Goal: Information Seeking & Learning: Learn about a topic

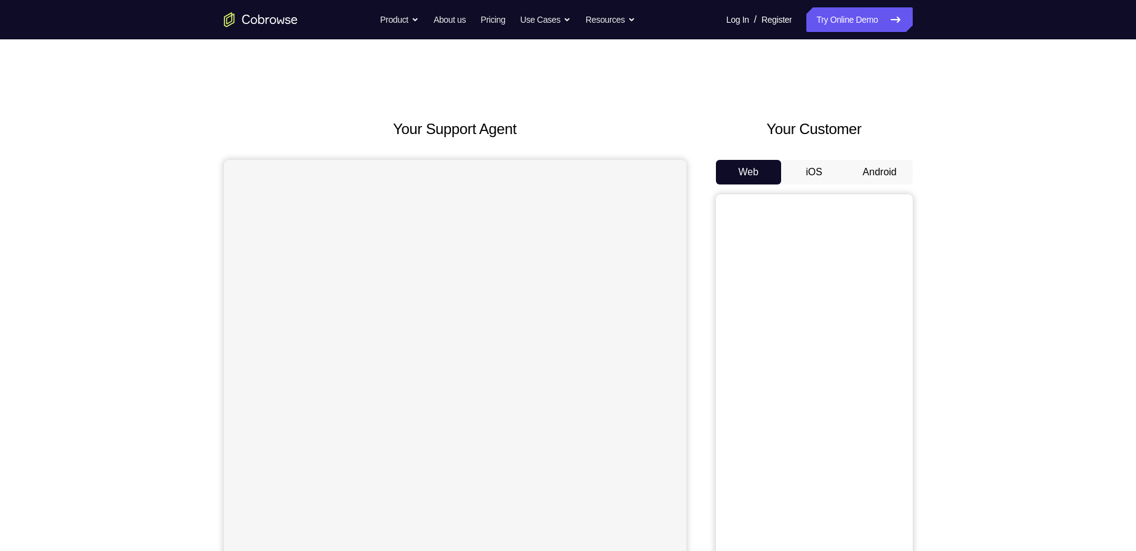
click at [862, 170] on button "Android" at bounding box center [880, 172] width 66 height 25
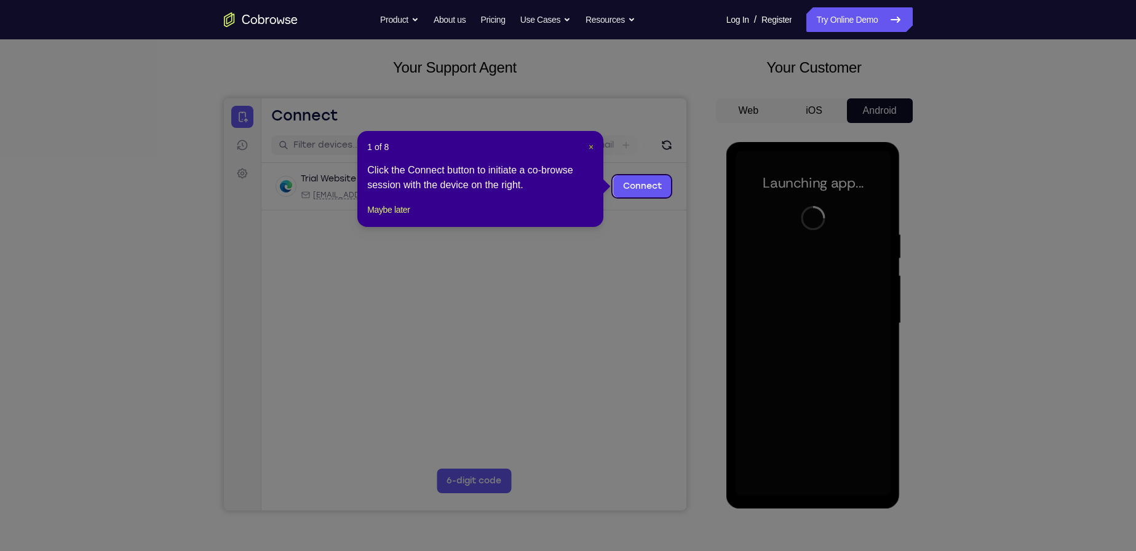
click at [590, 145] on span "×" at bounding box center [591, 147] width 5 height 10
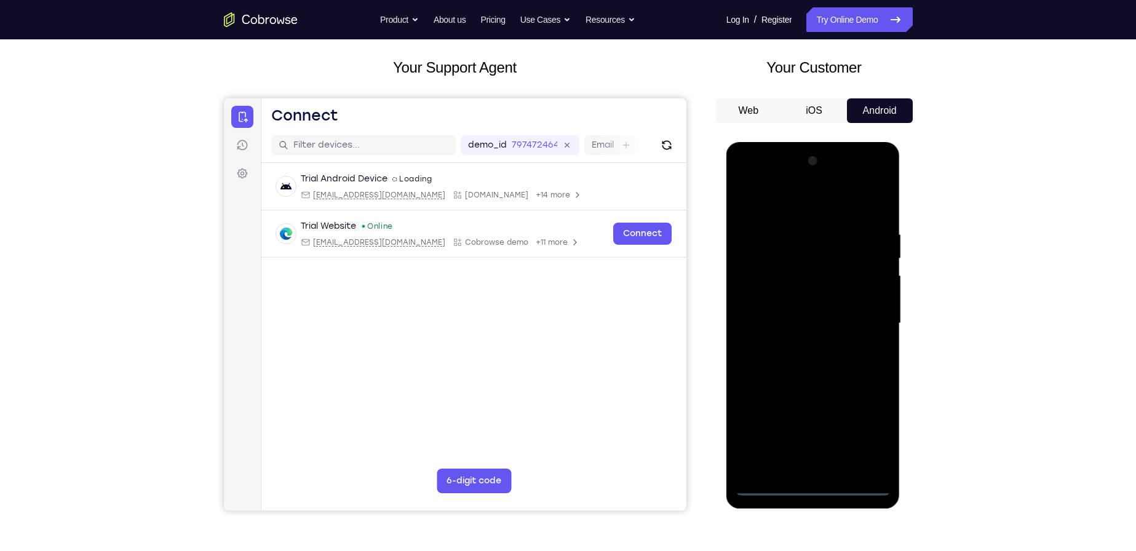
click at [763, 482] on div at bounding box center [813, 323] width 155 height 344
click at [767, 485] on div at bounding box center [813, 323] width 155 height 344
click at [768, 488] on div at bounding box center [813, 323] width 155 height 344
click at [865, 434] on div at bounding box center [813, 323] width 155 height 344
click at [746, 180] on div at bounding box center [813, 323] width 155 height 344
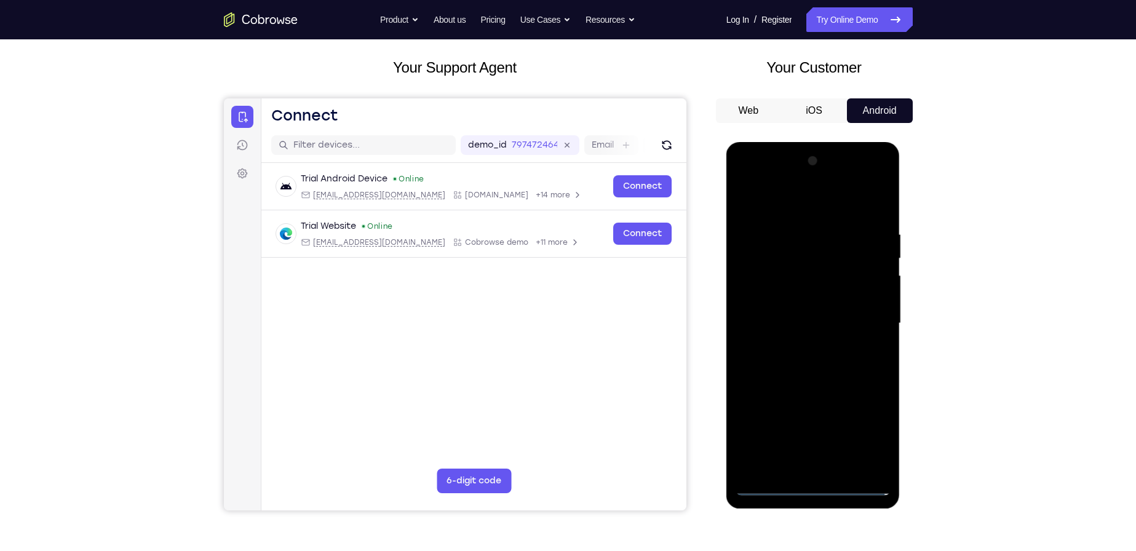
click at [870, 317] on div at bounding box center [813, 323] width 155 height 344
click at [800, 346] on div at bounding box center [813, 323] width 155 height 344
click at [797, 319] on div at bounding box center [813, 323] width 155 height 344
click at [797, 313] on div at bounding box center [813, 323] width 155 height 344
click at [771, 265] on div at bounding box center [813, 323] width 155 height 344
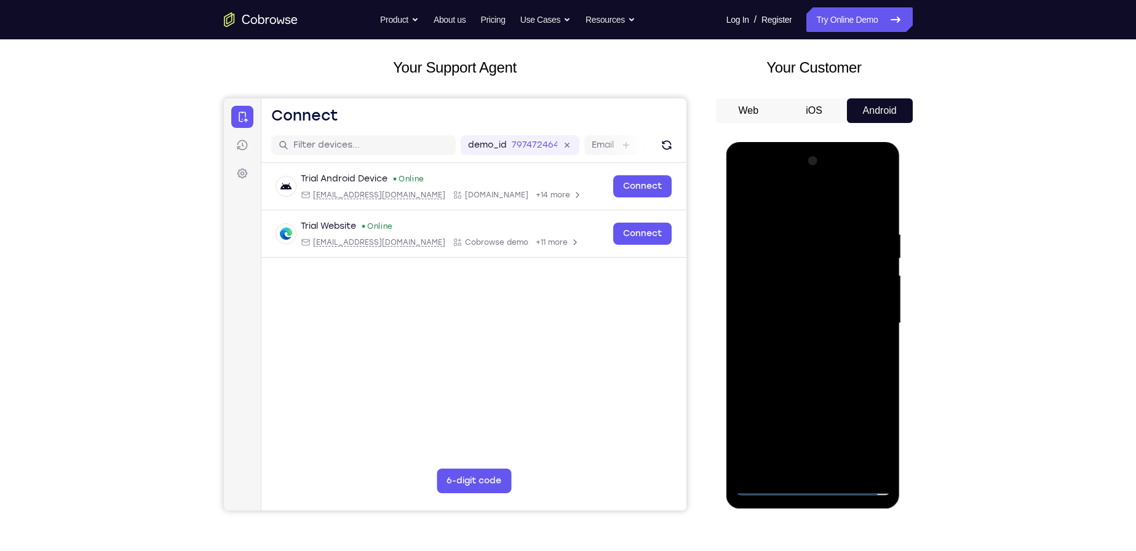
click at [771, 268] on div at bounding box center [813, 323] width 155 height 344
click at [782, 291] on div at bounding box center [813, 323] width 155 height 344
click at [822, 320] on div at bounding box center [813, 323] width 155 height 344
click at [802, 361] on div at bounding box center [813, 323] width 155 height 344
click at [851, 296] on div at bounding box center [813, 323] width 155 height 344
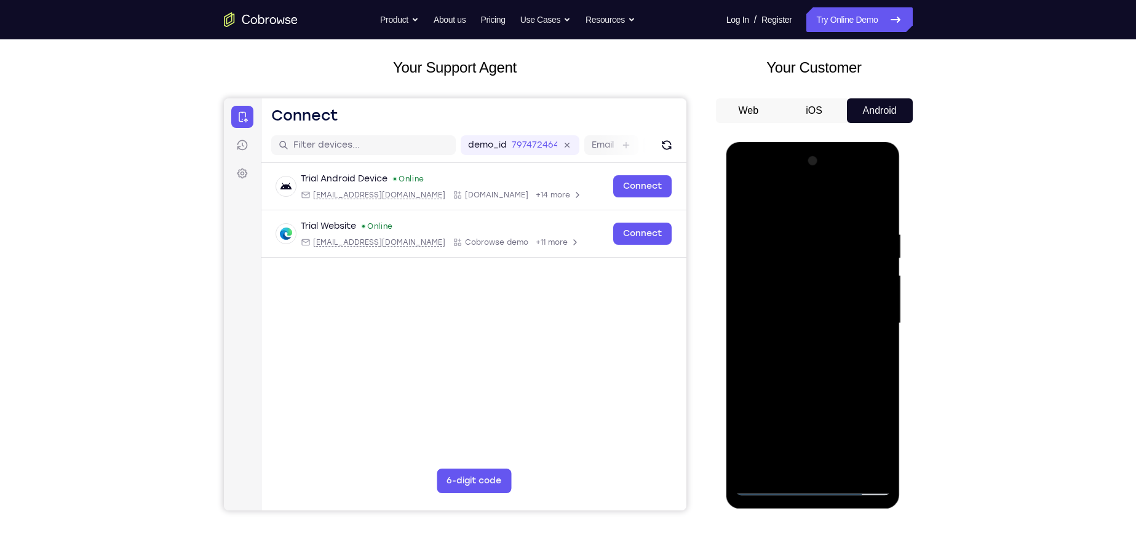
click at [823, 394] on div at bounding box center [813, 323] width 155 height 344
click at [790, 220] on div at bounding box center [813, 323] width 155 height 344
click at [750, 198] on div at bounding box center [813, 323] width 155 height 344
click at [782, 221] on div at bounding box center [813, 323] width 155 height 344
click at [864, 178] on div at bounding box center [813, 323] width 155 height 344
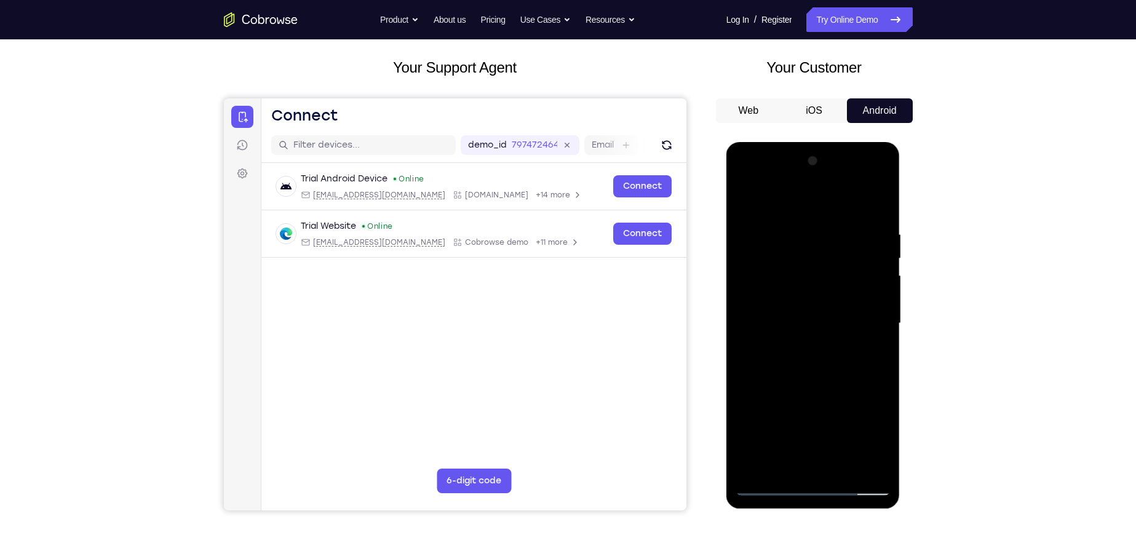
click at [881, 223] on div at bounding box center [813, 323] width 155 height 344
click at [808, 197] on div at bounding box center [813, 323] width 155 height 344
click at [761, 282] on div at bounding box center [813, 323] width 155 height 344
click at [798, 326] on div at bounding box center [813, 323] width 155 height 344
click at [812, 309] on div at bounding box center [813, 323] width 155 height 344
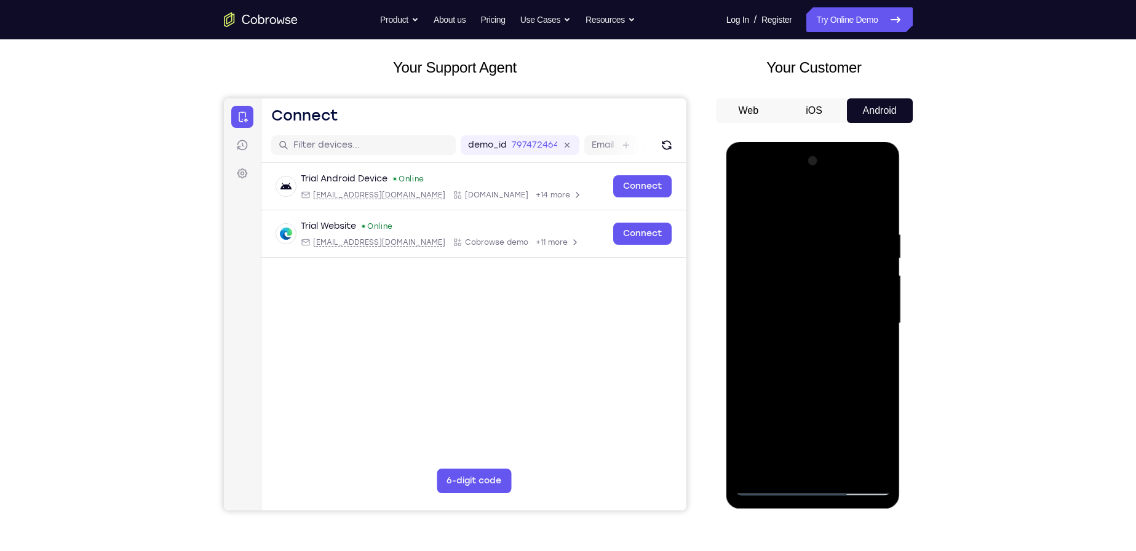
click at [806, 343] on div at bounding box center [813, 323] width 155 height 344
click at [819, 463] on div at bounding box center [813, 323] width 155 height 344
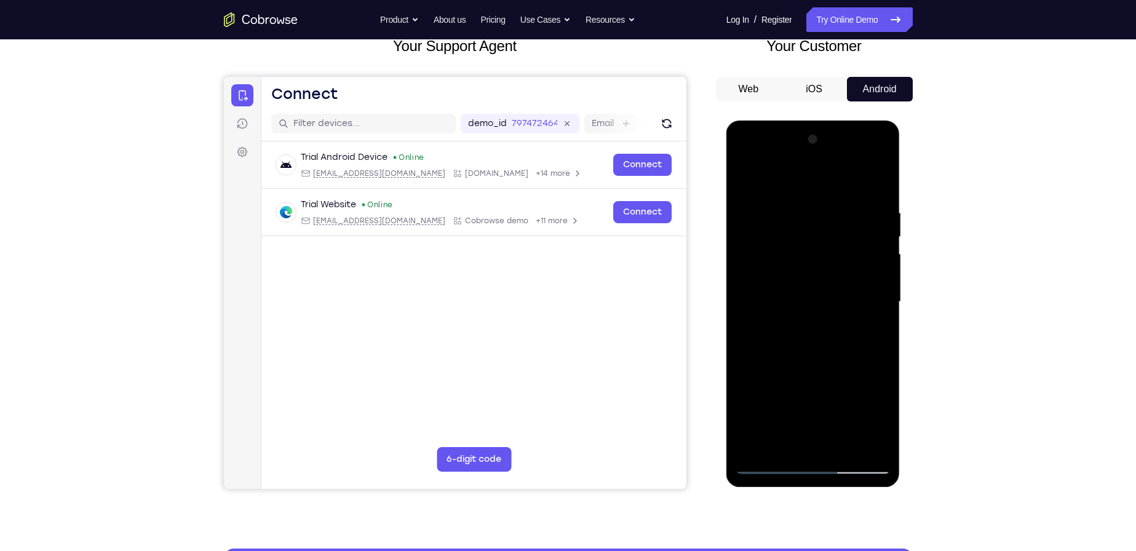
scroll to position [62, 0]
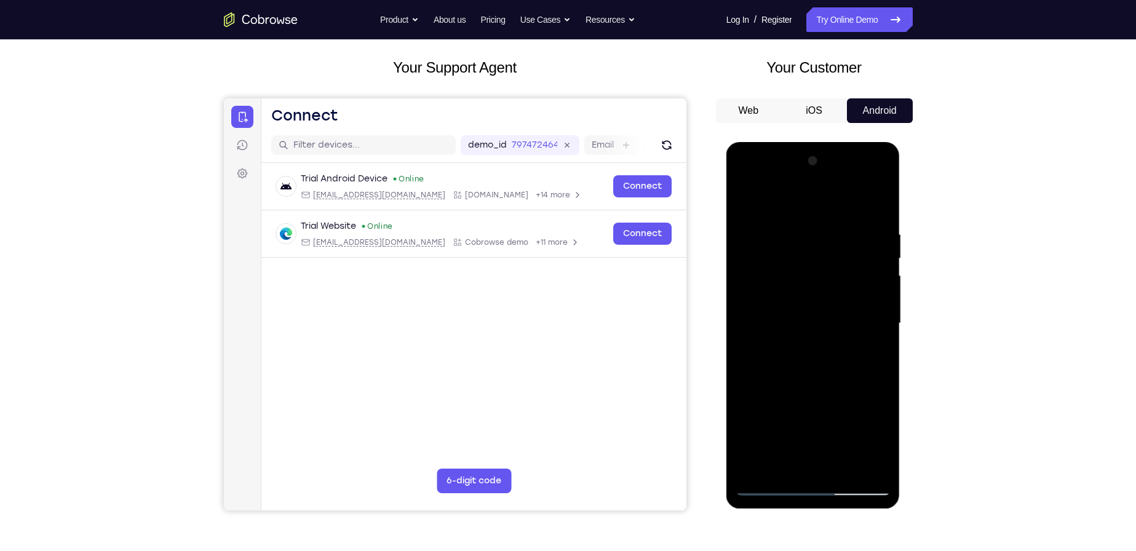
drag, startPoint x: 841, startPoint y: 325, endPoint x: 893, endPoint y: 210, distance: 126.1
click at [893, 210] on div at bounding box center [813, 325] width 174 height 367
drag, startPoint x: 833, startPoint y: 234, endPoint x: 861, endPoint y: 179, distance: 62.2
click at [861, 179] on div at bounding box center [813, 323] width 155 height 344
drag, startPoint x: 829, startPoint y: 300, endPoint x: 821, endPoint y: 462, distance: 162.6
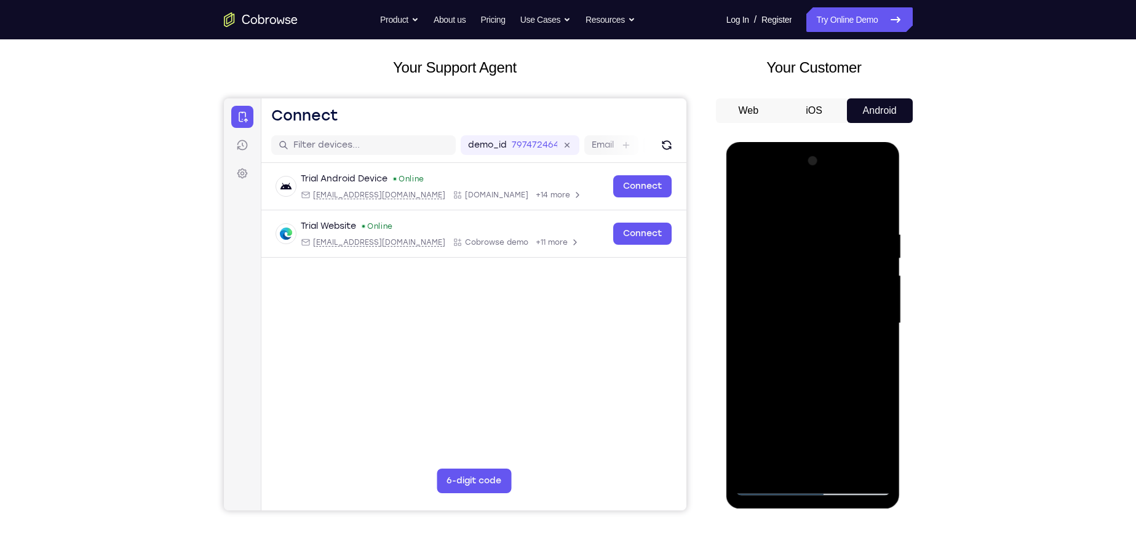
click at [824, 467] on div at bounding box center [813, 323] width 155 height 344
click at [825, 265] on div at bounding box center [813, 323] width 155 height 344
click at [859, 324] on div at bounding box center [813, 323] width 155 height 344
click at [770, 330] on div at bounding box center [813, 323] width 155 height 344
click at [749, 330] on div at bounding box center [813, 323] width 155 height 344
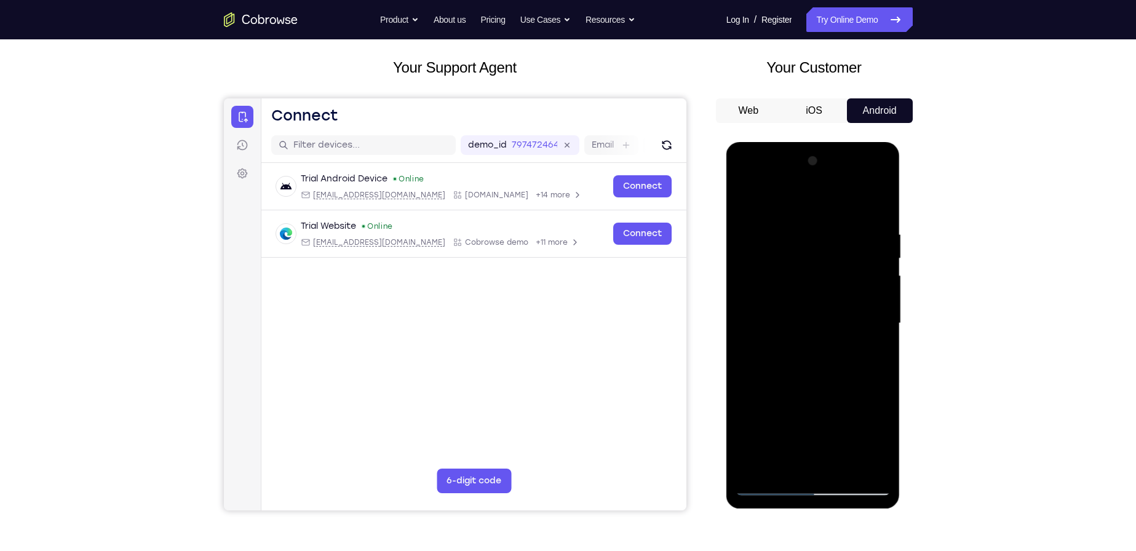
click at [746, 332] on div at bounding box center [813, 323] width 155 height 344
click at [747, 327] on div at bounding box center [813, 323] width 155 height 344
click at [745, 330] on div at bounding box center [813, 323] width 155 height 344
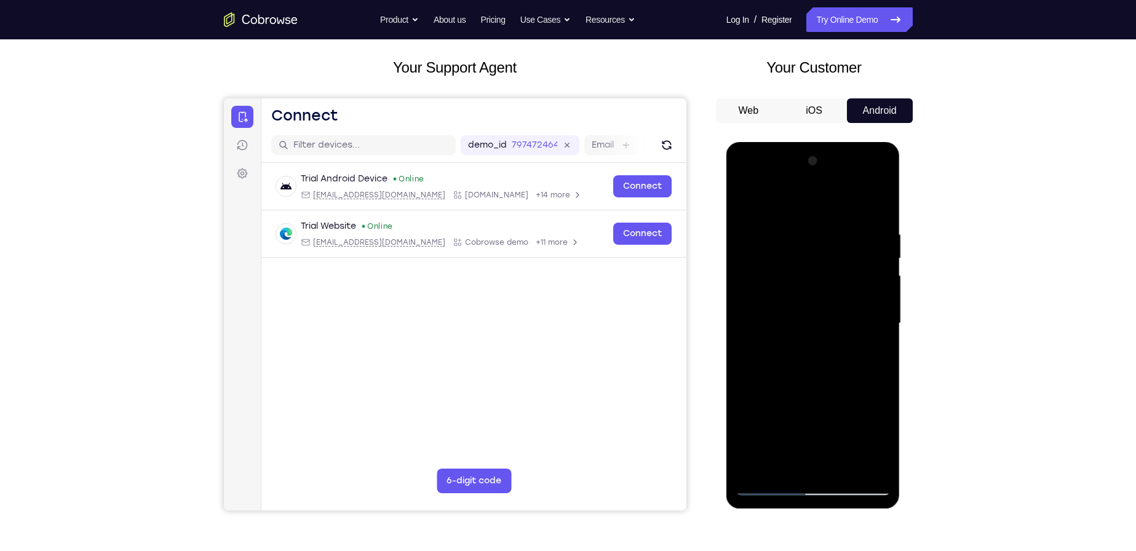
click at [745, 330] on div at bounding box center [813, 323] width 155 height 344
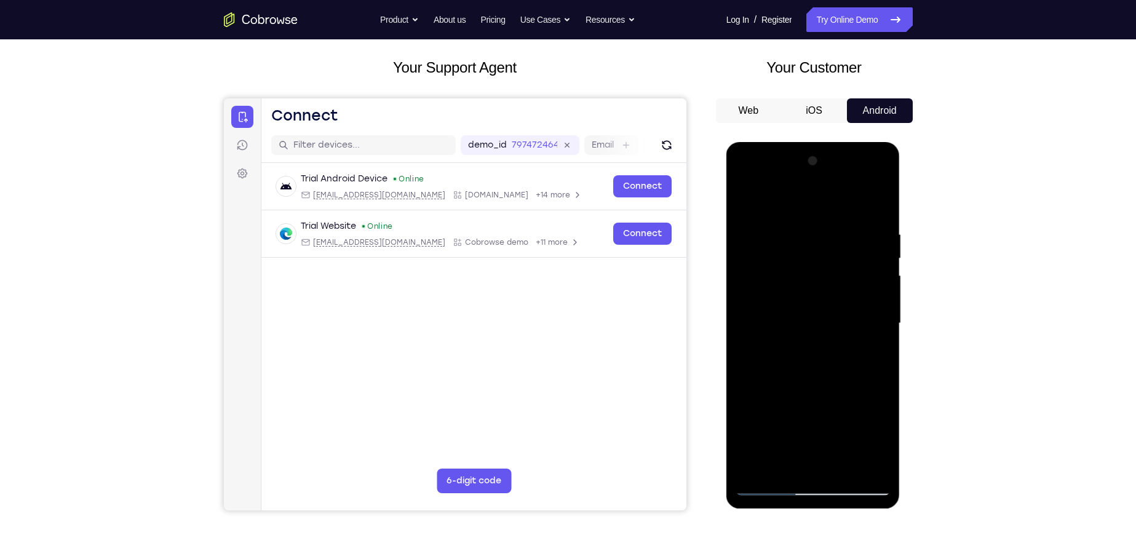
click at [745, 330] on div at bounding box center [813, 323] width 155 height 344
click at [744, 331] on div at bounding box center [813, 323] width 155 height 344
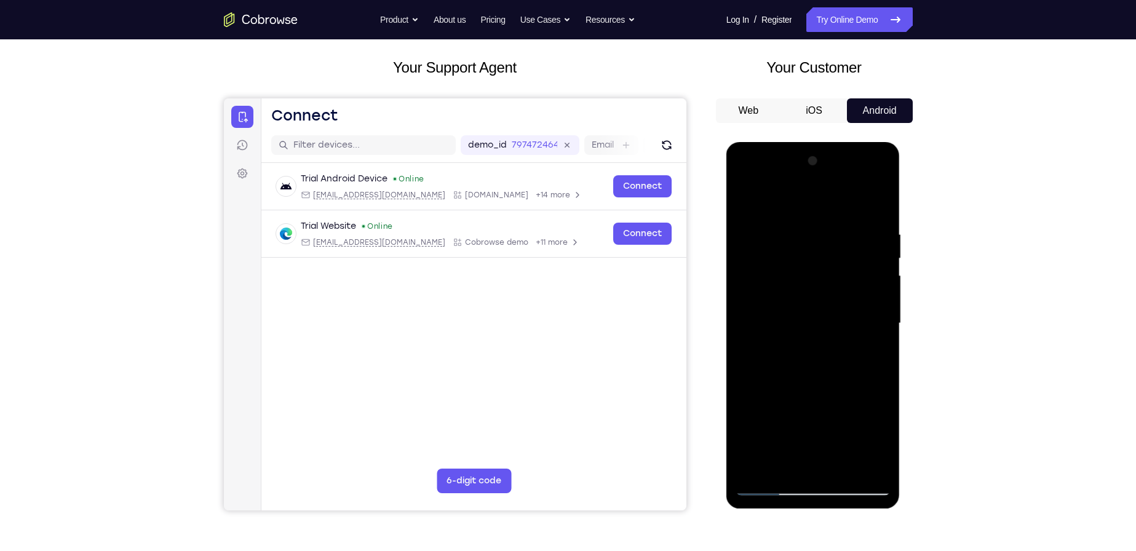
click at [744, 331] on div at bounding box center [813, 323] width 155 height 344
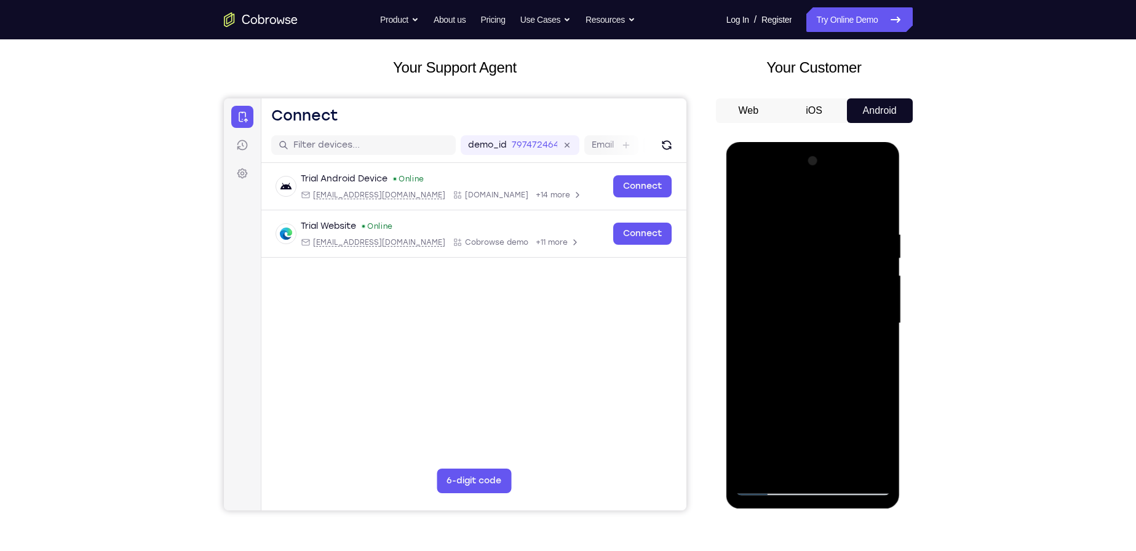
click at [744, 331] on div at bounding box center [813, 323] width 155 height 344
click at [742, 332] on div at bounding box center [813, 323] width 155 height 344
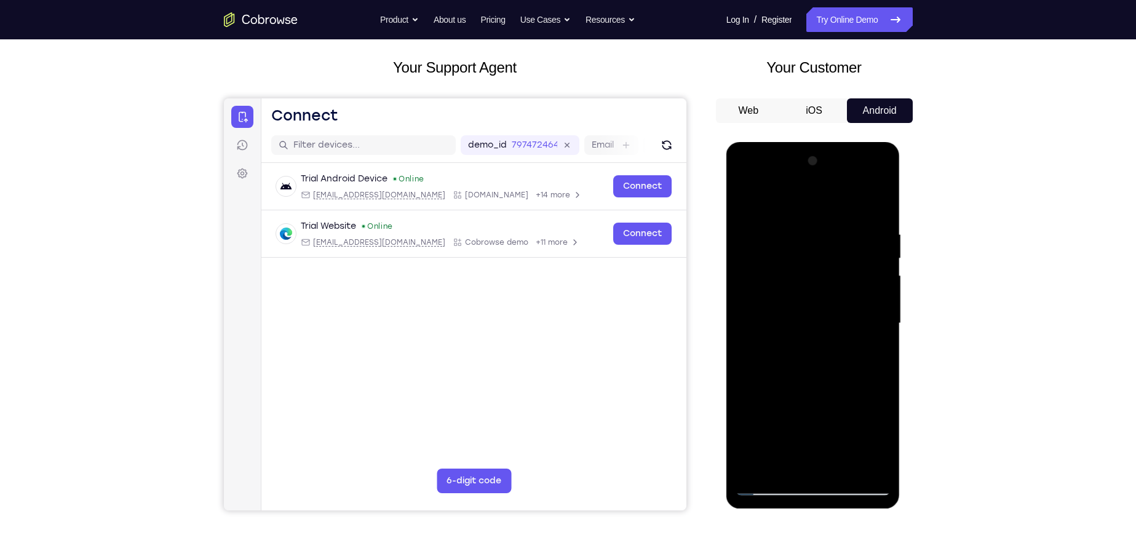
click at [742, 332] on div at bounding box center [813, 323] width 155 height 344
click at [744, 333] on div at bounding box center [813, 323] width 155 height 344
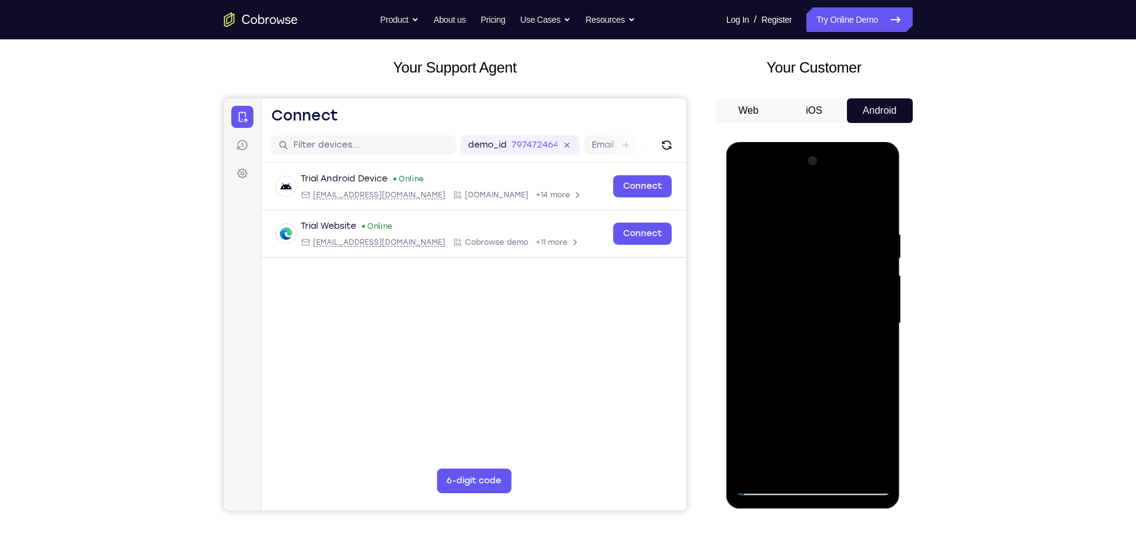
click at [744, 333] on div at bounding box center [813, 323] width 155 height 344
click at [743, 333] on div at bounding box center [813, 323] width 155 height 344
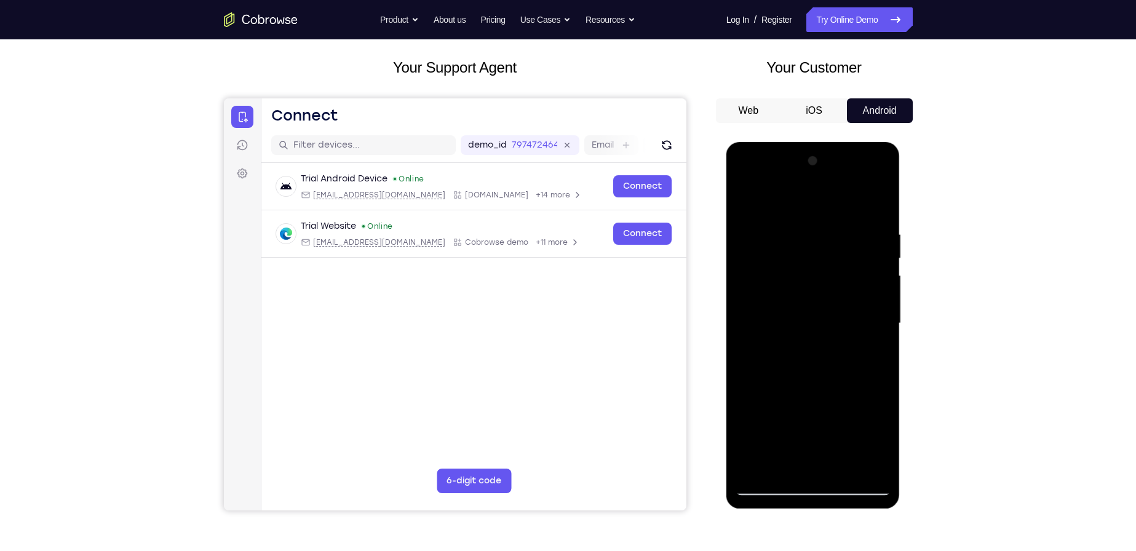
click at [743, 333] on div at bounding box center [813, 323] width 155 height 344
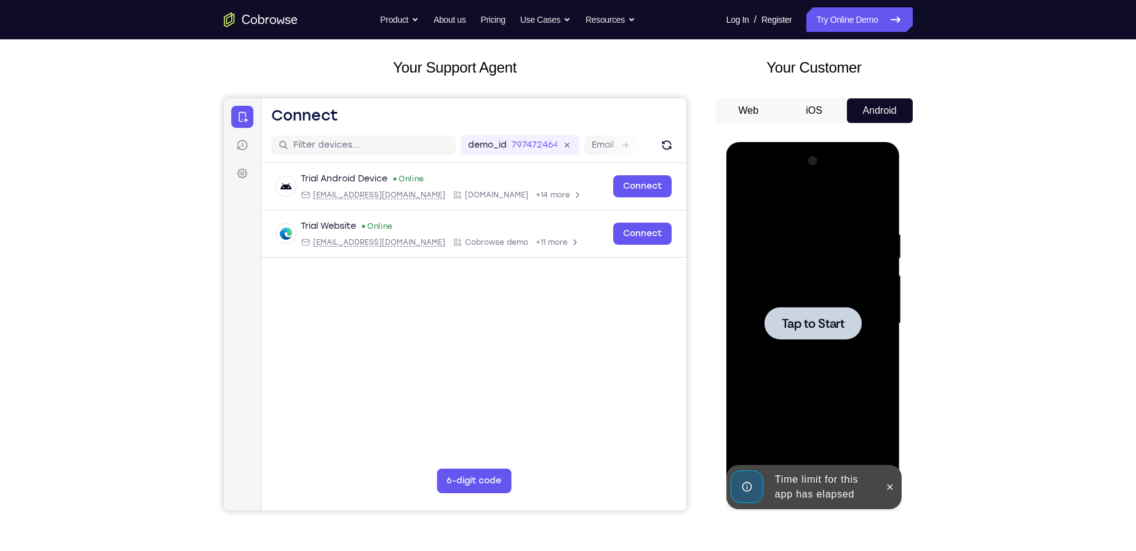
click at [821, 319] on span "Tap to Start" at bounding box center [813, 323] width 63 height 12
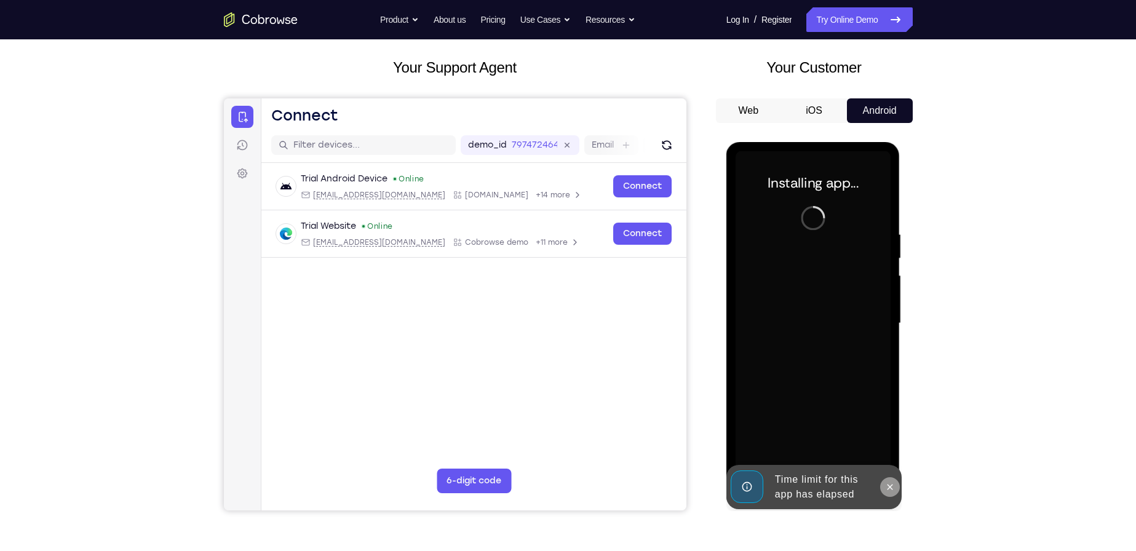
click at [889, 483] on icon at bounding box center [890, 487] width 10 height 10
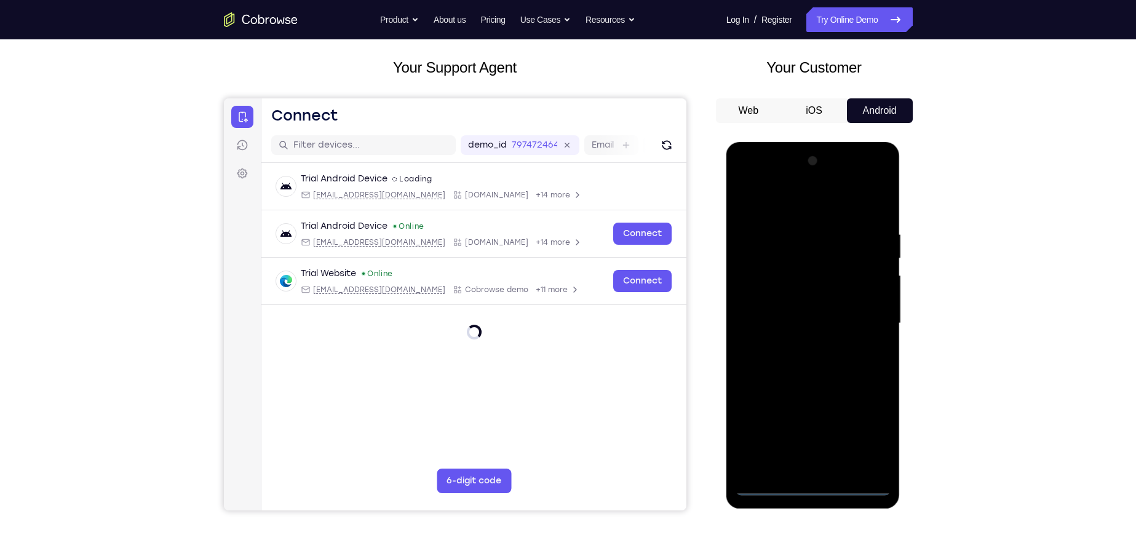
click at [769, 485] on div at bounding box center [813, 323] width 155 height 344
click at [861, 433] on div at bounding box center [813, 323] width 155 height 344
click at [769, 197] on div at bounding box center [813, 323] width 155 height 344
click at [763, 290] on div at bounding box center [813, 323] width 155 height 344
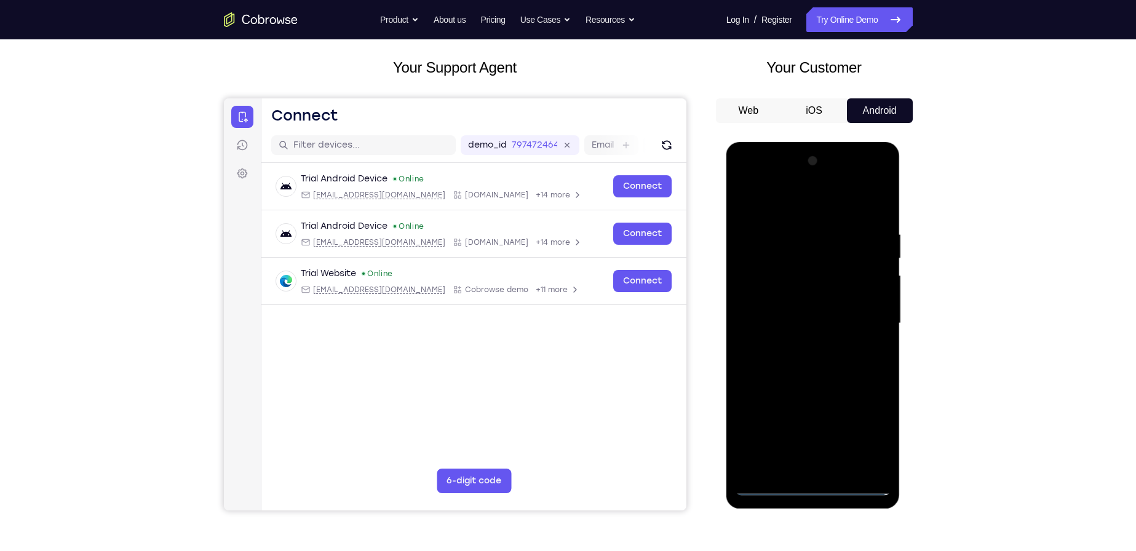
click at [799, 321] on div at bounding box center [813, 323] width 155 height 344
click at [797, 321] on div at bounding box center [813, 323] width 155 height 344
click at [797, 312] on div at bounding box center [813, 323] width 155 height 344
click at [800, 332] on div at bounding box center [813, 323] width 155 height 344
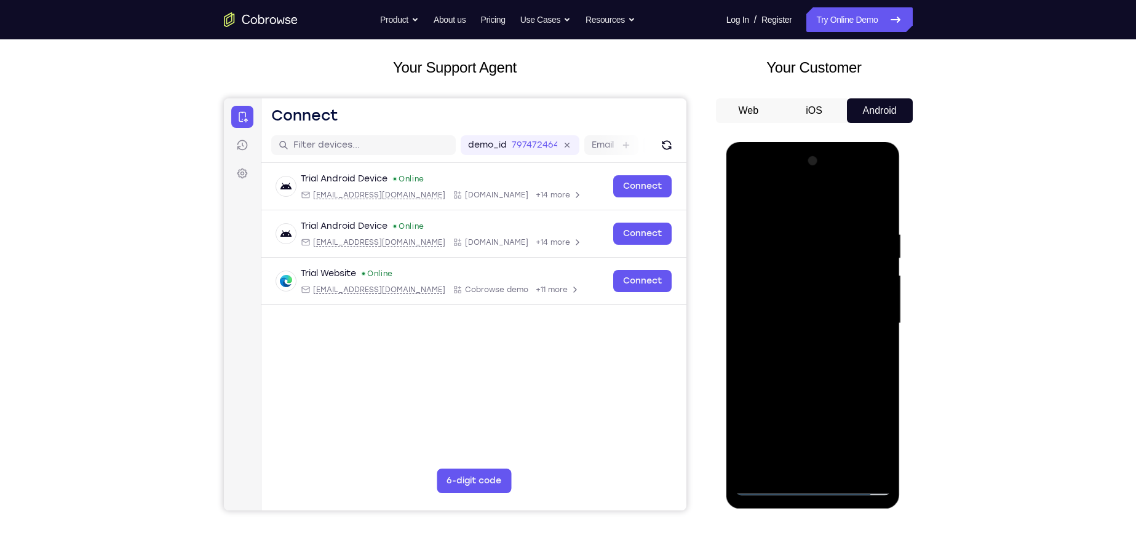
click at [829, 463] on div at bounding box center [813, 323] width 155 height 344
drag, startPoint x: 849, startPoint y: 361, endPoint x: 849, endPoint y: 298, distance: 62.7
click at [849, 298] on div at bounding box center [813, 323] width 155 height 344
drag, startPoint x: 820, startPoint y: 335, endPoint x: 865, endPoint y: 263, distance: 85.2
click at [865, 263] on div at bounding box center [813, 323] width 155 height 344
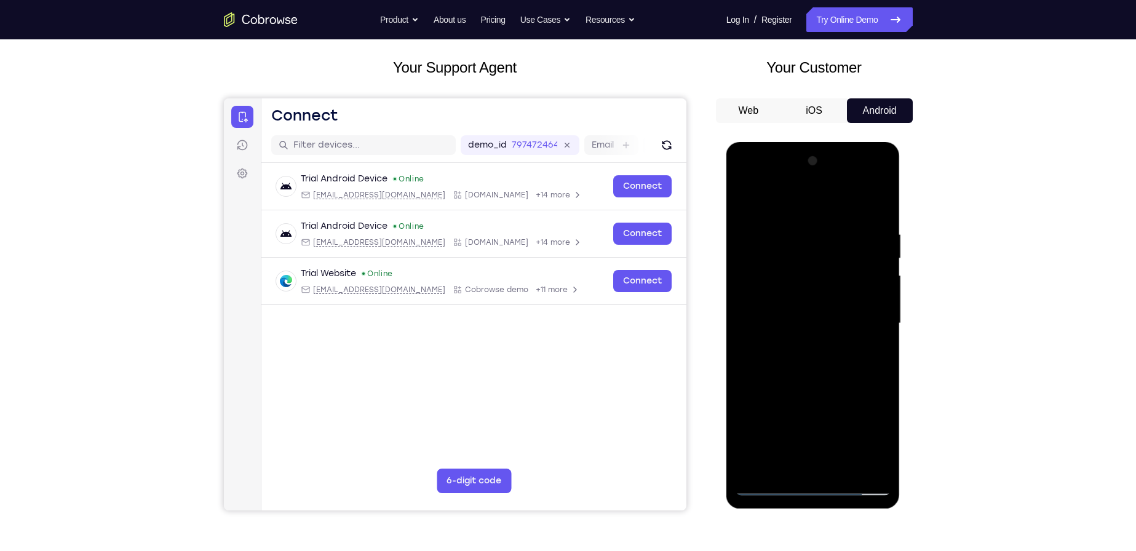
drag, startPoint x: 850, startPoint y: 378, endPoint x: 875, endPoint y: 312, distance: 69.9
click at [875, 312] on div at bounding box center [813, 323] width 155 height 344
drag, startPoint x: 857, startPoint y: 356, endPoint x: 864, endPoint y: 324, distance: 32.7
click at [864, 324] on div at bounding box center [813, 323] width 155 height 344
drag, startPoint x: 825, startPoint y: 426, endPoint x: 857, endPoint y: 309, distance: 121.0
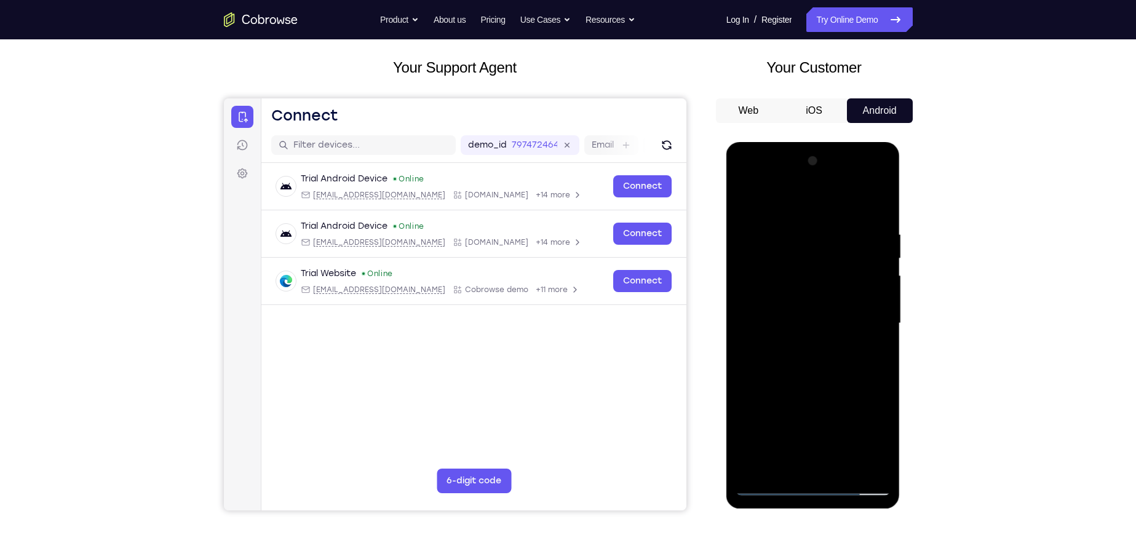
click at [857, 311] on div at bounding box center [813, 323] width 155 height 344
drag, startPoint x: 822, startPoint y: 395, endPoint x: 841, endPoint y: 261, distance: 136.0
click at [841, 261] on div at bounding box center [813, 323] width 155 height 344
drag, startPoint x: 822, startPoint y: 362, endPoint x: 833, endPoint y: 267, distance: 96.1
click at [833, 268] on div at bounding box center [813, 323] width 155 height 344
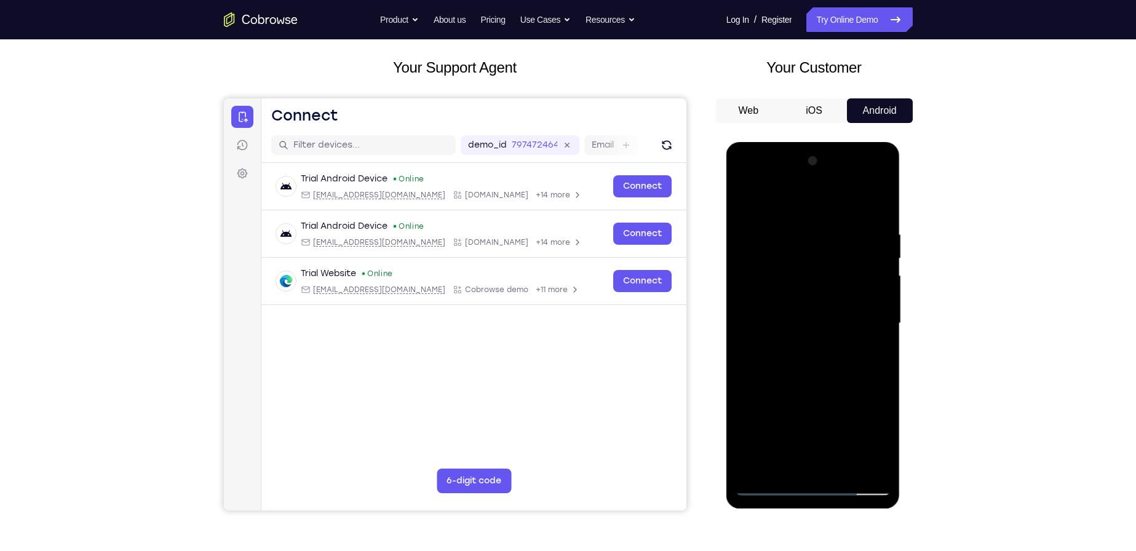
drag, startPoint x: 797, startPoint y: 368, endPoint x: 798, endPoint y: 336, distance: 32.0
click at [798, 339] on div at bounding box center [813, 323] width 155 height 344
drag, startPoint x: 774, startPoint y: 317, endPoint x: 881, endPoint y: 311, distance: 107.9
click at [881, 311] on div at bounding box center [813, 323] width 155 height 344
drag, startPoint x: 795, startPoint y: 313, endPoint x: 841, endPoint y: 314, distance: 46.1
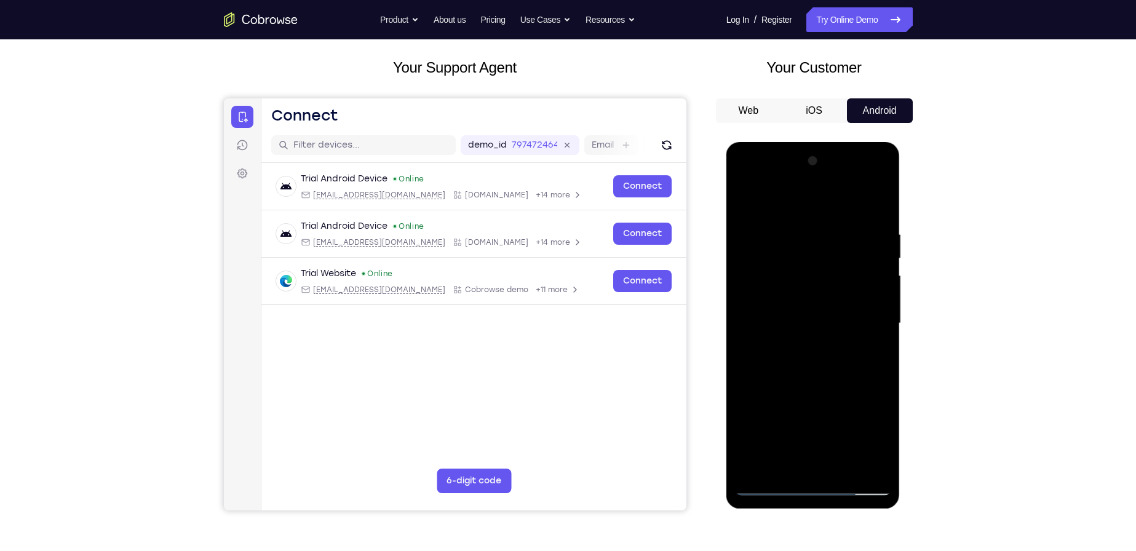
click at [841, 314] on div at bounding box center [813, 323] width 155 height 344
drag, startPoint x: 749, startPoint y: 311, endPoint x: 800, endPoint y: 312, distance: 51.1
click at [800, 312] on div at bounding box center [813, 323] width 155 height 344
drag, startPoint x: 785, startPoint y: 325, endPoint x: 839, endPoint y: 323, distance: 53.6
click at [839, 323] on div at bounding box center [813, 323] width 155 height 344
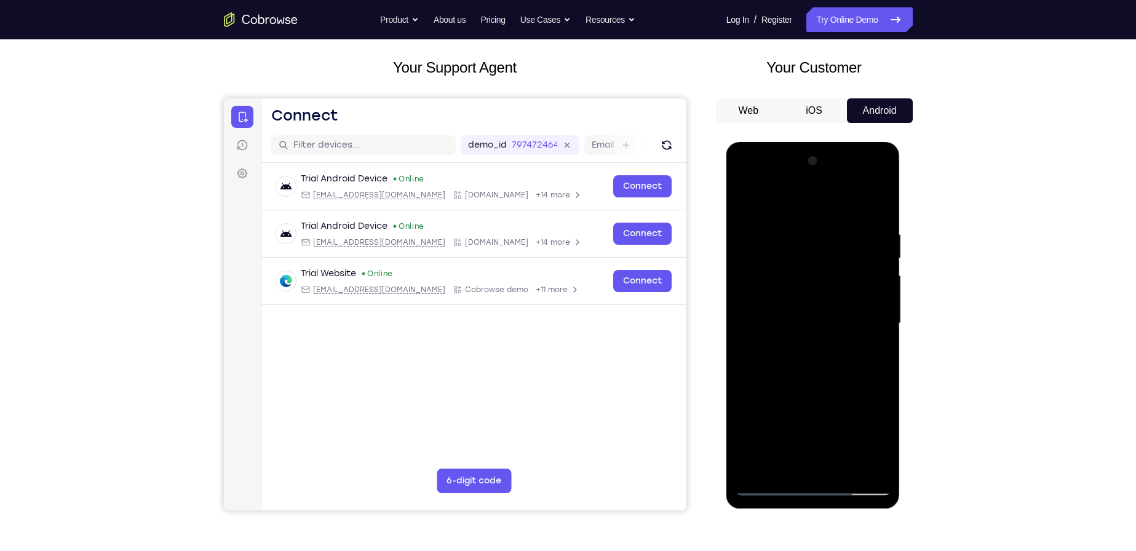
drag, startPoint x: 837, startPoint y: 391, endPoint x: 851, endPoint y: 320, distance: 72.3
click at [851, 322] on div at bounding box center [813, 323] width 155 height 344
drag, startPoint x: 841, startPoint y: 381, endPoint x: 845, endPoint y: 332, distance: 49.3
click at [845, 332] on div at bounding box center [813, 323] width 155 height 344
drag, startPoint x: 782, startPoint y: 362, endPoint x: 899, endPoint y: 363, distance: 116.9
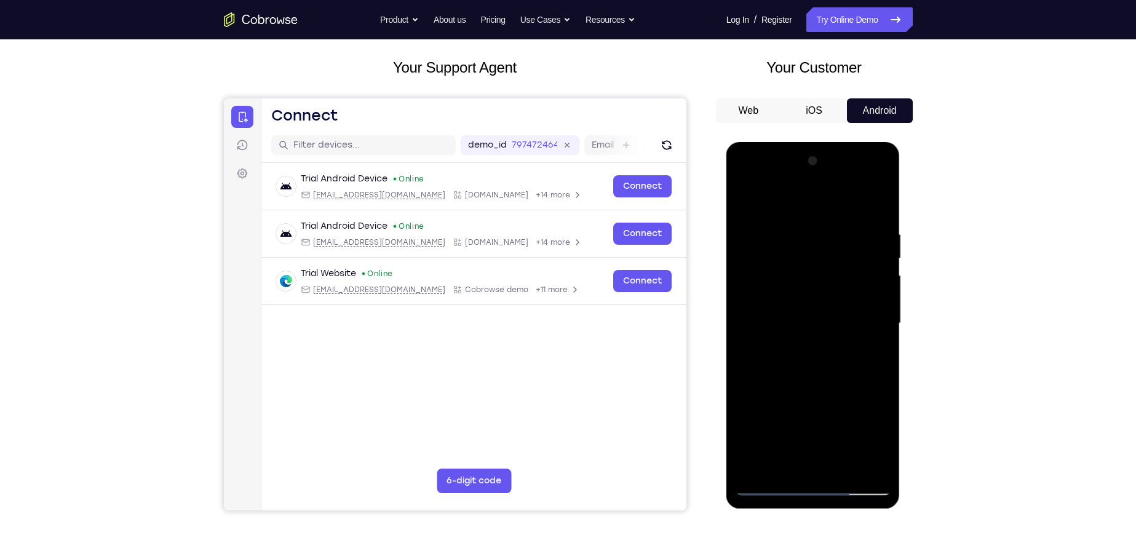
click at [900, 365] on div at bounding box center [813, 325] width 174 height 367
drag, startPoint x: 763, startPoint y: 346, endPoint x: 916, endPoint y: 358, distance: 153.0
click at [902, 358] on html "Online web based iOS Simulators and Android Emulators. Run iPhone, iPad, Mobile…" at bounding box center [813, 326] width 175 height 369
drag, startPoint x: 786, startPoint y: 349, endPoint x: 814, endPoint y: 349, distance: 27.7
click at [814, 349] on div at bounding box center [813, 323] width 155 height 344
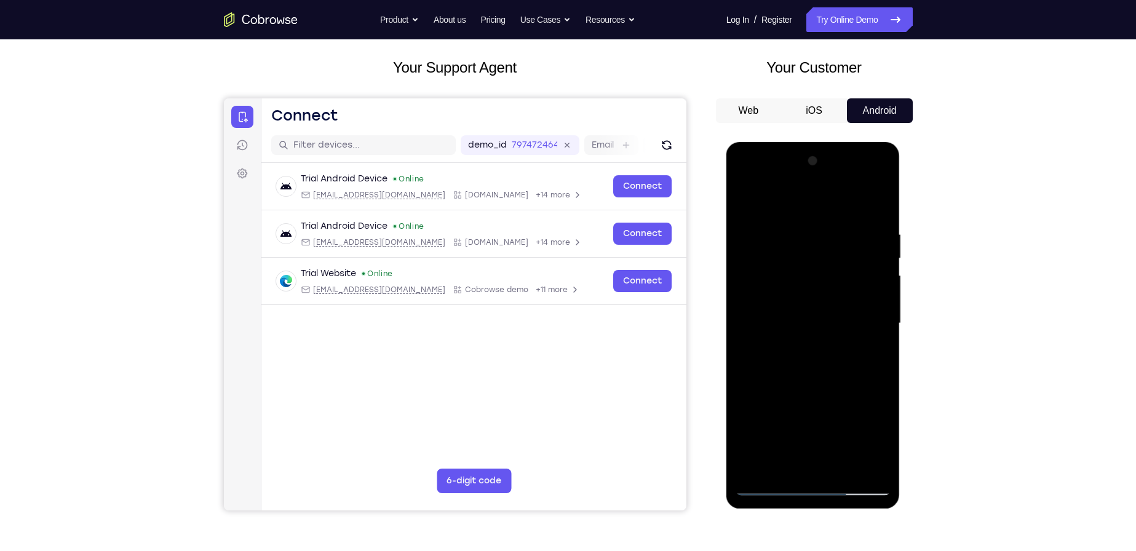
drag, startPoint x: 765, startPoint y: 341, endPoint x: 779, endPoint y: 344, distance: 14.5
click at [779, 344] on div at bounding box center [813, 323] width 155 height 344
drag, startPoint x: 767, startPoint y: 352, endPoint x: 813, endPoint y: 353, distance: 46.1
click at [813, 353] on div at bounding box center [813, 323] width 155 height 344
drag, startPoint x: 780, startPoint y: 354, endPoint x: 864, endPoint y: 356, distance: 84.3
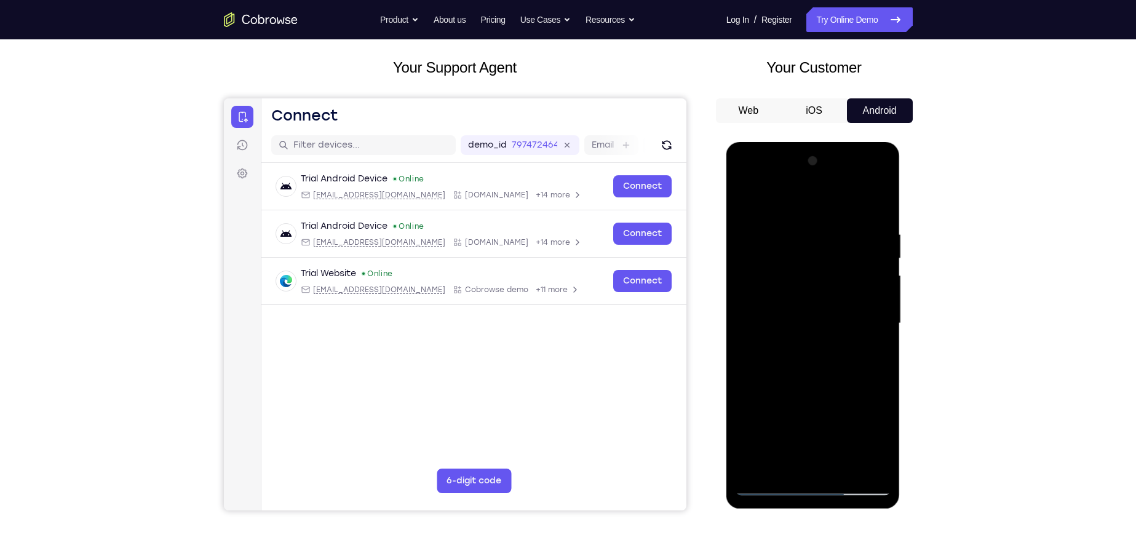
click at [864, 356] on div at bounding box center [813, 323] width 155 height 344
drag, startPoint x: 755, startPoint y: 338, endPoint x: 801, endPoint y: 340, distance: 46.2
click at [801, 340] on div at bounding box center [813, 323] width 155 height 344
drag, startPoint x: 782, startPoint y: 352, endPoint x: 856, endPoint y: 354, distance: 74.4
click at [856, 354] on div at bounding box center [813, 323] width 155 height 344
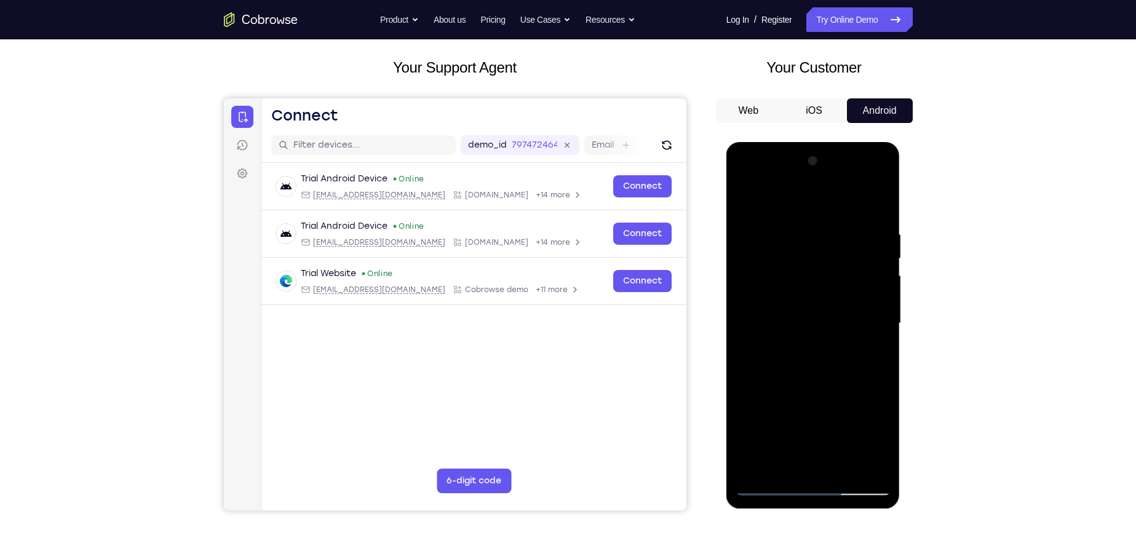
drag, startPoint x: 790, startPoint y: 343, endPoint x: 832, endPoint y: 346, distance: 41.9
click at [832, 346] on div at bounding box center [813, 323] width 155 height 344
drag, startPoint x: 800, startPoint y: 346, endPoint x: 820, endPoint y: 346, distance: 20.3
click at [820, 346] on div at bounding box center [813, 323] width 155 height 344
drag, startPoint x: 765, startPoint y: 347, endPoint x: 817, endPoint y: 348, distance: 51.7
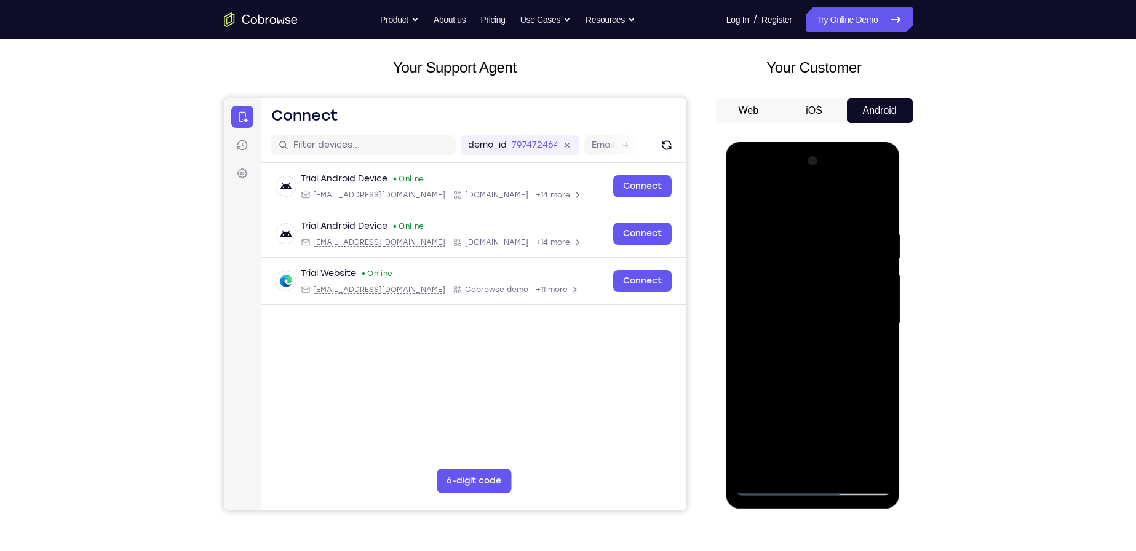
click at [817, 348] on div at bounding box center [813, 323] width 155 height 344
drag, startPoint x: 785, startPoint y: 349, endPoint x: 851, endPoint y: 351, distance: 65.2
click at [851, 351] on div at bounding box center [813, 323] width 155 height 344
drag, startPoint x: 759, startPoint y: 349, endPoint x: 850, endPoint y: 353, distance: 91.1
click at [850, 353] on div at bounding box center [813, 323] width 155 height 344
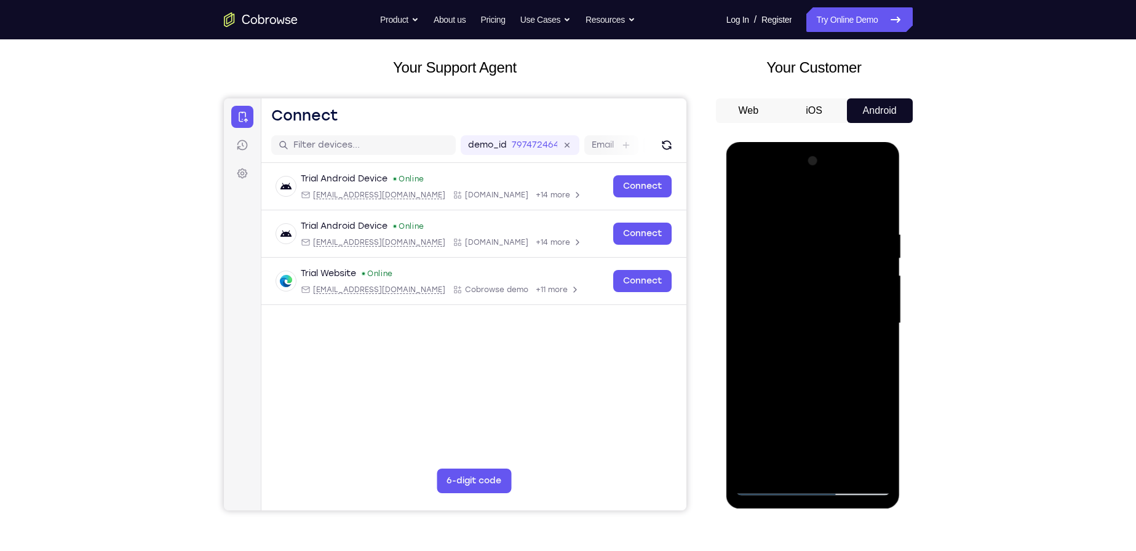
drag, startPoint x: 849, startPoint y: 401, endPoint x: 892, endPoint y: 260, distance: 147.7
click at [892, 260] on div at bounding box center [813, 325] width 174 height 367
drag, startPoint x: 809, startPoint y: 378, endPoint x: 823, endPoint y: 320, distance: 59.5
click at [823, 320] on div at bounding box center [813, 323] width 155 height 344
drag, startPoint x: 801, startPoint y: 371, endPoint x: 815, endPoint y: 274, distance: 98.2
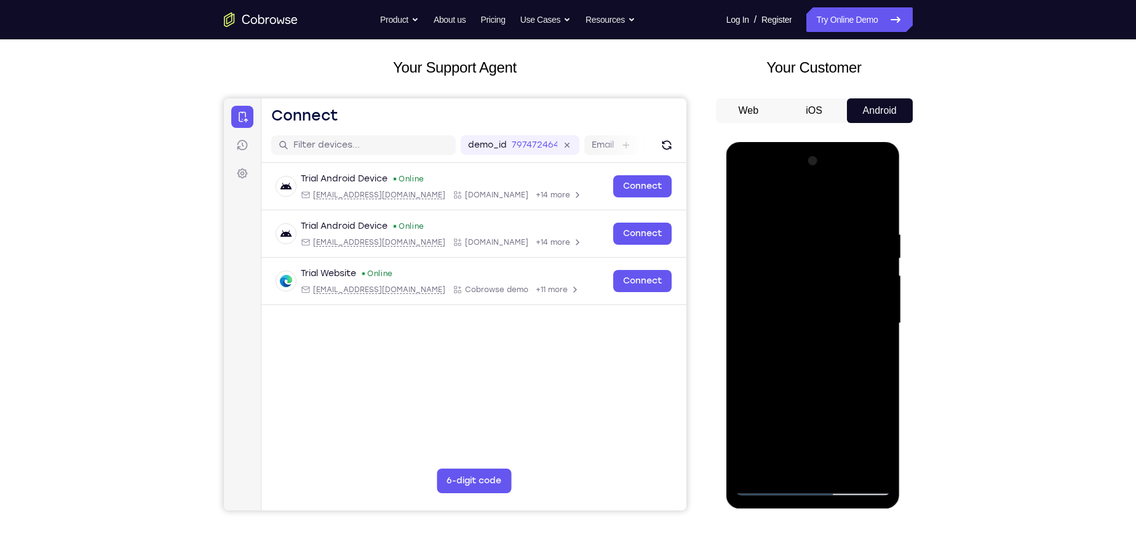
click at [810, 279] on div at bounding box center [813, 323] width 155 height 344
drag, startPoint x: 812, startPoint y: 419, endPoint x: 813, endPoint y: 312, distance: 107.0
click at [813, 312] on div at bounding box center [813, 323] width 155 height 344
drag, startPoint x: 803, startPoint y: 395, endPoint x: 845, endPoint y: 273, distance: 129.4
click at [845, 273] on div at bounding box center [813, 323] width 155 height 344
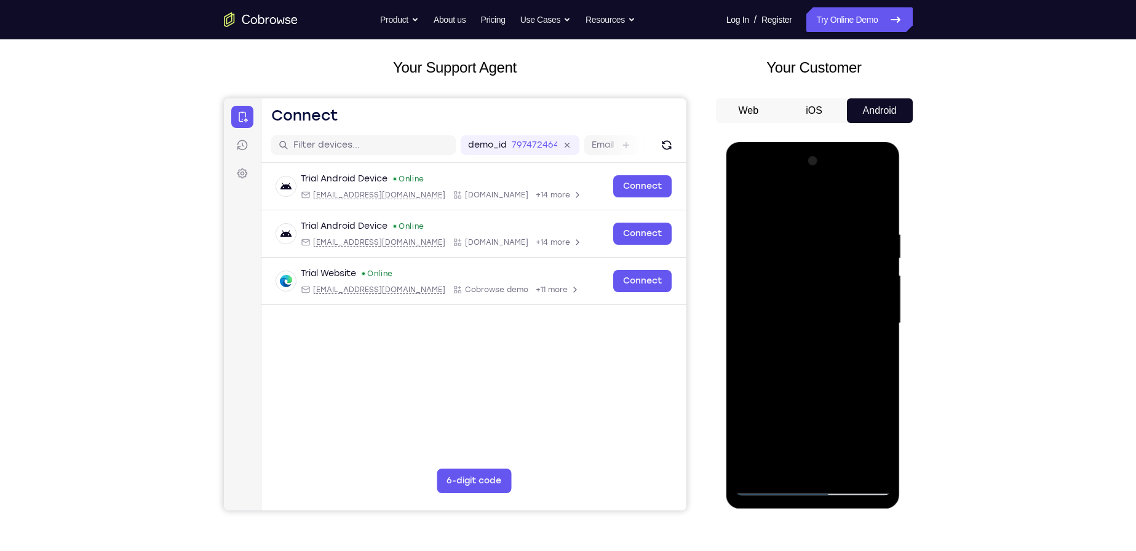
drag, startPoint x: 830, startPoint y: 359, endPoint x: 884, endPoint y: 261, distance: 111.8
click at [884, 261] on div at bounding box center [813, 323] width 155 height 344
click at [848, 386] on div at bounding box center [813, 323] width 155 height 344
drag, startPoint x: 820, startPoint y: 395, endPoint x: 851, endPoint y: 308, distance: 92.6
click at [851, 309] on div at bounding box center [813, 323] width 155 height 344
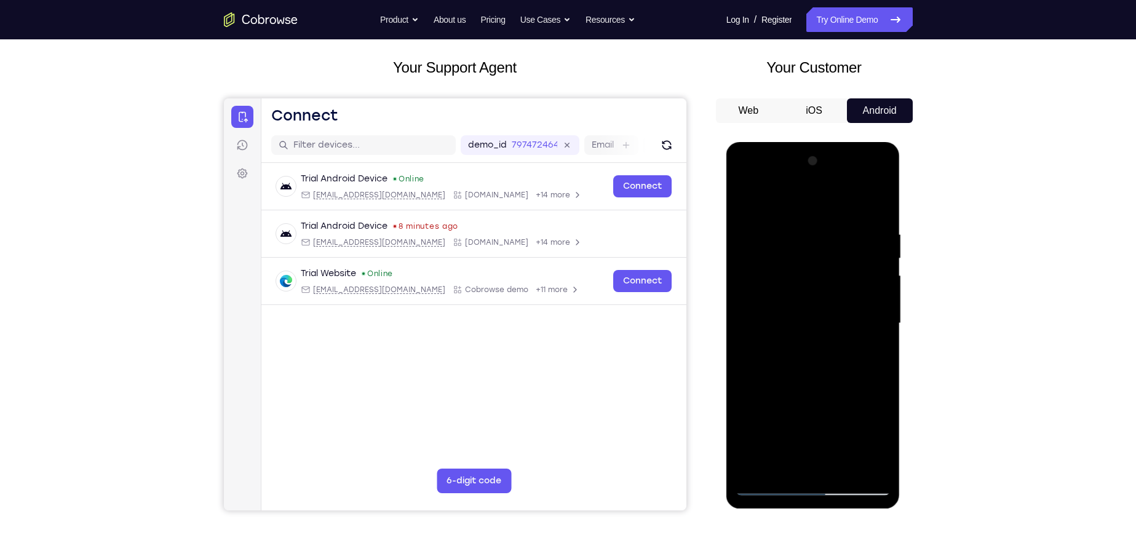
drag, startPoint x: 825, startPoint y: 389, endPoint x: 837, endPoint y: 345, distance: 45.8
click at [837, 345] on div at bounding box center [813, 323] width 155 height 344
drag, startPoint x: 820, startPoint y: 394, endPoint x: 824, endPoint y: 370, distance: 24.3
click at [824, 370] on div at bounding box center [813, 323] width 155 height 344
drag, startPoint x: 865, startPoint y: 438, endPoint x: 858, endPoint y: 419, distance: 20.4
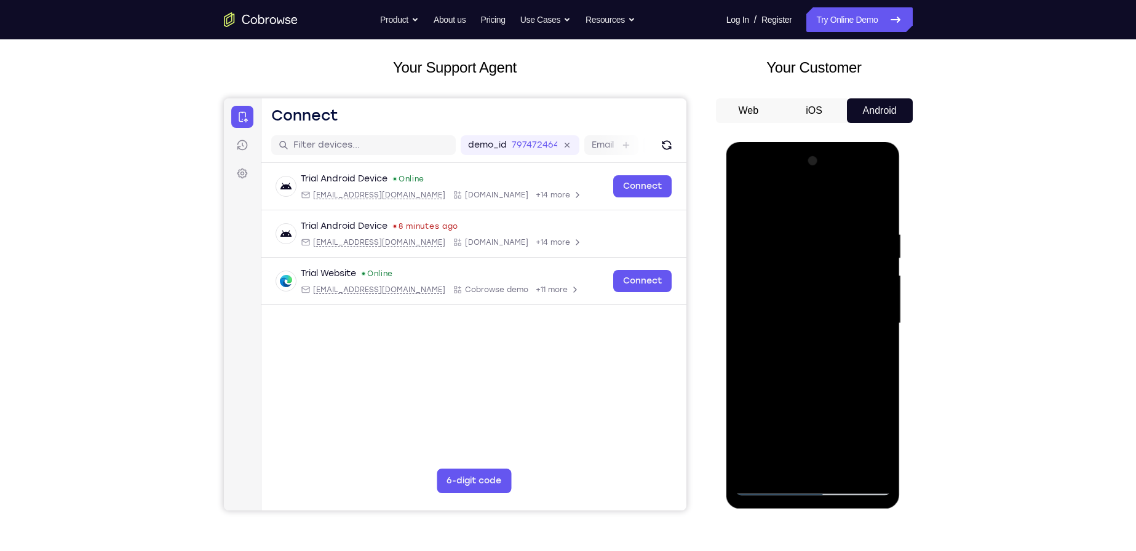
click at [860, 421] on div at bounding box center [813, 323] width 155 height 344
click at [809, 378] on div at bounding box center [813, 323] width 155 height 344
drag, startPoint x: 827, startPoint y: 411, endPoint x: 870, endPoint y: 261, distance: 155.7
click at [868, 268] on div at bounding box center [813, 323] width 155 height 344
drag, startPoint x: 839, startPoint y: 392, endPoint x: 837, endPoint y: 335, distance: 57.3
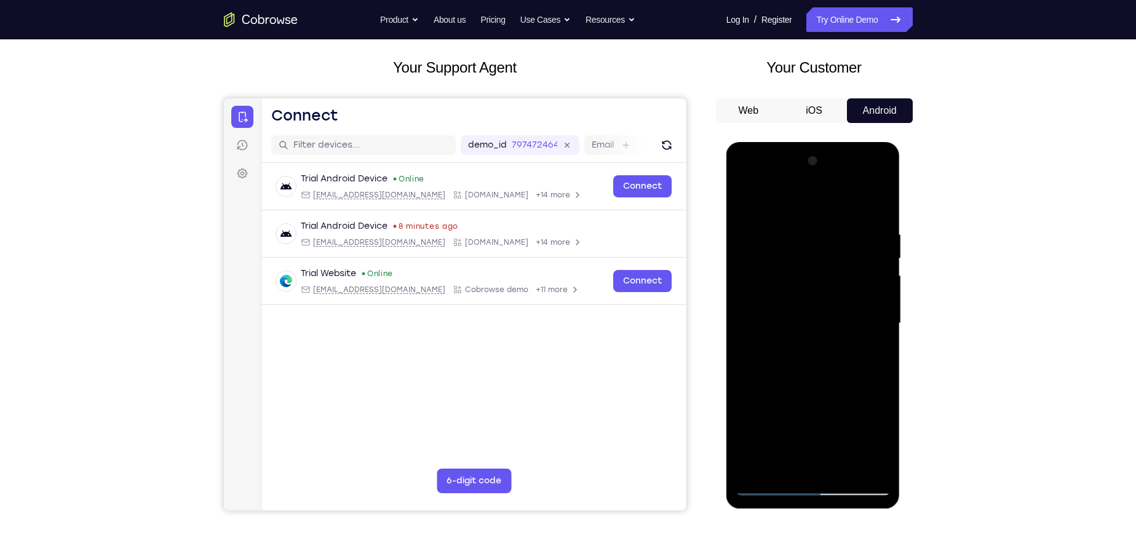
click at [837, 335] on div at bounding box center [813, 323] width 155 height 344
click at [824, 289] on div at bounding box center [813, 323] width 155 height 344
drag, startPoint x: 801, startPoint y: 332, endPoint x: 813, endPoint y: 268, distance: 64.9
click at [813, 269] on div at bounding box center [813, 323] width 155 height 344
drag, startPoint x: 804, startPoint y: 354, endPoint x: 840, endPoint y: 245, distance: 114.2
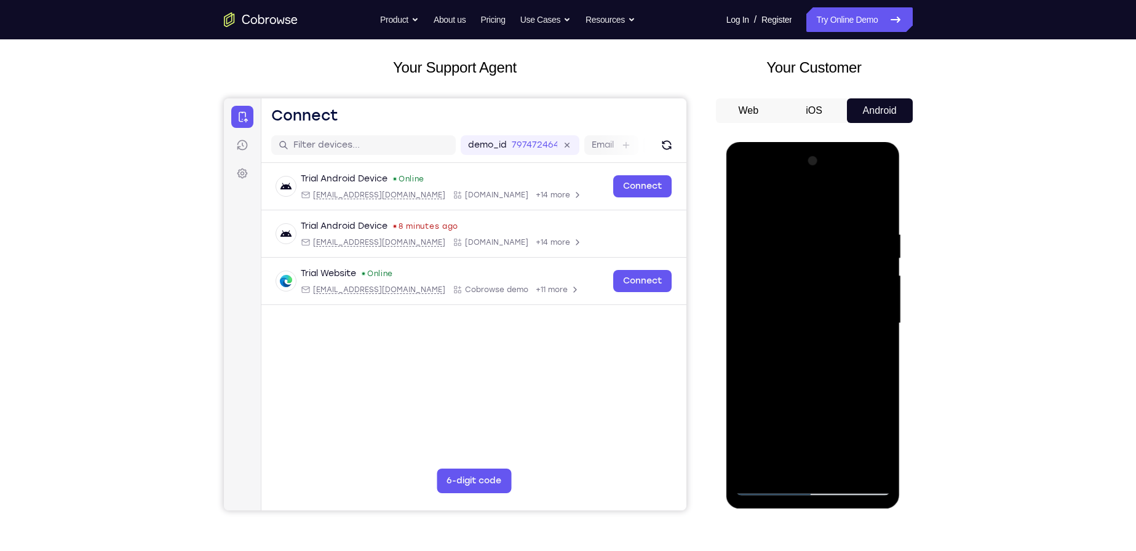
click at [838, 247] on div at bounding box center [813, 323] width 155 height 344
click at [873, 342] on div at bounding box center [813, 323] width 155 height 344
click at [805, 281] on div at bounding box center [813, 323] width 155 height 344
drag, startPoint x: 803, startPoint y: 374, endPoint x: 821, endPoint y: 247, distance: 128.6
click at [820, 248] on div at bounding box center [813, 323] width 155 height 344
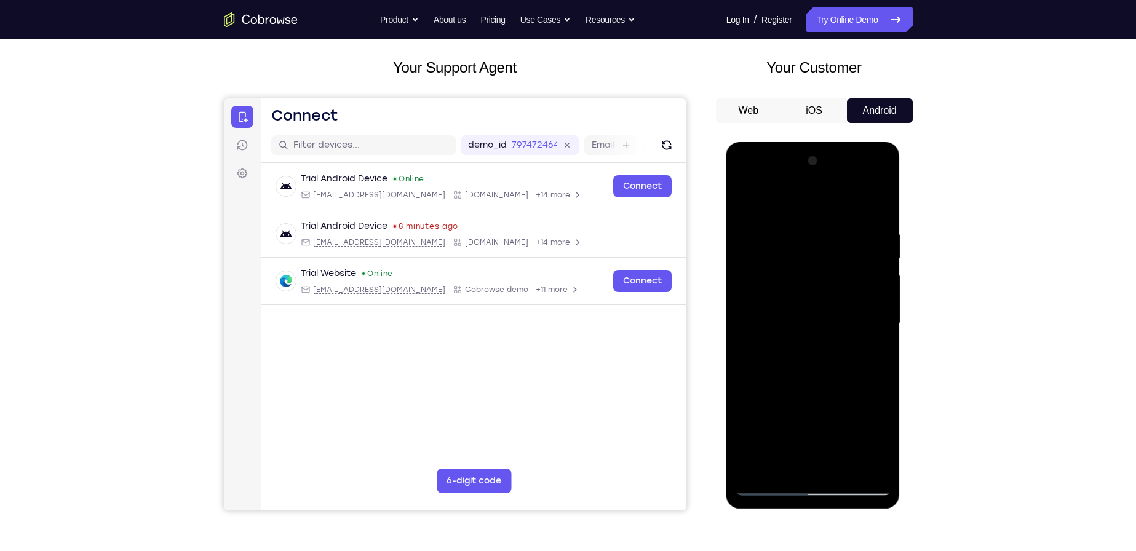
drag, startPoint x: 788, startPoint y: 367, endPoint x: 800, endPoint y: 240, distance: 126.6
click at [800, 240] on div at bounding box center [813, 323] width 155 height 344
drag, startPoint x: 824, startPoint y: 360, endPoint x: 835, endPoint y: 262, distance: 99.0
click at [832, 266] on div at bounding box center [813, 323] width 155 height 344
drag, startPoint x: 816, startPoint y: 374, endPoint x: 828, endPoint y: 304, distance: 71.1
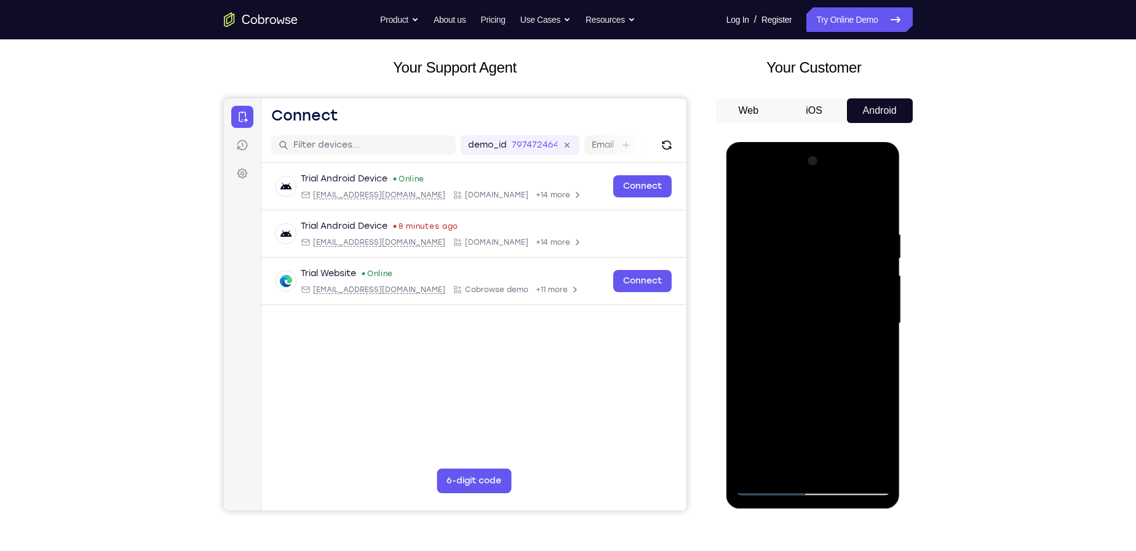
click at [826, 306] on div at bounding box center [813, 323] width 155 height 344
drag, startPoint x: 765, startPoint y: 391, endPoint x: 824, endPoint y: 246, distance: 156.5
click at [824, 246] on div at bounding box center [813, 323] width 155 height 344
drag, startPoint x: 852, startPoint y: 434, endPoint x: 910, endPoint y: 252, distance: 191.0
click at [902, 252] on html "Online web based iOS Simulators and Android Emulators. Run iPhone, iPad, Mobile…" at bounding box center [813, 326] width 175 height 369
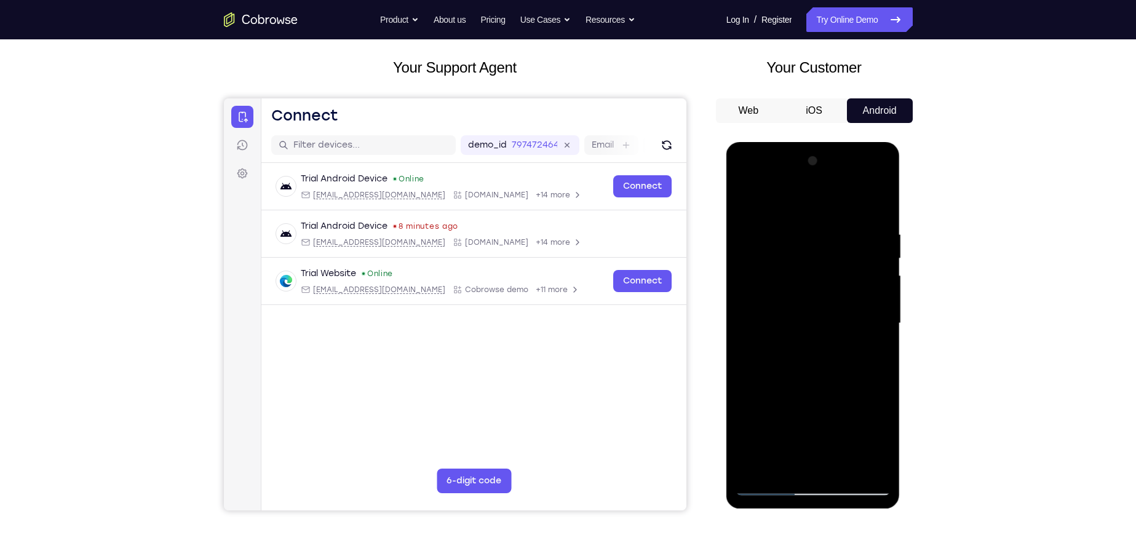
drag, startPoint x: 836, startPoint y: 348, endPoint x: 846, endPoint y: 290, distance: 58.2
click at [846, 290] on div at bounding box center [813, 323] width 155 height 344
drag, startPoint x: 850, startPoint y: 363, endPoint x: 867, endPoint y: 315, distance: 50.8
click at [867, 315] on div at bounding box center [813, 323] width 155 height 344
drag, startPoint x: 812, startPoint y: 359, endPoint x: 856, endPoint y: 300, distance: 72.9
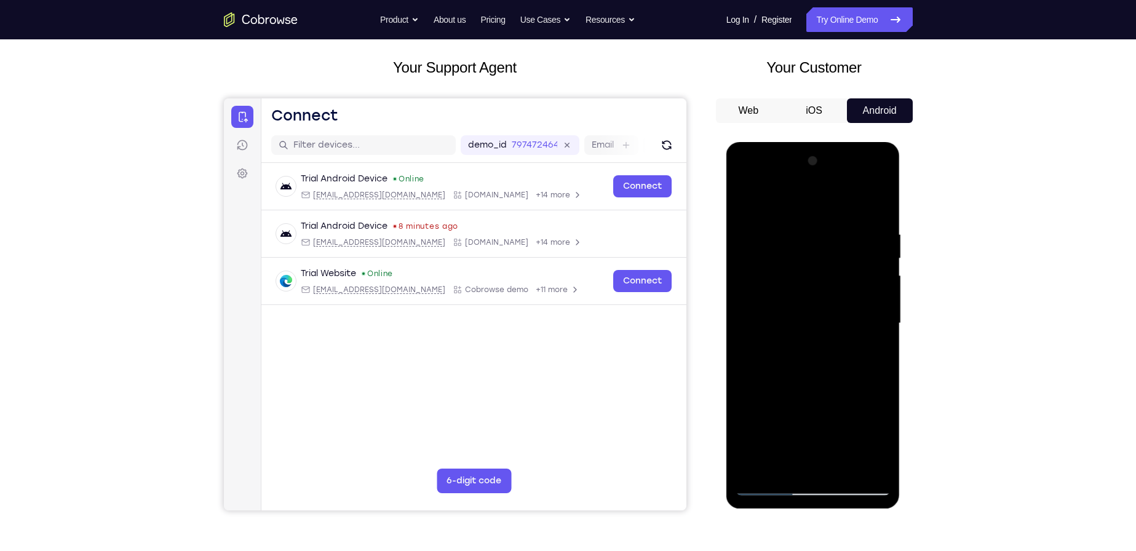
click at [856, 300] on div at bounding box center [813, 323] width 155 height 344
drag, startPoint x: 791, startPoint y: 405, endPoint x: 856, endPoint y: 292, distance: 129.8
click at [854, 294] on div at bounding box center [813, 323] width 155 height 344
drag, startPoint x: 813, startPoint y: 392, endPoint x: 868, endPoint y: 302, distance: 105.8
click at [868, 302] on div at bounding box center [813, 323] width 155 height 344
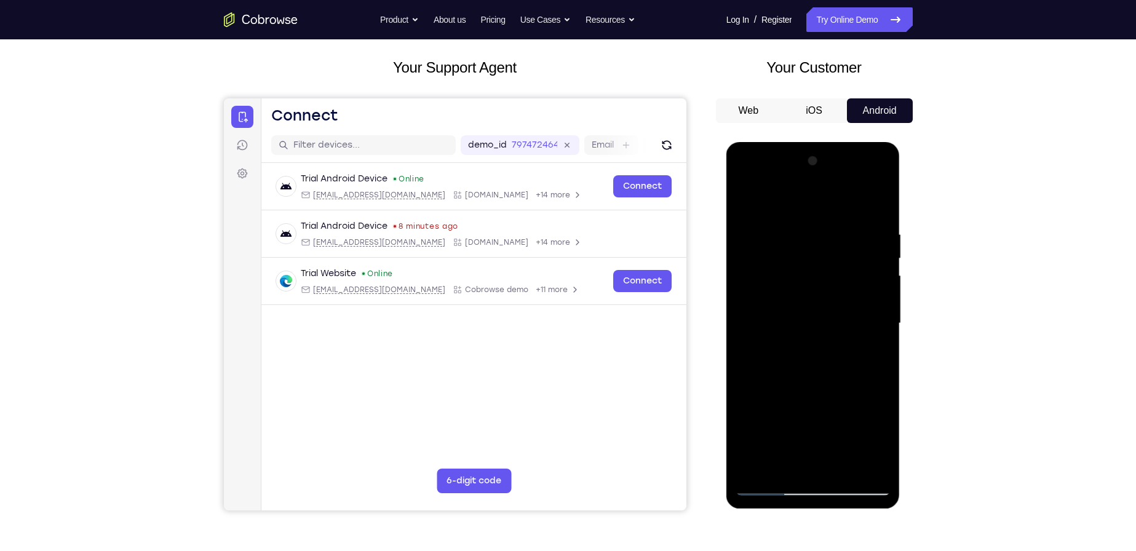
drag, startPoint x: 806, startPoint y: 408, endPoint x: 829, endPoint y: 371, distance: 43.4
click at [829, 371] on div at bounding box center [813, 323] width 155 height 344
drag, startPoint x: 815, startPoint y: 360, endPoint x: 835, endPoint y: 324, distance: 41.3
click at [835, 324] on div at bounding box center [813, 323] width 155 height 344
drag, startPoint x: 789, startPoint y: 341, endPoint x: 860, endPoint y: 240, distance: 124.1
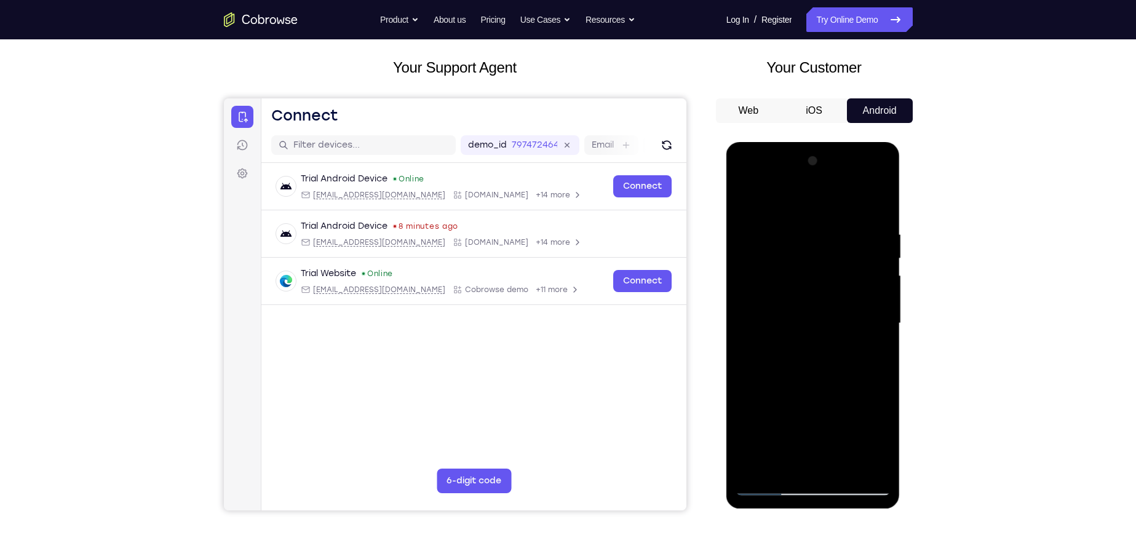
click at [860, 240] on div at bounding box center [813, 323] width 155 height 344
drag, startPoint x: 820, startPoint y: 308, endPoint x: 844, endPoint y: 221, distance: 90.0
click at [841, 222] on div at bounding box center [813, 323] width 155 height 344
drag, startPoint x: 859, startPoint y: 340, endPoint x: 886, endPoint y: 237, distance: 106.2
click at [886, 237] on div at bounding box center [813, 323] width 155 height 344
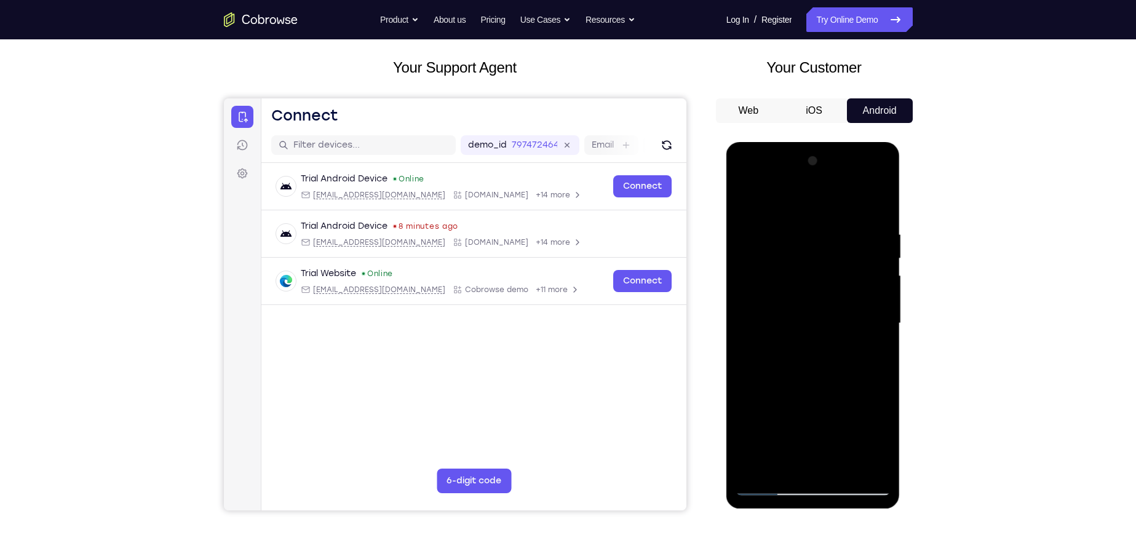
drag, startPoint x: 858, startPoint y: 357, endPoint x: 872, endPoint y: 251, distance: 106.7
click at [870, 254] on div at bounding box center [813, 323] width 155 height 344
drag, startPoint x: 835, startPoint y: 370, endPoint x: 867, endPoint y: 236, distance: 137.1
click at [867, 236] on div at bounding box center [813, 323] width 155 height 344
drag, startPoint x: 829, startPoint y: 372, endPoint x: 865, endPoint y: 244, distance: 132.2
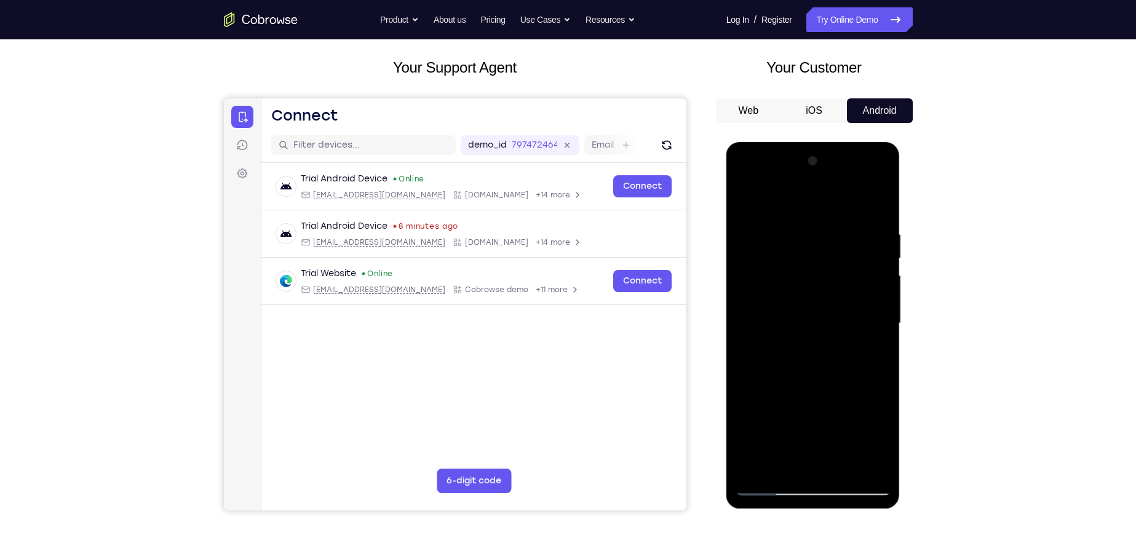
click at [865, 245] on div at bounding box center [813, 323] width 155 height 344
drag, startPoint x: 834, startPoint y: 340, endPoint x: 873, endPoint y: 225, distance: 122.0
click at [871, 228] on div at bounding box center [813, 323] width 155 height 344
drag, startPoint x: 851, startPoint y: 367, endPoint x: 876, endPoint y: 279, distance: 91.3
click at [876, 279] on div at bounding box center [813, 323] width 155 height 344
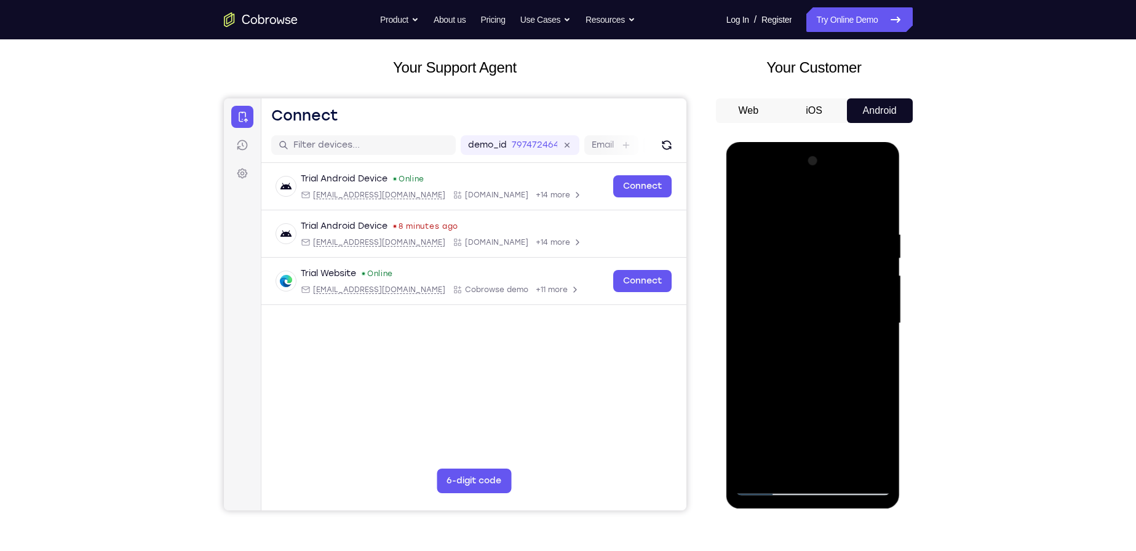
drag, startPoint x: 840, startPoint y: 380, endPoint x: 848, endPoint y: 341, distance: 40.3
click at [848, 341] on div at bounding box center [813, 323] width 155 height 344
drag, startPoint x: 803, startPoint y: 387, endPoint x: 819, endPoint y: 356, distance: 35.5
click at [819, 356] on div at bounding box center [813, 323] width 155 height 344
drag, startPoint x: 829, startPoint y: 394, endPoint x: 899, endPoint y: 263, distance: 148.9
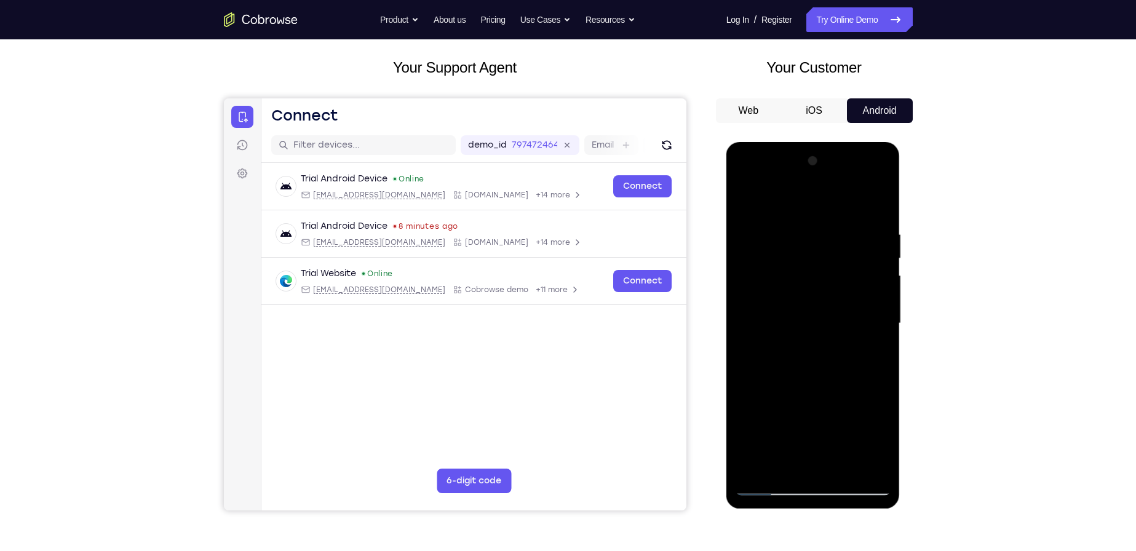
click at [899, 263] on div at bounding box center [813, 325] width 174 height 367
drag, startPoint x: 823, startPoint y: 389, endPoint x: 855, endPoint y: 310, distance: 85.5
click at [855, 310] on div at bounding box center [813, 323] width 155 height 344
drag, startPoint x: 812, startPoint y: 395, endPoint x: 835, endPoint y: 268, distance: 129.3
click at [834, 269] on div at bounding box center [813, 323] width 155 height 344
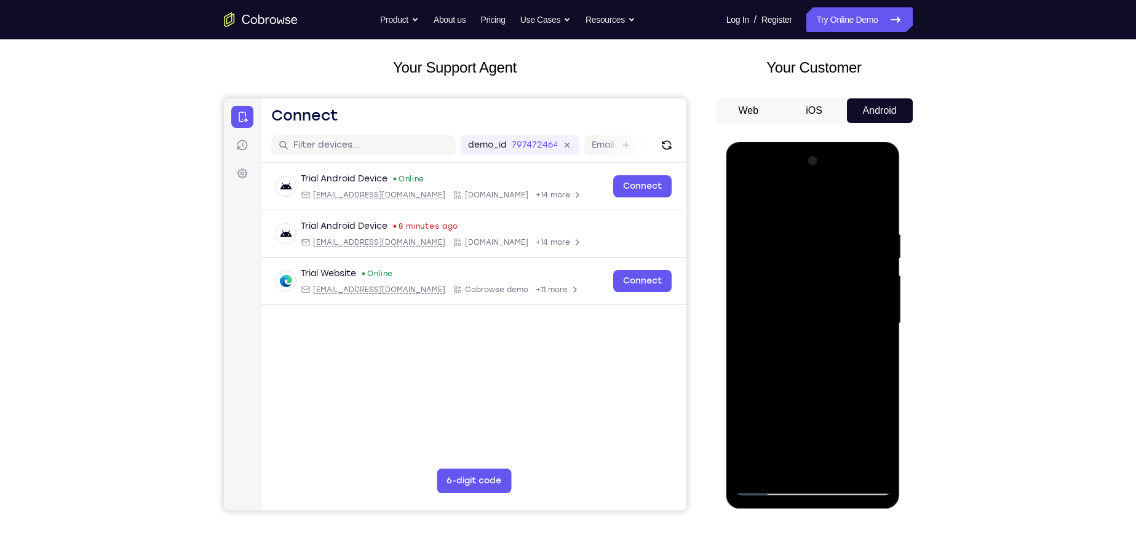
drag, startPoint x: 830, startPoint y: 375, endPoint x: 833, endPoint y: 269, distance: 106.5
click at [833, 271] on div at bounding box center [813, 323] width 155 height 344
drag, startPoint x: 822, startPoint y: 348, endPoint x: 819, endPoint y: 251, distance: 96.6
click at [819, 251] on div at bounding box center [813, 323] width 155 height 344
drag, startPoint x: 837, startPoint y: 392, endPoint x: 840, endPoint y: 360, distance: 31.5
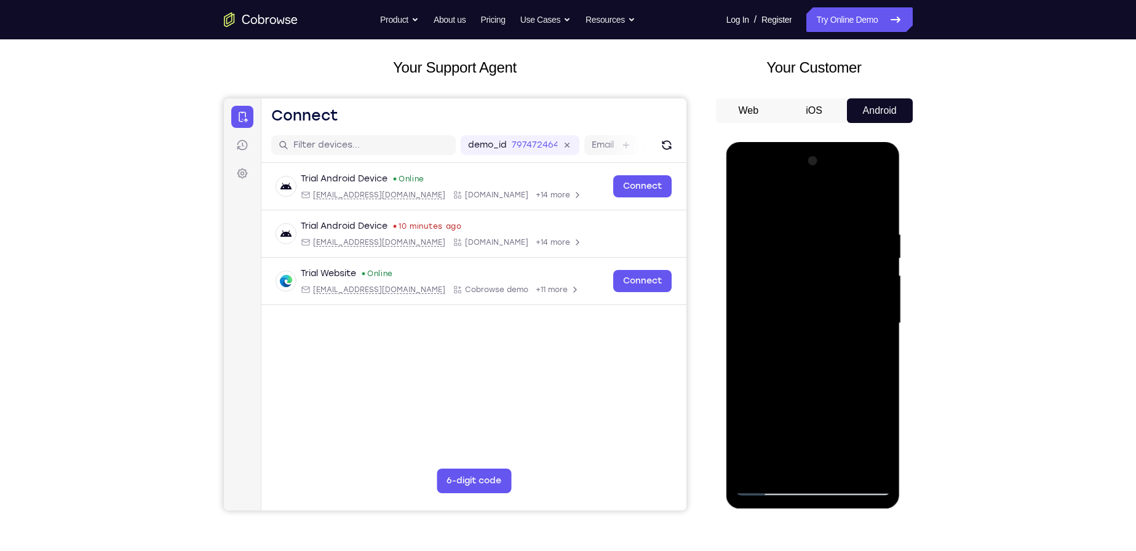
click at [840, 360] on div at bounding box center [813, 323] width 155 height 344
drag, startPoint x: 846, startPoint y: 402, endPoint x: 870, endPoint y: 275, distance: 129.0
click at [868, 276] on div at bounding box center [813, 323] width 155 height 344
drag, startPoint x: 846, startPoint y: 387, endPoint x: 867, endPoint y: 277, distance: 111.6
click at [867, 277] on div at bounding box center [813, 323] width 155 height 344
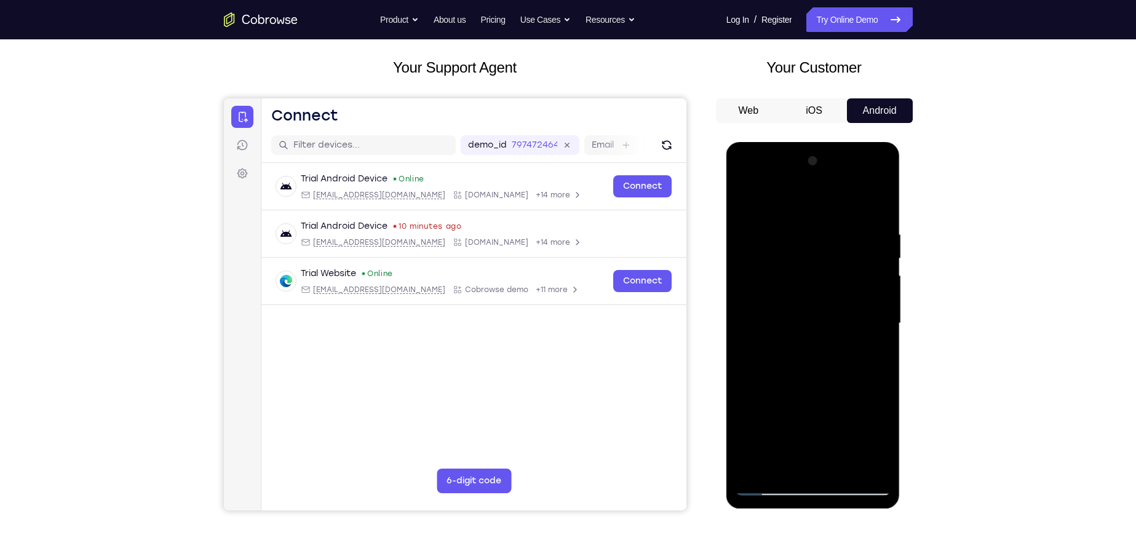
drag, startPoint x: 859, startPoint y: 334, endPoint x: 870, endPoint y: 290, distance: 44.9
click at [870, 290] on div at bounding box center [813, 323] width 155 height 344
drag, startPoint x: 848, startPoint y: 353, endPoint x: 870, endPoint y: 318, distance: 41.5
click at [870, 318] on div at bounding box center [813, 323] width 155 height 344
drag, startPoint x: 829, startPoint y: 365, endPoint x: 860, endPoint y: 240, distance: 128.7
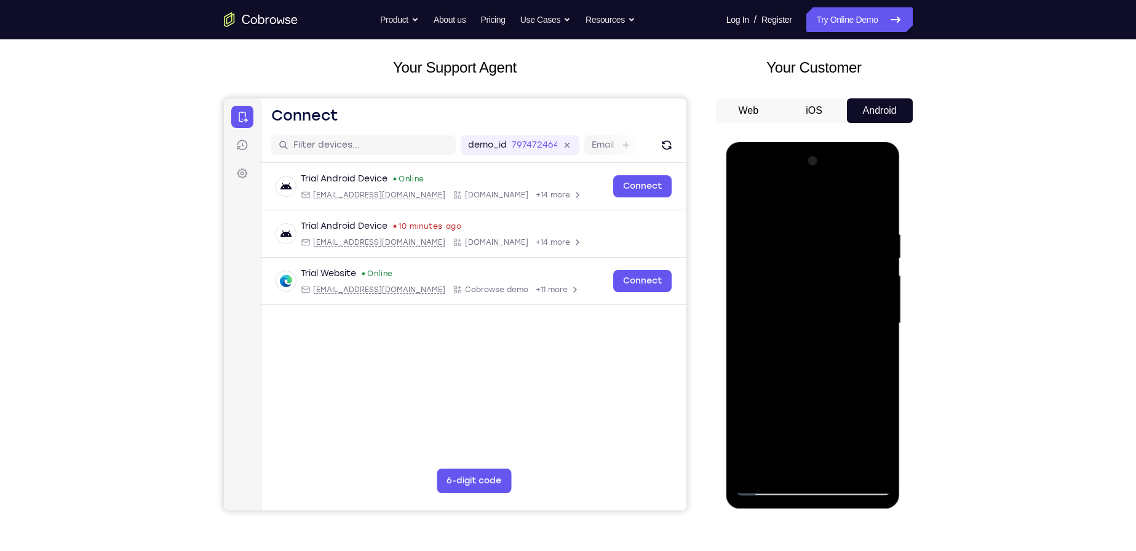
click at [857, 245] on div at bounding box center [813, 323] width 155 height 344
drag, startPoint x: 838, startPoint y: 401, endPoint x: 854, endPoint y: 332, distance: 70.7
click at [854, 332] on div at bounding box center [813, 323] width 155 height 344
drag, startPoint x: 813, startPoint y: 346, endPoint x: 897, endPoint y: 265, distance: 116.6
click at [892, 269] on div at bounding box center [813, 325] width 174 height 367
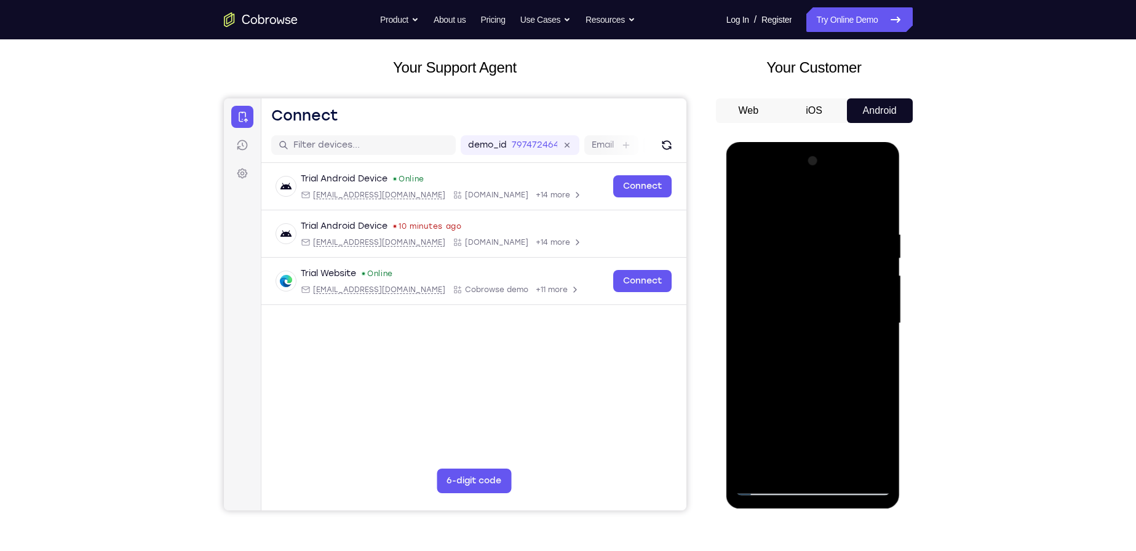
drag, startPoint x: 780, startPoint y: 341, endPoint x: 806, endPoint y: 220, distance: 123.9
click at [804, 220] on div at bounding box center [813, 323] width 155 height 344
drag, startPoint x: 800, startPoint y: 320, endPoint x: 846, endPoint y: 239, distance: 92.8
click at [844, 242] on div at bounding box center [813, 323] width 155 height 344
drag, startPoint x: 811, startPoint y: 294, endPoint x: 830, endPoint y: 207, distance: 89.3
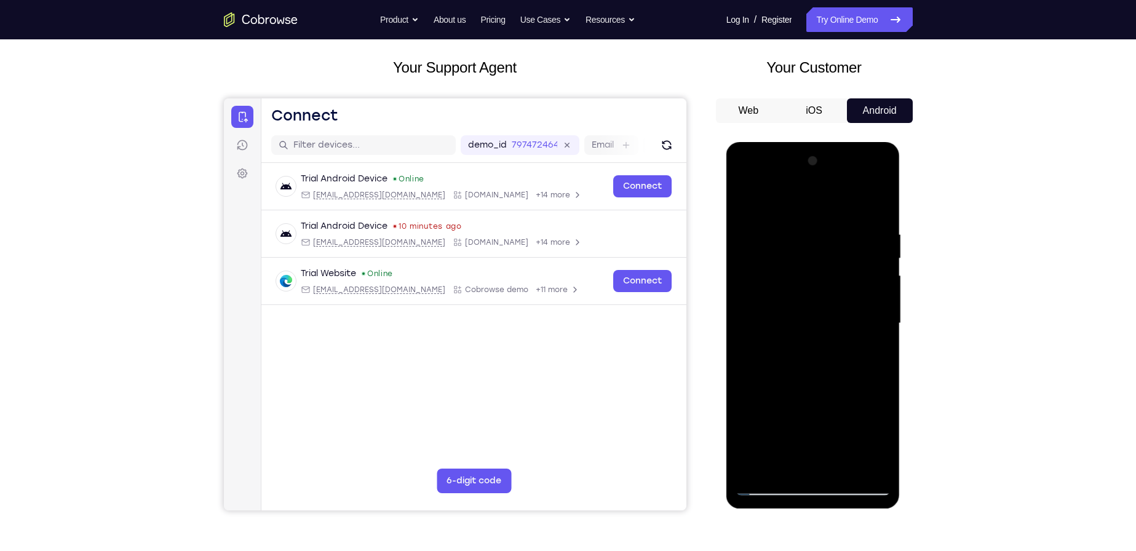
click at [830, 207] on div at bounding box center [813, 323] width 155 height 344
drag, startPoint x: 795, startPoint y: 308, endPoint x: 835, endPoint y: 210, distance: 105.7
click at [830, 219] on div at bounding box center [813, 323] width 155 height 344
drag, startPoint x: 800, startPoint y: 331, endPoint x: 838, endPoint y: 229, distance: 108.8
click at [838, 229] on div at bounding box center [813, 323] width 155 height 344
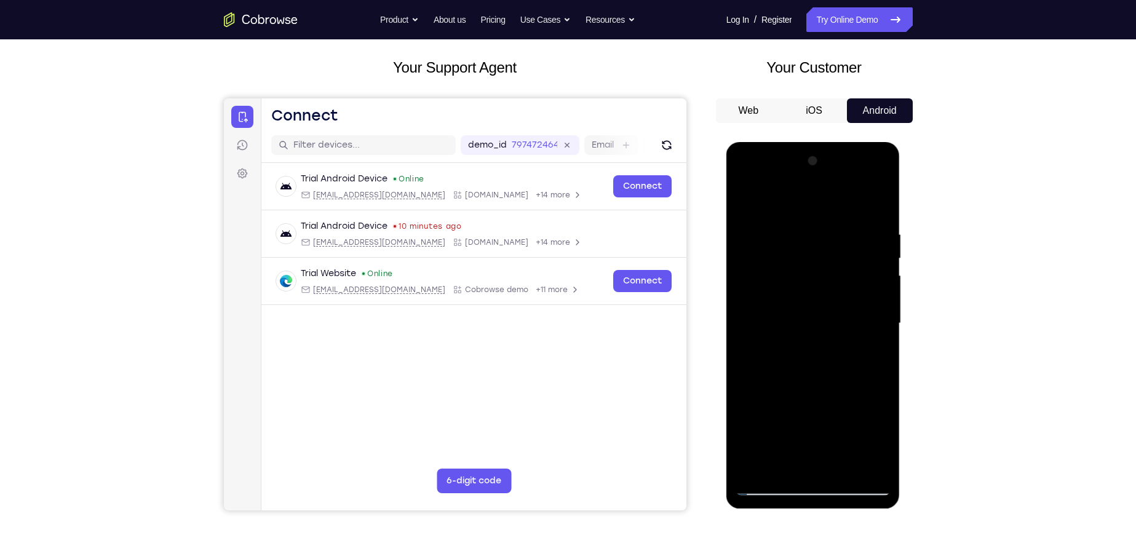
click at [869, 305] on div at bounding box center [813, 323] width 155 height 344
click at [813, 249] on div at bounding box center [813, 323] width 155 height 344
drag, startPoint x: 821, startPoint y: 359, endPoint x: 838, endPoint y: 263, distance: 97.5
click at [838, 263] on div at bounding box center [813, 323] width 155 height 344
drag, startPoint x: 778, startPoint y: 350, endPoint x: 834, endPoint y: 277, distance: 92.1
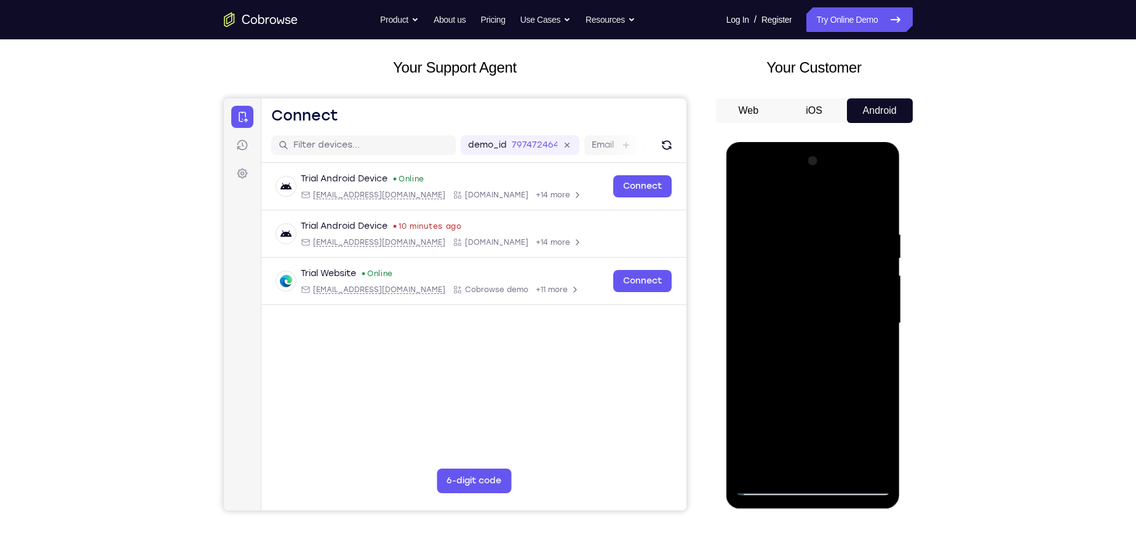
click at [834, 277] on div at bounding box center [813, 323] width 155 height 344
click at [866, 234] on div at bounding box center [813, 323] width 155 height 344
drag, startPoint x: 838, startPoint y: 375, endPoint x: 857, endPoint y: 311, distance: 66.6
click at [857, 311] on div at bounding box center [813, 323] width 155 height 344
drag, startPoint x: 832, startPoint y: 405, endPoint x: 877, endPoint y: 248, distance: 163.3
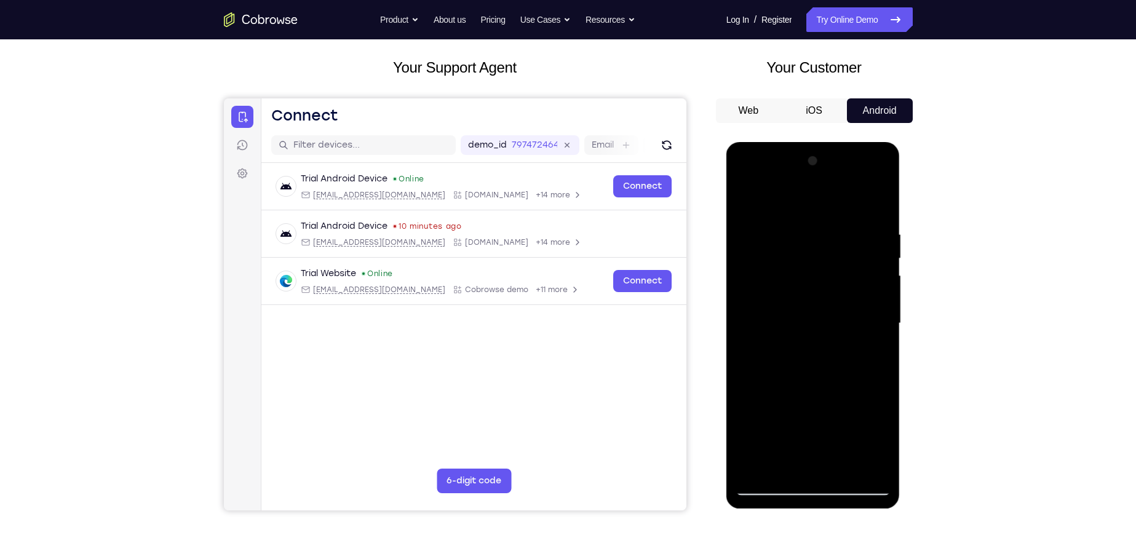
click at [877, 248] on div at bounding box center [813, 323] width 155 height 344
drag, startPoint x: 840, startPoint y: 425, endPoint x: 886, endPoint y: 250, distance: 181.4
click at [886, 250] on div at bounding box center [813, 323] width 155 height 344
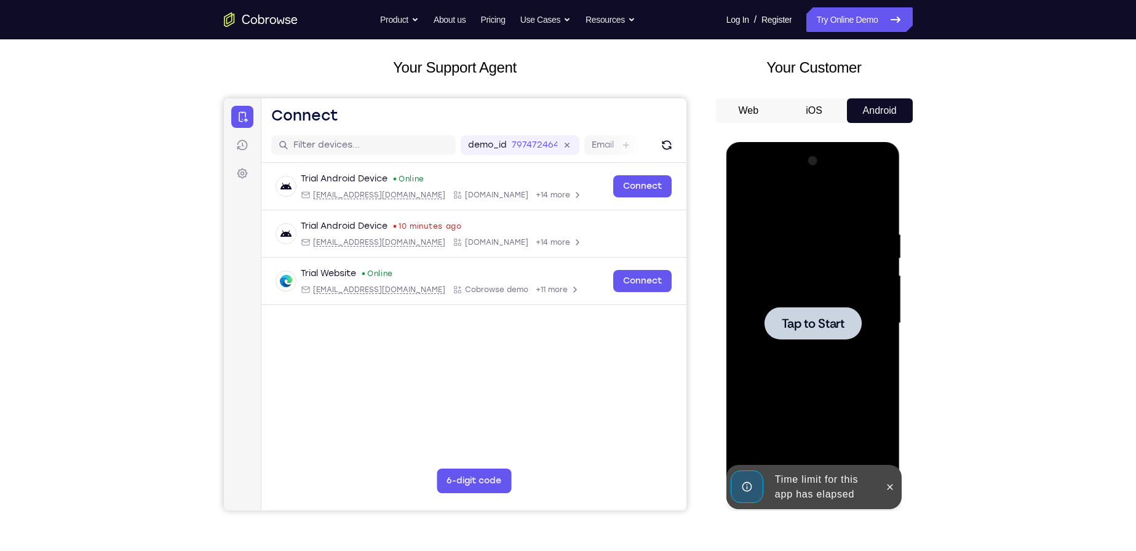
click at [813, 320] on span "Tap to Start" at bounding box center [813, 323] width 63 height 12
click at [892, 486] on icon at bounding box center [890, 487] width 10 height 10
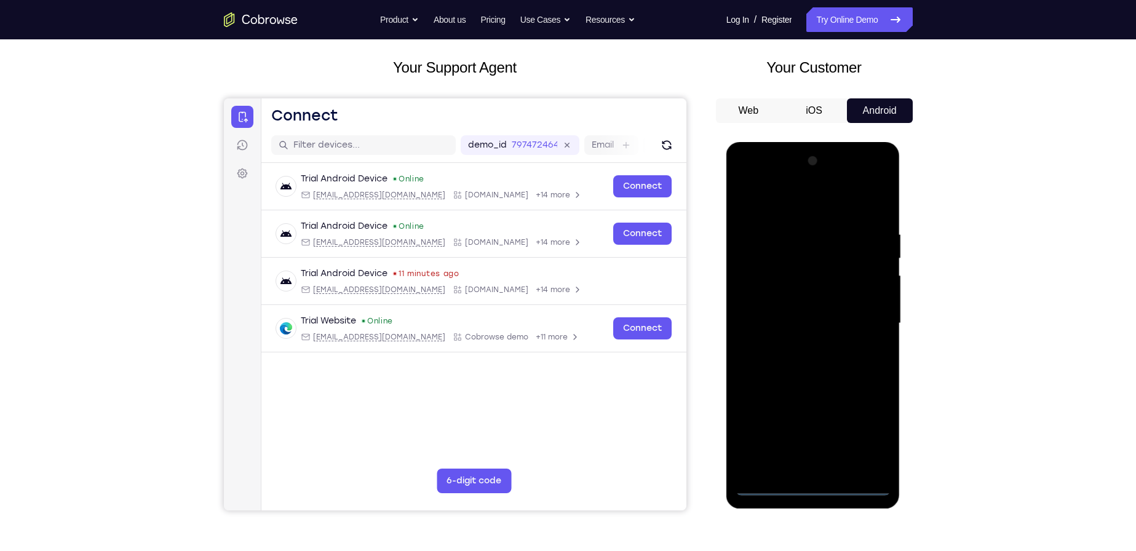
click at [775, 486] on div at bounding box center [813, 323] width 155 height 344
click at [765, 482] on div at bounding box center [813, 323] width 155 height 344
click at [863, 430] on div at bounding box center [813, 323] width 155 height 344
click at [788, 200] on div at bounding box center [813, 323] width 155 height 344
click at [766, 292] on div at bounding box center [813, 323] width 155 height 344
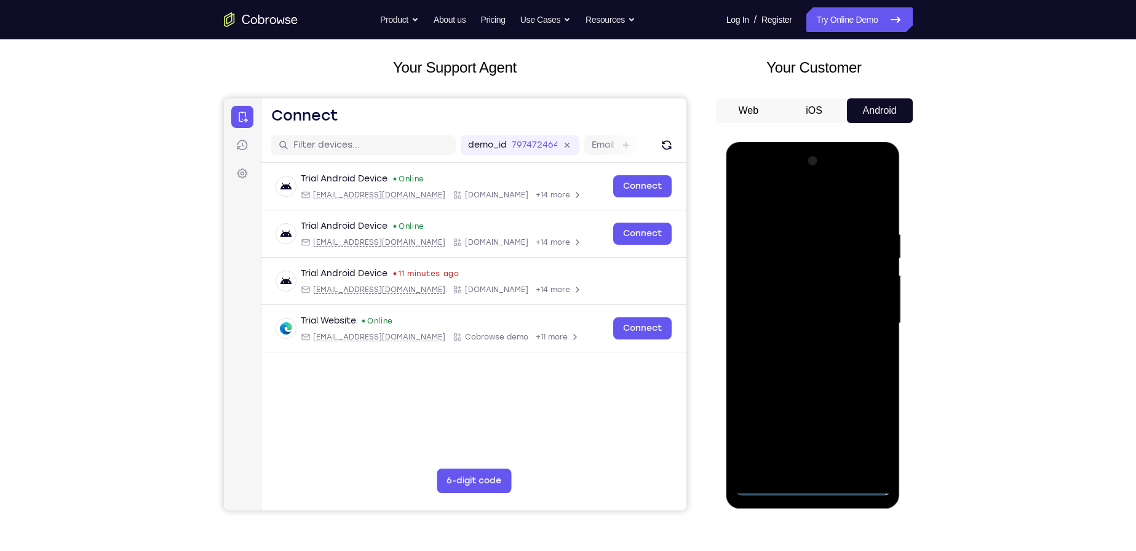
click at [766, 292] on div at bounding box center [813, 323] width 155 height 344
click at [793, 327] on div at bounding box center [813, 323] width 155 height 344
click at [785, 311] on div at bounding box center [813, 323] width 155 height 344
click at [849, 340] on div at bounding box center [813, 323] width 155 height 344
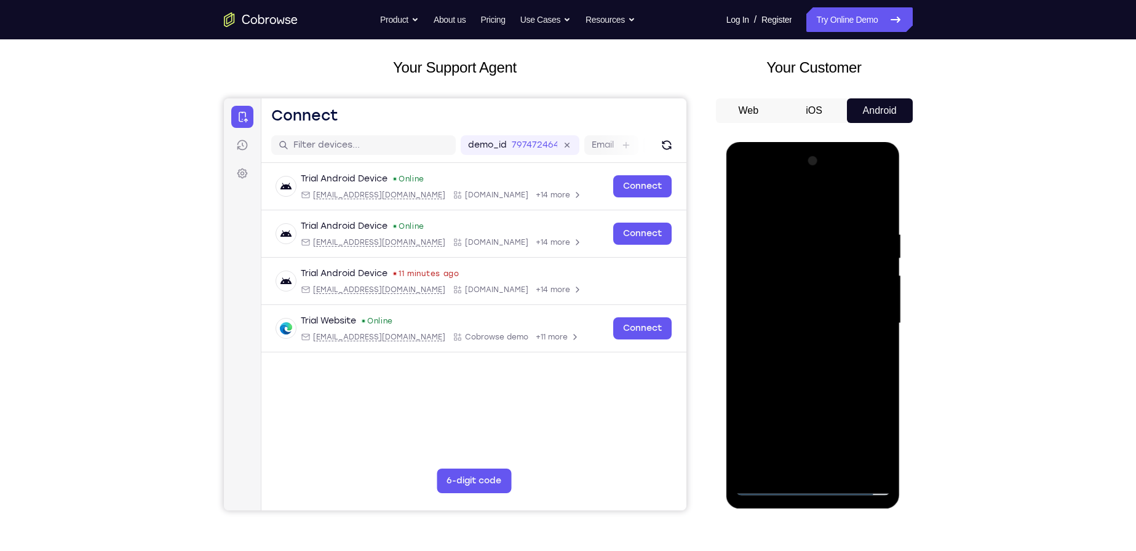
click at [805, 461] on div at bounding box center [813, 323] width 155 height 344
click at [857, 212] on div at bounding box center [813, 323] width 155 height 344
click at [875, 200] on div at bounding box center [813, 323] width 155 height 344
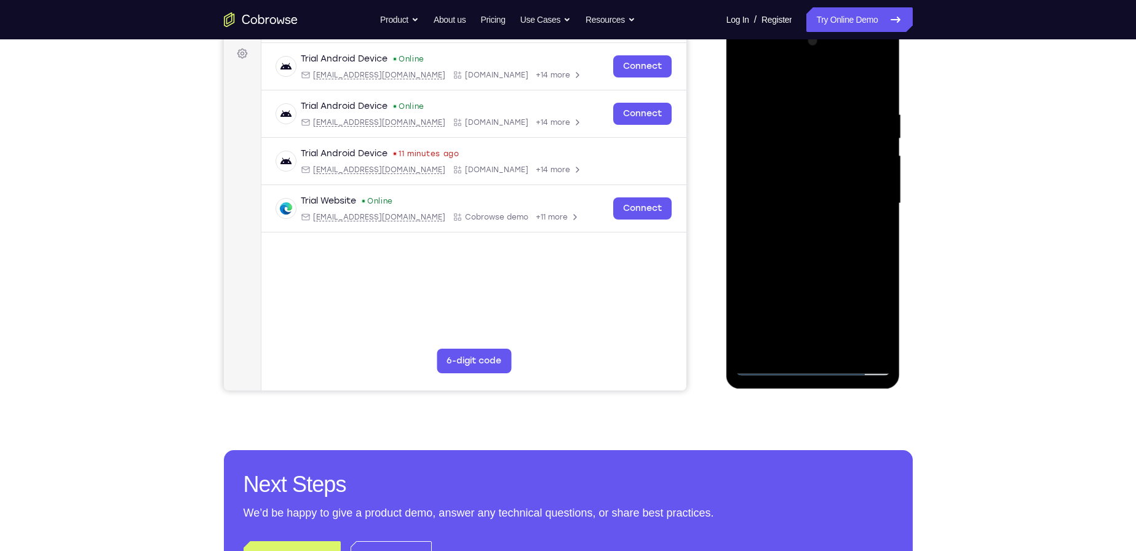
scroll to position [185, 0]
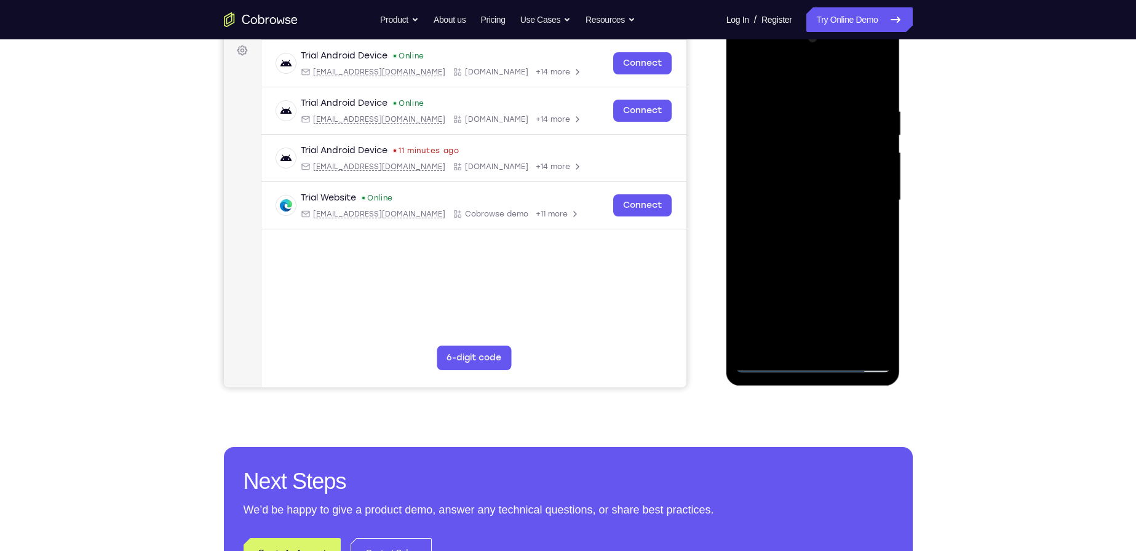
drag, startPoint x: 851, startPoint y: 295, endPoint x: 865, endPoint y: 206, distance: 89.6
click at [865, 206] on div at bounding box center [813, 200] width 155 height 344
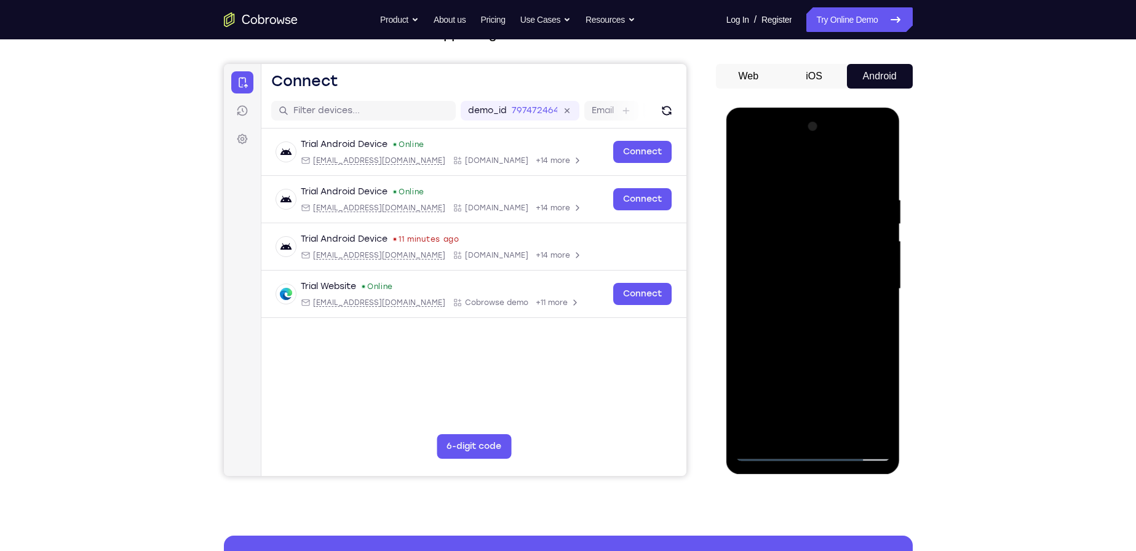
scroll to position [0, 0]
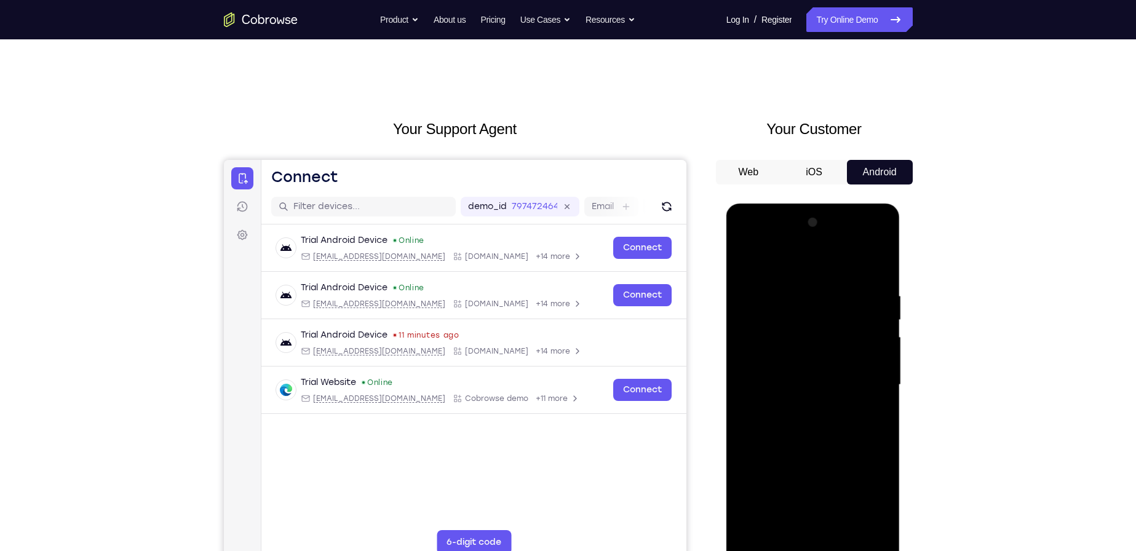
drag, startPoint x: 821, startPoint y: 347, endPoint x: 835, endPoint y: 293, distance: 56.1
click at [835, 293] on div at bounding box center [813, 385] width 155 height 344
drag, startPoint x: 843, startPoint y: 331, endPoint x: 843, endPoint y: 290, distance: 41.2
click at [843, 290] on div at bounding box center [813, 385] width 155 height 344
drag, startPoint x: 822, startPoint y: 373, endPoint x: 891, endPoint y: 284, distance: 113.1
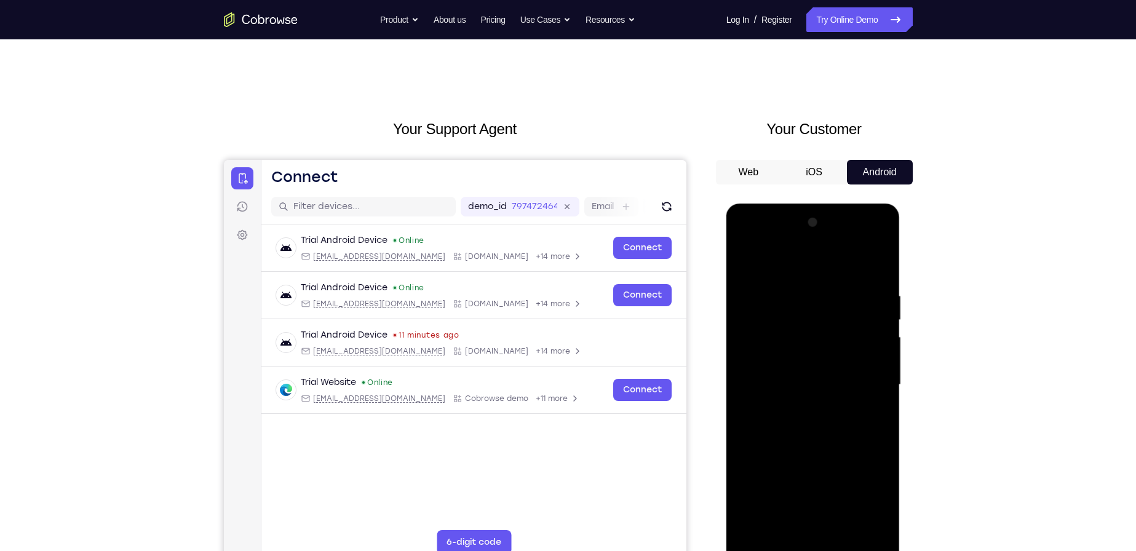
click at [891, 284] on div at bounding box center [813, 387] width 174 height 367
drag, startPoint x: 812, startPoint y: 417, endPoint x: 832, endPoint y: 351, distance: 68.7
click at [832, 351] on div at bounding box center [813, 385] width 155 height 344
drag, startPoint x: 803, startPoint y: 383, endPoint x: 831, endPoint y: 269, distance: 117.1
click at [829, 269] on div at bounding box center [813, 385] width 155 height 344
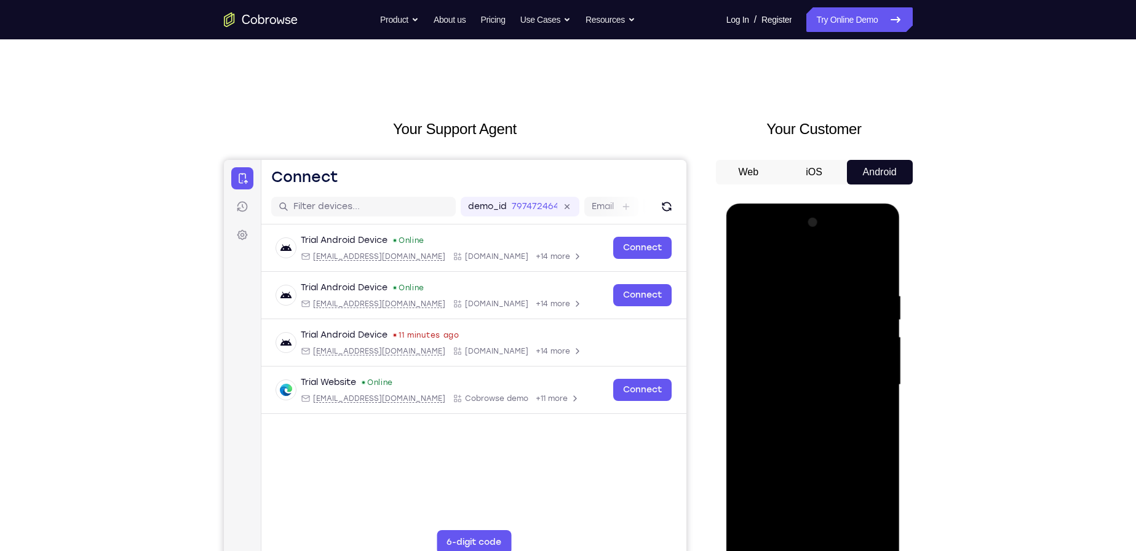
drag, startPoint x: 785, startPoint y: 422, endPoint x: 856, endPoint y: 279, distance: 159.5
click at [854, 279] on div at bounding box center [813, 385] width 155 height 344
drag, startPoint x: 803, startPoint y: 344, endPoint x: 831, endPoint y: 266, distance: 83.1
click at [831, 266] on div at bounding box center [813, 385] width 155 height 344
drag, startPoint x: 807, startPoint y: 412, endPoint x: 830, endPoint y: 372, distance: 46.8
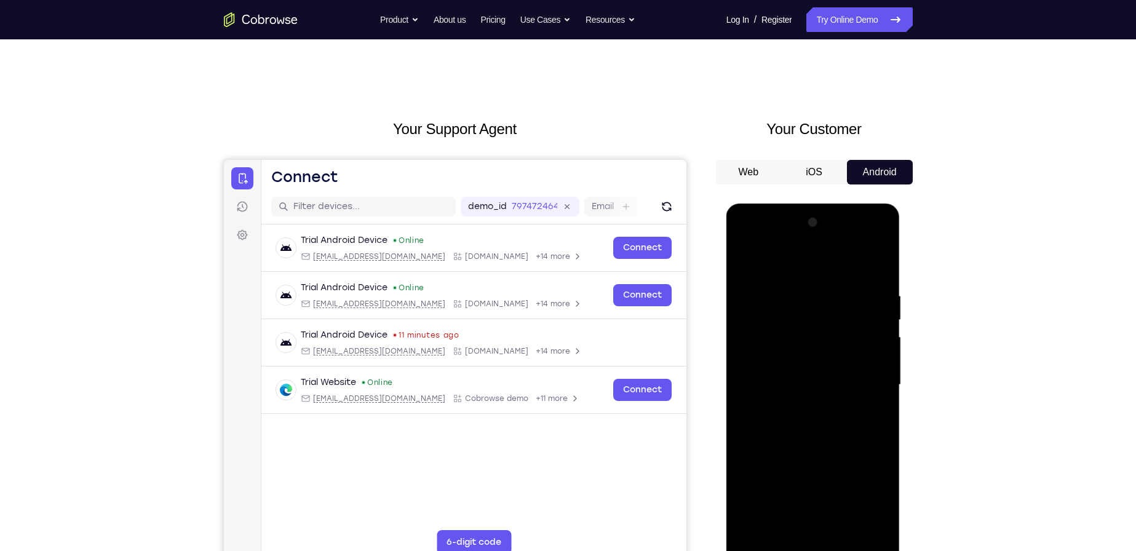
click at [830, 372] on div at bounding box center [813, 385] width 155 height 344
drag, startPoint x: 800, startPoint y: 367, endPoint x: 838, endPoint y: 361, distance: 38.6
click at [838, 361] on div at bounding box center [813, 385] width 155 height 344
drag, startPoint x: 819, startPoint y: 384, endPoint x: 844, endPoint y: 301, distance: 86.8
click at [844, 301] on div at bounding box center [813, 385] width 155 height 344
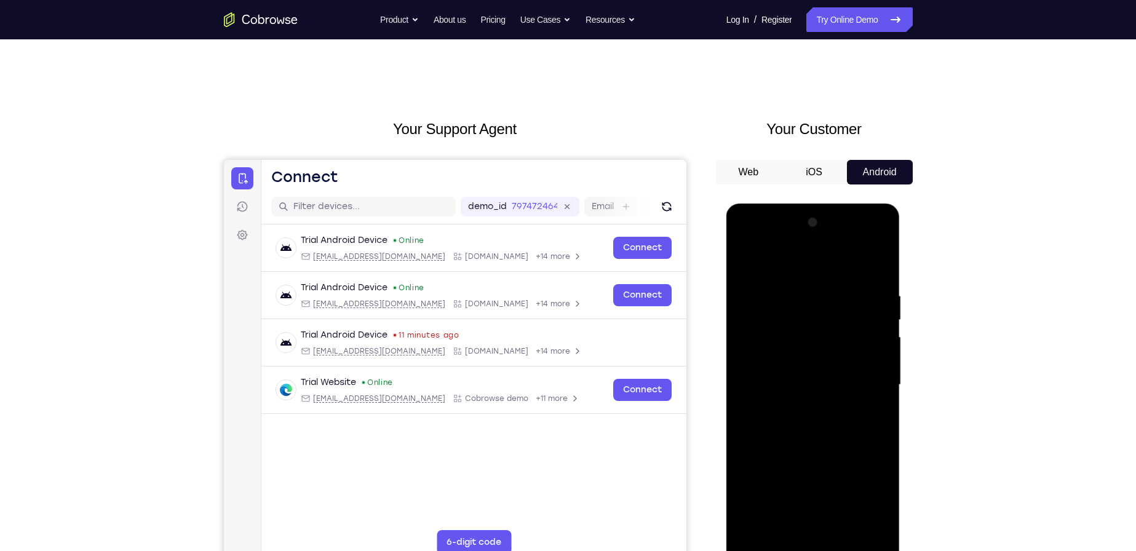
drag, startPoint x: 832, startPoint y: 426, endPoint x: 875, endPoint y: 322, distance: 112.5
click at [875, 323] on div at bounding box center [813, 385] width 155 height 344
click at [872, 443] on div at bounding box center [813, 385] width 155 height 344
click at [860, 419] on div at bounding box center [813, 385] width 155 height 344
drag, startPoint x: 870, startPoint y: 487, endPoint x: 889, endPoint y: 341, distance: 147.7
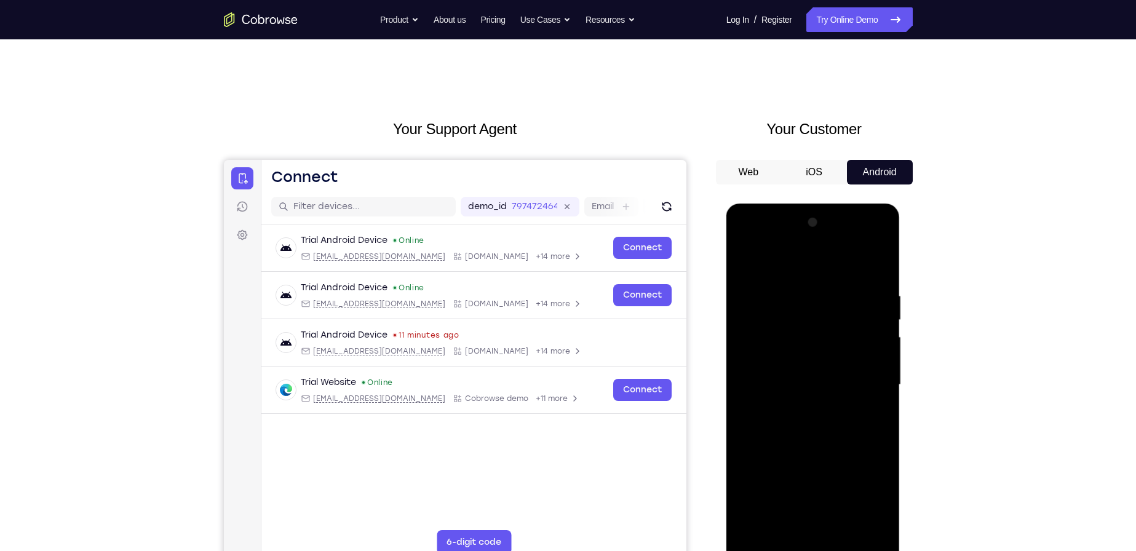
click at [889, 346] on div at bounding box center [813, 385] width 155 height 344
drag, startPoint x: 805, startPoint y: 427, endPoint x: 868, endPoint y: 312, distance: 130.8
click at [868, 312] on div at bounding box center [813, 385] width 155 height 344
drag, startPoint x: 847, startPoint y: 408, endPoint x: 876, endPoint y: 340, distance: 73.8
click at [876, 340] on div at bounding box center [813, 385] width 155 height 344
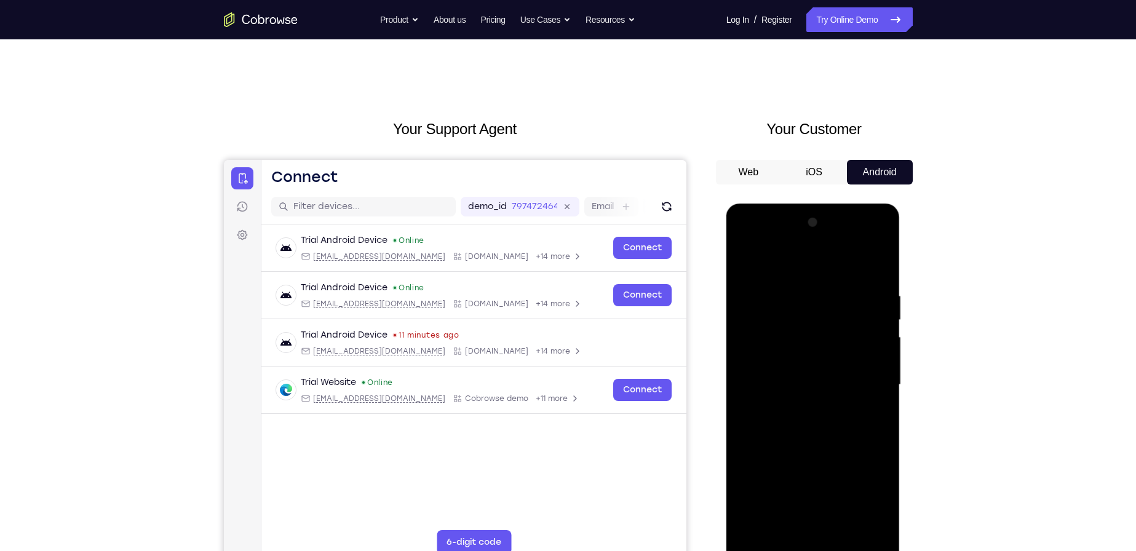
drag, startPoint x: 852, startPoint y: 432, endPoint x: 873, endPoint y: 290, distance: 144.3
click at [873, 290] on div at bounding box center [813, 385] width 155 height 344
click at [855, 425] on div at bounding box center [813, 385] width 155 height 344
click at [790, 363] on div at bounding box center [813, 385] width 155 height 344
click at [750, 403] on div at bounding box center [813, 385] width 155 height 344
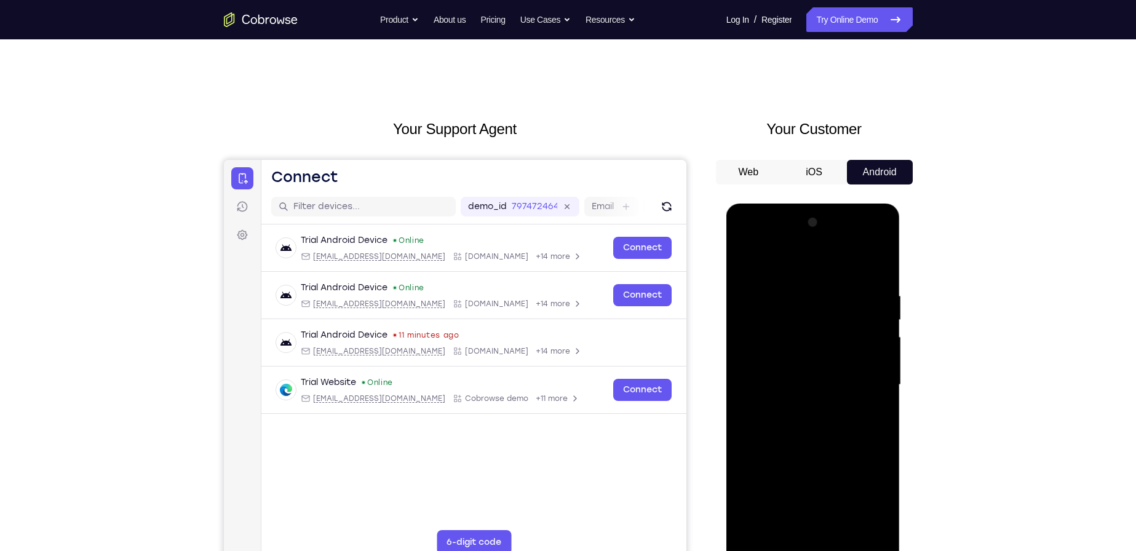
drag, startPoint x: 856, startPoint y: 411, endPoint x: 852, endPoint y: 362, distance: 48.7
click at [852, 362] on div at bounding box center [813, 385] width 155 height 344
click at [876, 301] on div at bounding box center [813, 385] width 155 height 344
click at [790, 400] on div at bounding box center [813, 385] width 155 height 344
drag, startPoint x: 767, startPoint y: 368, endPoint x: 872, endPoint y: 365, distance: 104.6
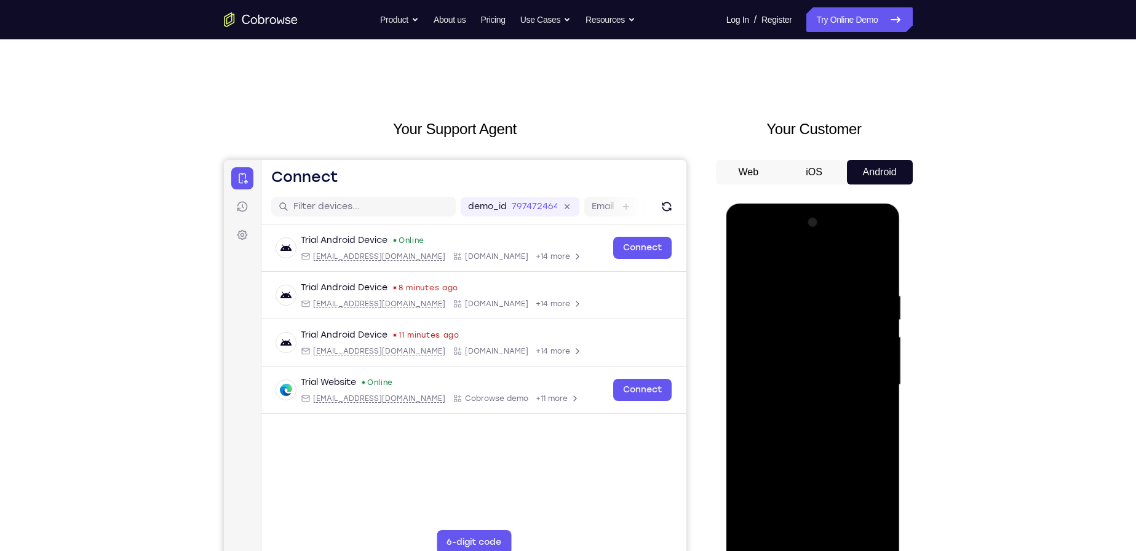
click at [872, 365] on div at bounding box center [813, 385] width 155 height 344
drag, startPoint x: 856, startPoint y: 423, endPoint x: 856, endPoint y: 338, distance: 84.9
click at [856, 338] on div at bounding box center [813, 385] width 155 height 344
drag, startPoint x: 807, startPoint y: 378, endPoint x: 848, endPoint y: 236, distance: 147.8
click at [840, 231] on div at bounding box center [813, 385] width 155 height 344
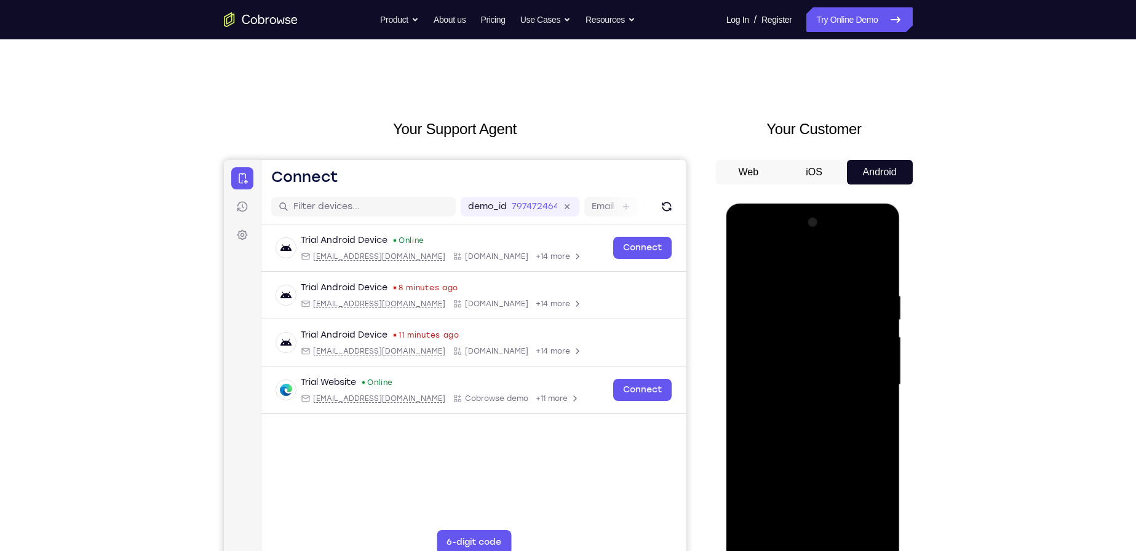
drag, startPoint x: 819, startPoint y: 384, endPoint x: 845, endPoint y: 259, distance: 128.1
click at [845, 259] on div at bounding box center [813, 385] width 155 height 344
drag, startPoint x: 848, startPoint y: 351, endPoint x: 856, endPoint y: 287, distance: 64.5
click at [854, 292] on div at bounding box center [813, 385] width 155 height 344
drag, startPoint x: 844, startPoint y: 360, endPoint x: 871, endPoint y: 276, distance: 88.5
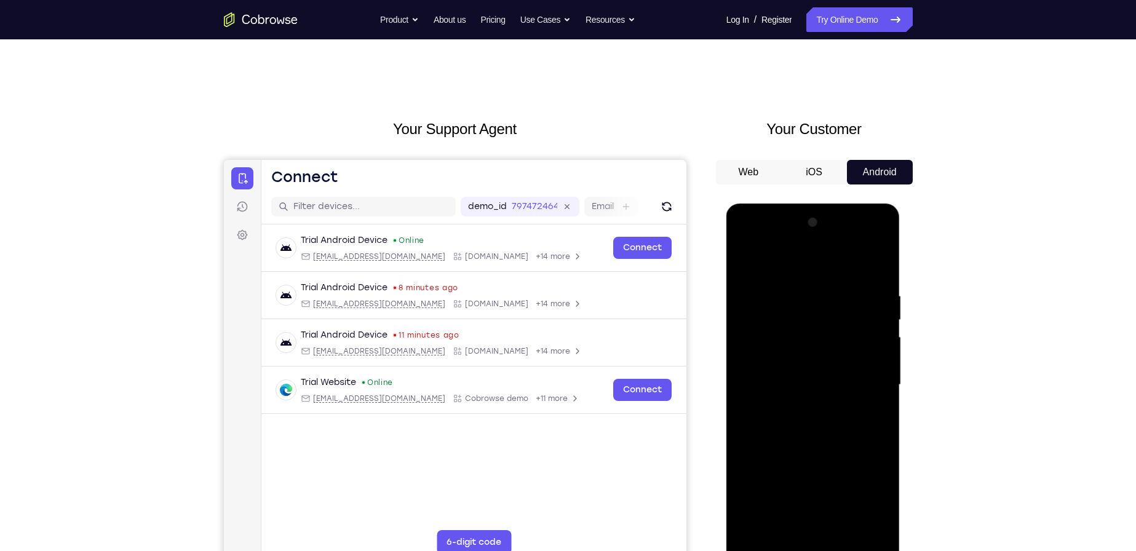
click at [870, 276] on div at bounding box center [813, 385] width 155 height 344
drag, startPoint x: 829, startPoint y: 359, endPoint x: 843, endPoint y: 316, distance: 44.7
click at [840, 319] on div at bounding box center [813, 385] width 155 height 344
click at [846, 389] on div at bounding box center [813, 385] width 155 height 344
drag, startPoint x: 861, startPoint y: 424, endPoint x: 884, endPoint y: 349, distance: 78.6
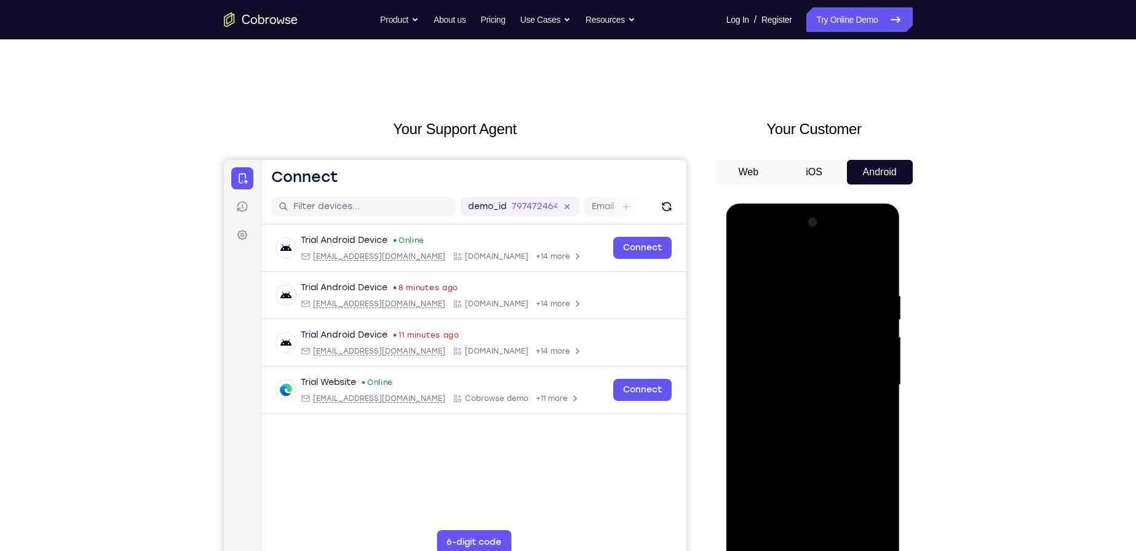
click at [887, 347] on div at bounding box center [813, 385] width 155 height 344
drag, startPoint x: 831, startPoint y: 408, endPoint x: 822, endPoint y: 519, distance: 110.4
click at [822, 519] on div at bounding box center [813, 385] width 155 height 344
click at [769, 546] on div at bounding box center [813, 385] width 155 height 344
drag, startPoint x: 803, startPoint y: 483, endPoint x: 846, endPoint y: 277, distance: 211.1
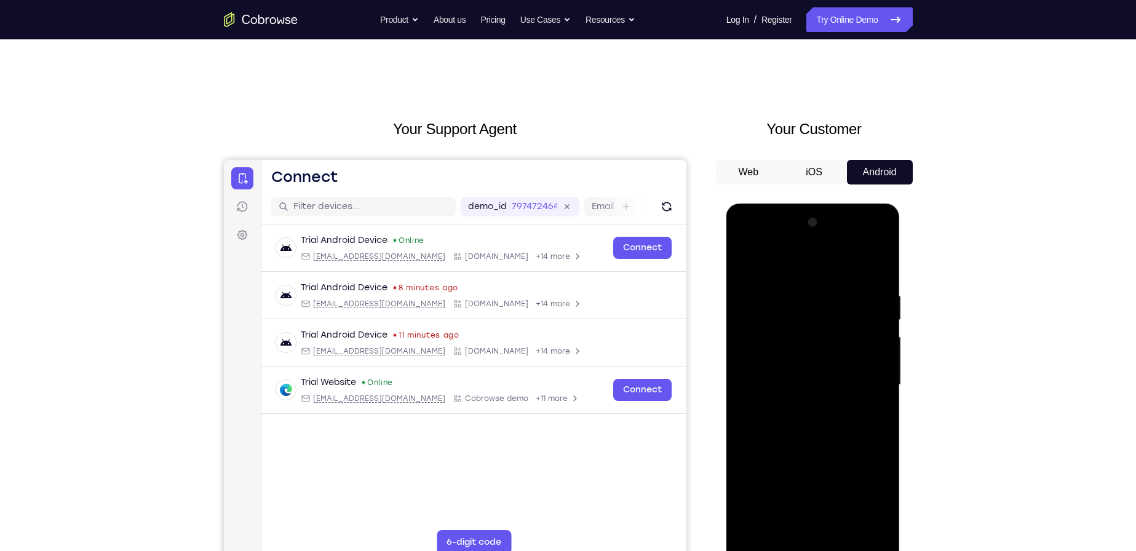
click at [845, 281] on div at bounding box center [813, 385] width 155 height 344
drag, startPoint x: 821, startPoint y: 426, endPoint x: 825, endPoint y: 384, distance: 41.4
click at [825, 384] on div at bounding box center [813, 385] width 155 height 344
drag, startPoint x: 824, startPoint y: 459, endPoint x: 840, endPoint y: 299, distance: 160.7
click at [839, 302] on div at bounding box center [813, 385] width 155 height 344
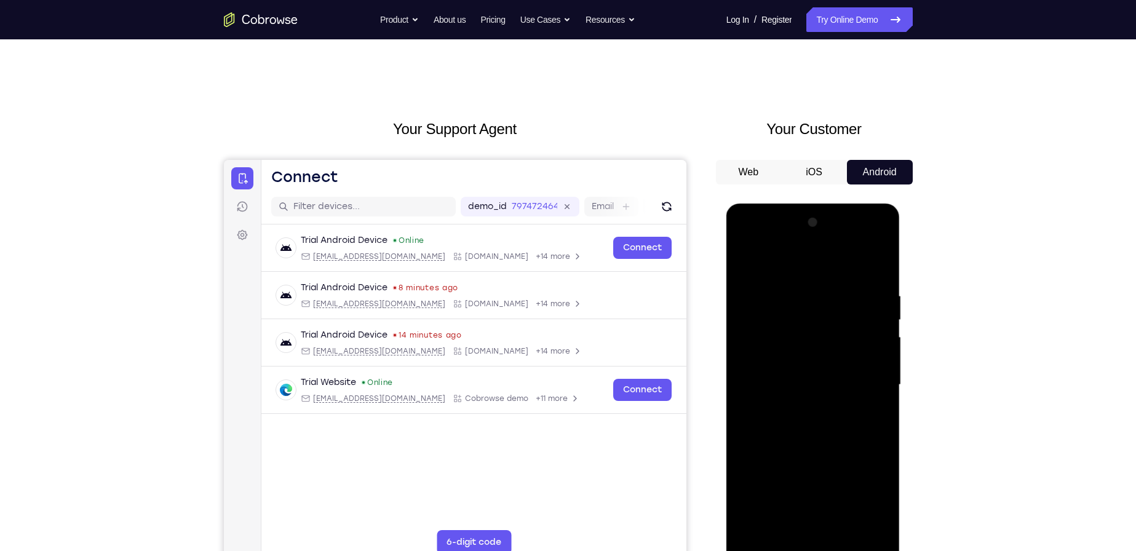
drag, startPoint x: 803, startPoint y: 453, endPoint x: 819, endPoint y: 395, distance: 59.4
click at [816, 403] on div at bounding box center [813, 385] width 155 height 344
drag, startPoint x: 849, startPoint y: 437, endPoint x: 859, endPoint y: 371, distance: 66.5
click at [858, 373] on div at bounding box center [813, 385] width 155 height 344
drag, startPoint x: 820, startPoint y: 401, endPoint x: 840, endPoint y: 291, distance: 112.0
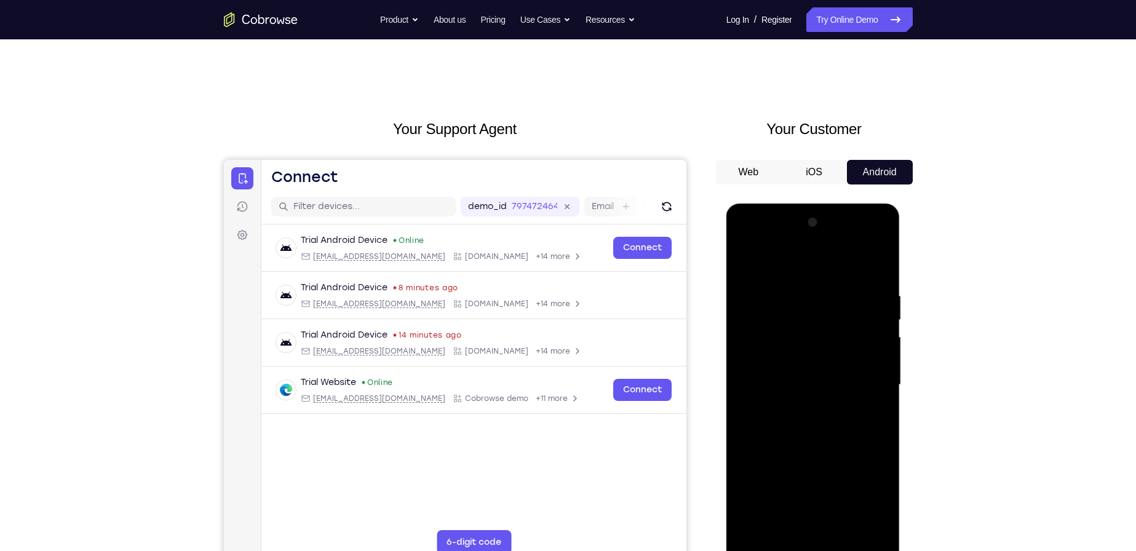
click at [840, 291] on div at bounding box center [813, 385] width 155 height 344
drag, startPoint x: 840, startPoint y: 461, endPoint x: 847, endPoint y: 410, distance: 51.5
click at [847, 410] on div at bounding box center [813, 385] width 155 height 344
click at [858, 472] on div at bounding box center [813, 385] width 155 height 344
click at [814, 410] on div at bounding box center [813, 385] width 155 height 344
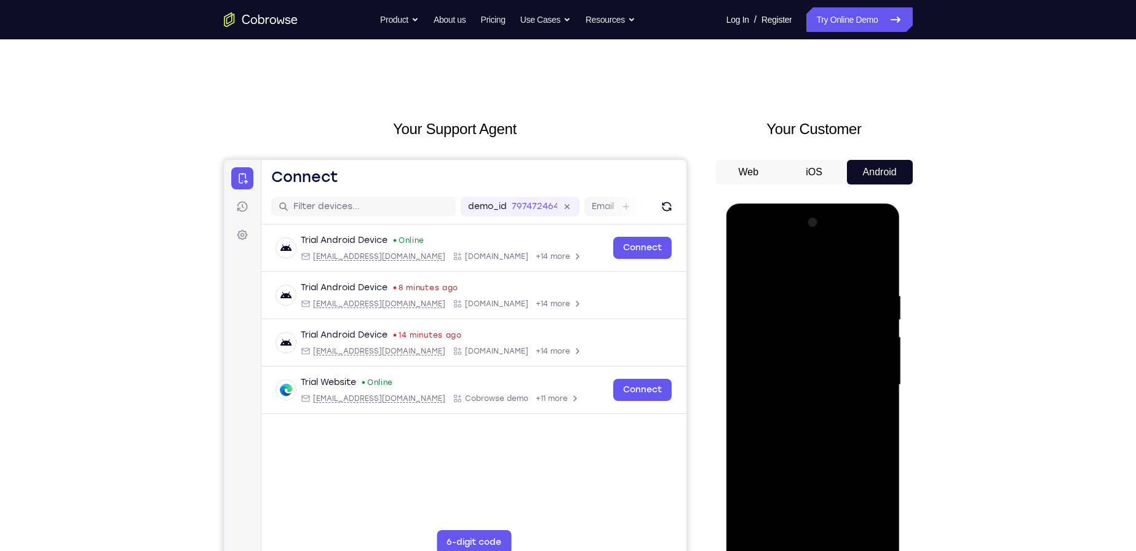
drag, startPoint x: 855, startPoint y: 432, endPoint x: 880, endPoint y: 283, distance: 150.9
click at [878, 287] on div at bounding box center [813, 385] width 155 height 344
drag, startPoint x: 860, startPoint y: 428, endPoint x: 878, endPoint y: 298, distance: 131.0
click at [878, 298] on div at bounding box center [813, 385] width 155 height 344
drag, startPoint x: 858, startPoint y: 408, endPoint x: 870, endPoint y: 346, distance: 62.7
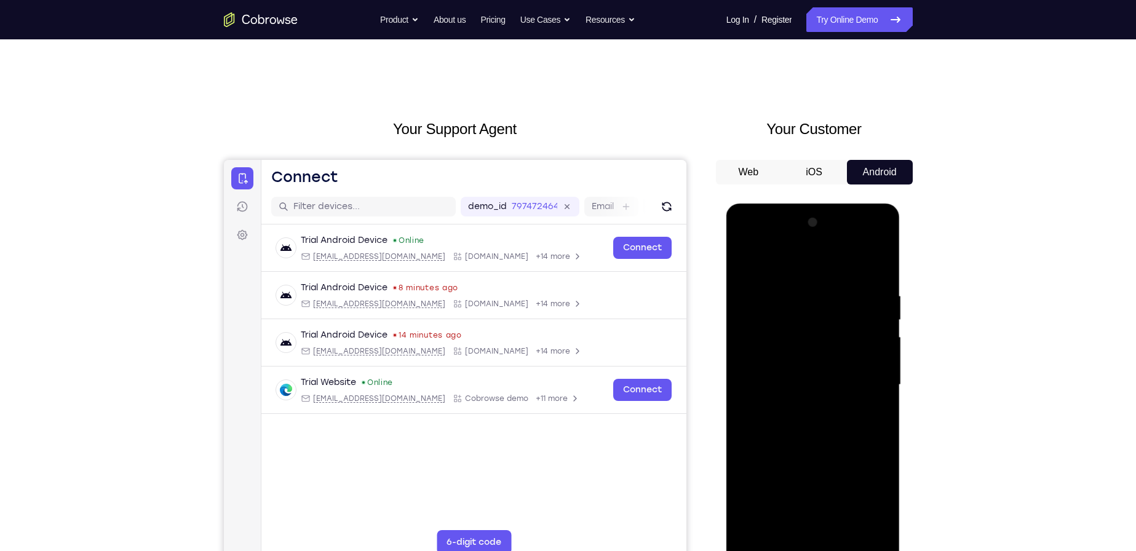
click at [870, 346] on div at bounding box center [813, 385] width 155 height 344
drag, startPoint x: 849, startPoint y: 426, endPoint x: 877, endPoint y: 311, distance: 118.3
click at [877, 311] on div at bounding box center [813, 385] width 155 height 344
drag, startPoint x: 841, startPoint y: 402, endPoint x: 870, endPoint y: 249, distance: 155.9
click at [870, 249] on div at bounding box center [813, 385] width 155 height 344
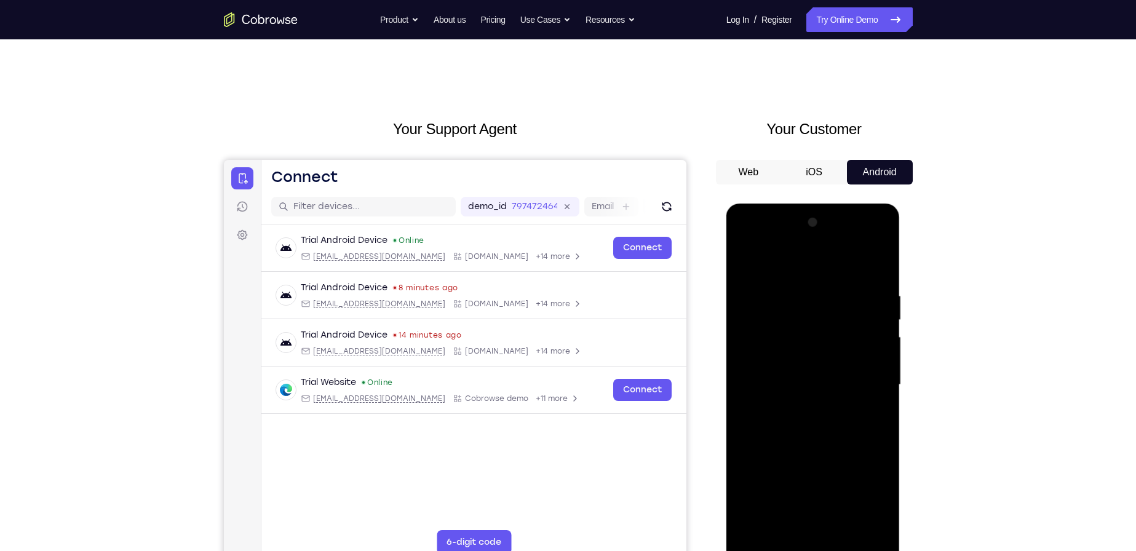
drag, startPoint x: 858, startPoint y: 435, endPoint x: 872, endPoint y: 322, distance: 114.6
click at [872, 322] on div at bounding box center [813, 385] width 155 height 344
drag, startPoint x: 872, startPoint y: 320, endPoint x: 840, endPoint y: 531, distance: 212.8
click at [840, 531] on div at bounding box center [813, 385] width 155 height 344
drag, startPoint x: 824, startPoint y: 429, endPoint x: 831, endPoint y: 401, distance: 29.1
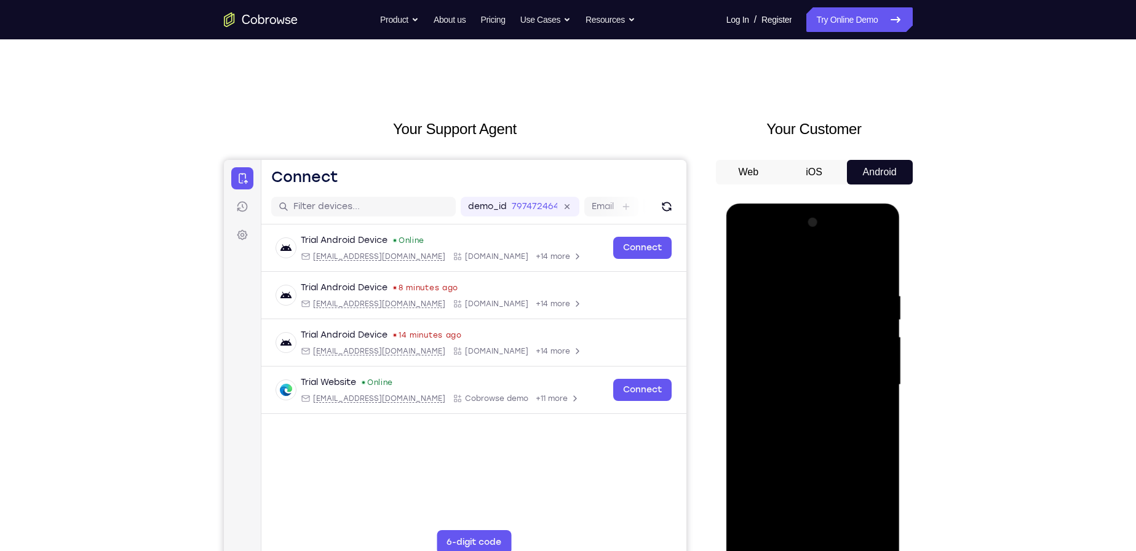
click at [831, 401] on div at bounding box center [813, 385] width 155 height 344
drag, startPoint x: 814, startPoint y: 403, endPoint x: 848, endPoint y: 322, distance: 87.2
click at [848, 322] on div at bounding box center [813, 385] width 155 height 344
click at [856, 447] on div at bounding box center [813, 385] width 155 height 344
click at [818, 388] on div at bounding box center [813, 385] width 155 height 344
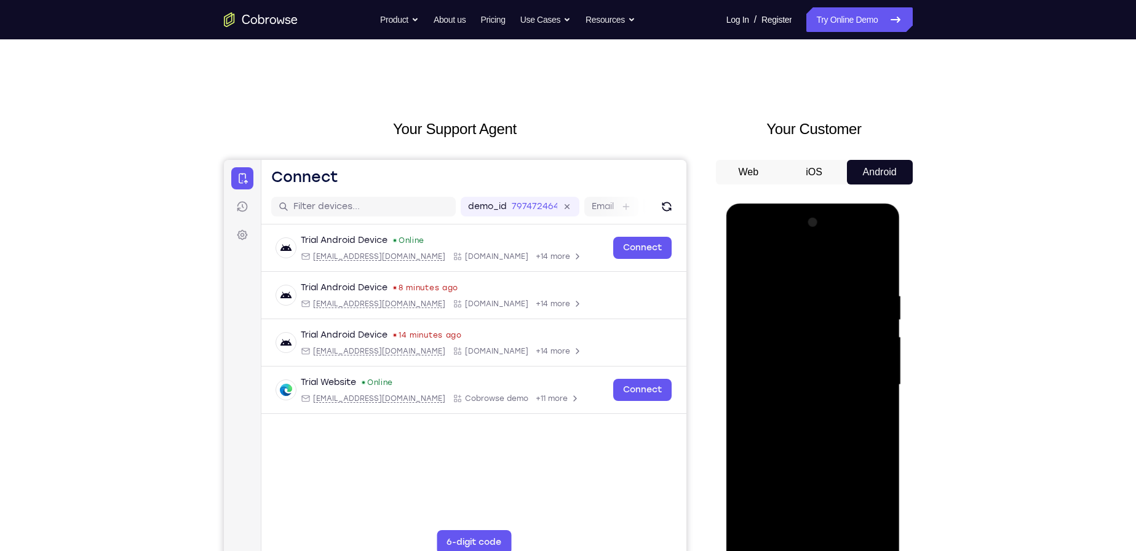
drag, startPoint x: 865, startPoint y: 461, endPoint x: 878, endPoint y: 291, distance: 170.2
click at [878, 292] on div at bounding box center [813, 385] width 155 height 344
click at [873, 378] on div at bounding box center [813, 385] width 155 height 344
click at [856, 349] on div at bounding box center [813, 385] width 155 height 344
drag, startPoint x: 842, startPoint y: 467, endPoint x: 884, endPoint y: 261, distance: 210.4
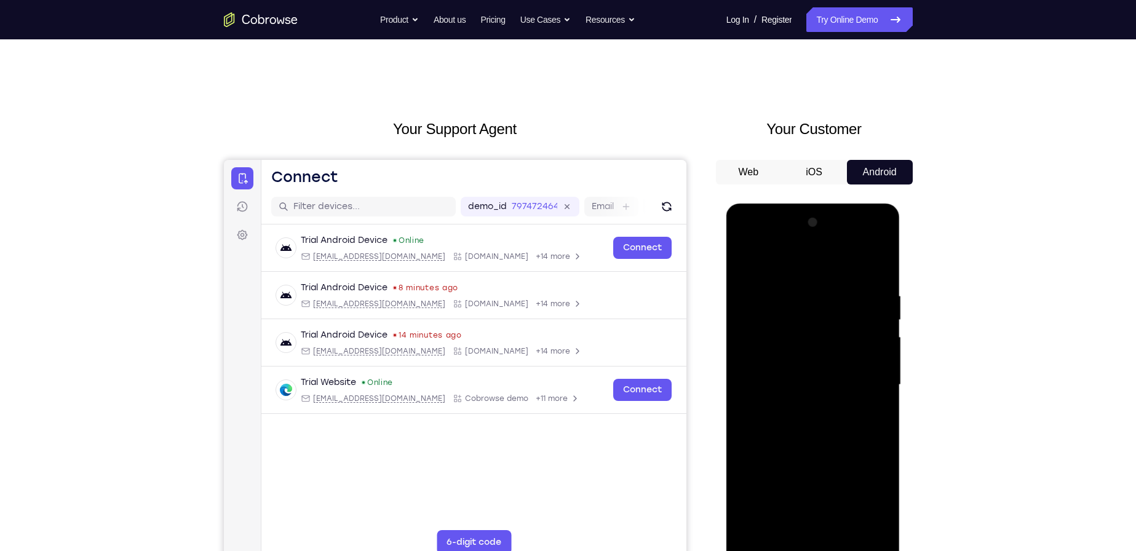
click at [883, 265] on div at bounding box center [813, 385] width 155 height 344
drag, startPoint x: 851, startPoint y: 431, endPoint x: 895, endPoint y: 289, distance: 148.2
click at [894, 293] on div at bounding box center [813, 387] width 174 height 367
click at [862, 416] on div at bounding box center [813, 385] width 155 height 344
click at [820, 349] on div at bounding box center [813, 385] width 155 height 344
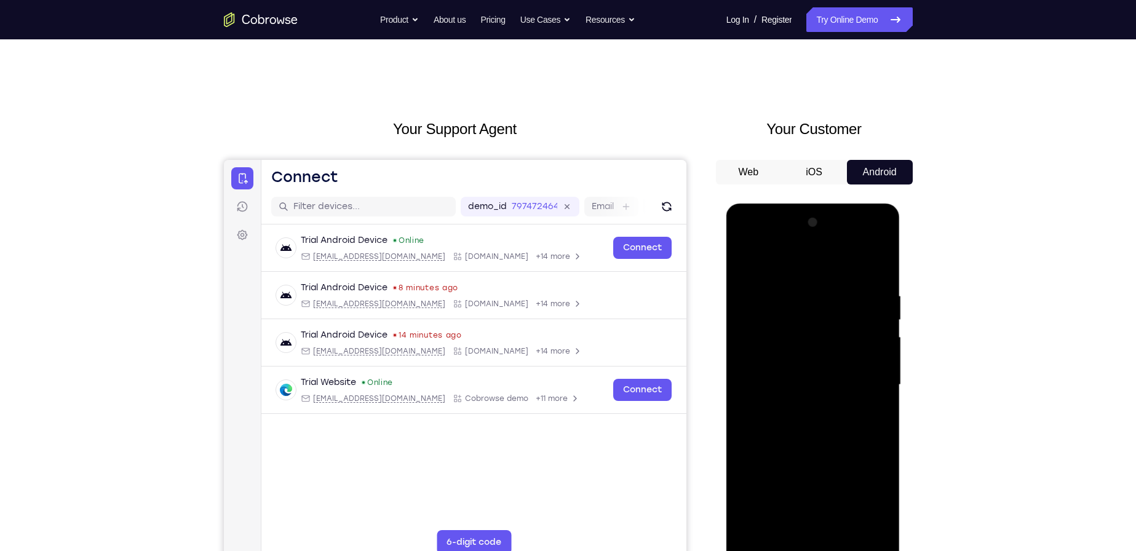
drag, startPoint x: 854, startPoint y: 468, endPoint x: 899, endPoint y: 319, distance: 156.1
click at [899, 319] on div at bounding box center [813, 387] width 174 height 367
drag, startPoint x: 817, startPoint y: 455, endPoint x: 856, endPoint y: 330, distance: 131.1
click at [854, 330] on div at bounding box center [813, 385] width 155 height 344
drag, startPoint x: 826, startPoint y: 453, endPoint x: 875, endPoint y: 287, distance: 172.4
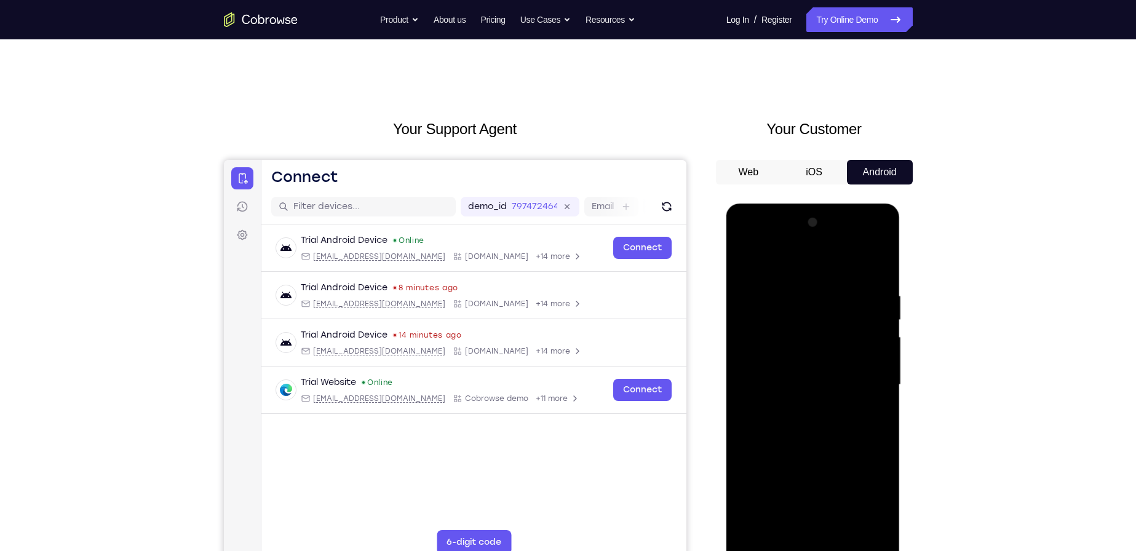
click at [874, 290] on div at bounding box center [813, 385] width 155 height 344
drag, startPoint x: 838, startPoint y: 440, endPoint x: 880, endPoint y: 294, distance: 151.7
click at [880, 295] on div at bounding box center [813, 385] width 155 height 344
drag, startPoint x: 811, startPoint y: 428, endPoint x: 829, endPoint y: 257, distance: 171.9
click at [829, 257] on div at bounding box center [813, 385] width 155 height 344
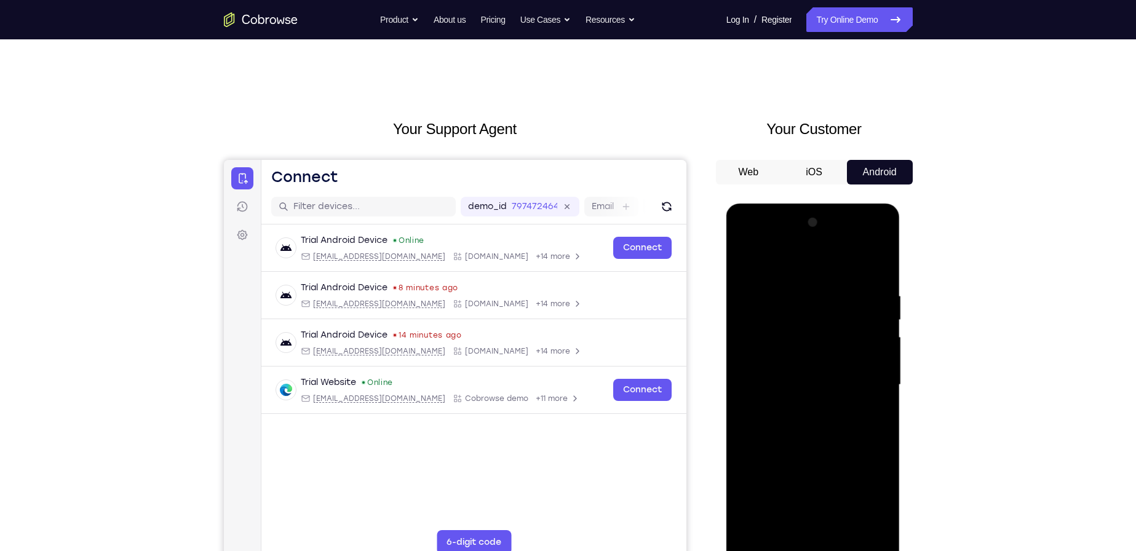
drag, startPoint x: 842, startPoint y: 433, endPoint x: 833, endPoint y: 316, distance: 117.2
click at [833, 316] on div at bounding box center [813, 385] width 155 height 344
drag, startPoint x: 816, startPoint y: 455, endPoint x: 829, endPoint y: 338, distance: 117.0
click at [829, 342] on div at bounding box center [813, 385] width 155 height 344
drag, startPoint x: 823, startPoint y: 422, endPoint x: 840, endPoint y: 284, distance: 138.9
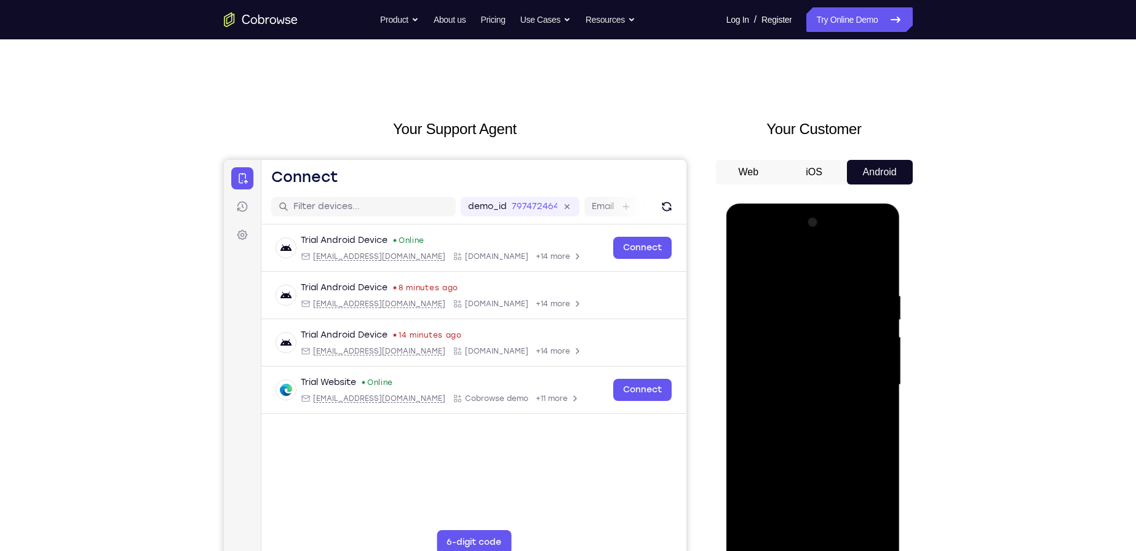
click at [840, 285] on div at bounding box center [813, 385] width 155 height 344
drag, startPoint x: 817, startPoint y: 392, endPoint x: 821, endPoint y: 322, distance: 70.8
click at [821, 322] on div at bounding box center [813, 385] width 155 height 344
drag, startPoint x: 781, startPoint y: 395, endPoint x: 821, endPoint y: 260, distance: 140.9
click at [821, 260] on div at bounding box center [813, 385] width 155 height 344
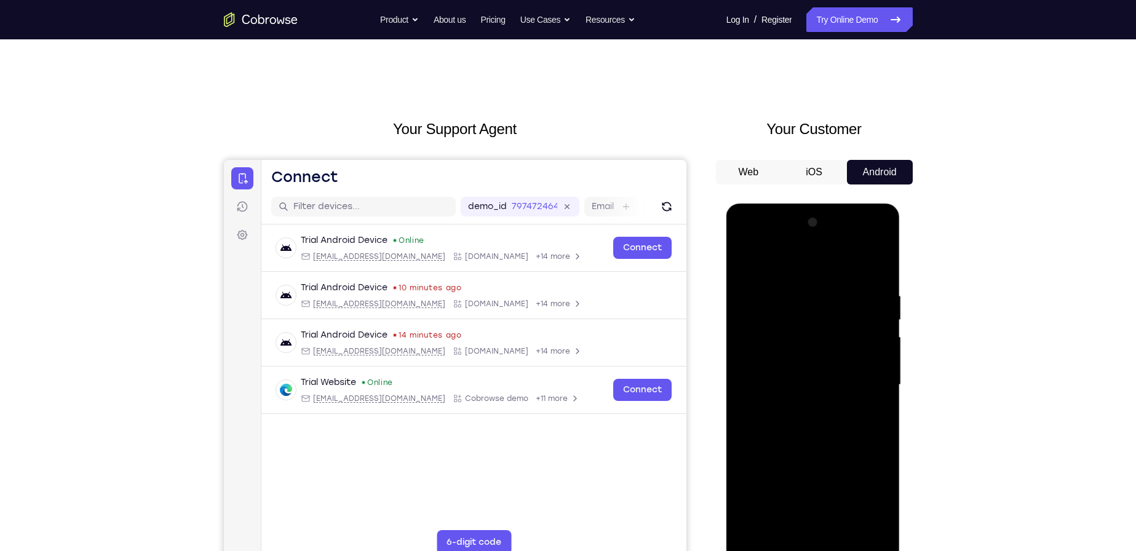
drag, startPoint x: 825, startPoint y: 429, endPoint x: 849, endPoint y: 311, distance: 120.6
click at [843, 327] on div at bounding box center [813, 385] width 155 height 344
drag, startPoint x: 816, startPoint y: 338, endPoint x: 822, endPoint y: 312, distance: 26.6
click at [822, 312] on div at bounding box center [813, 385] width 155 height 344
drag, startPoint x: 813, startPoint y: 397, endPoint x: 814, endPoint y: 330, distance: 67.7
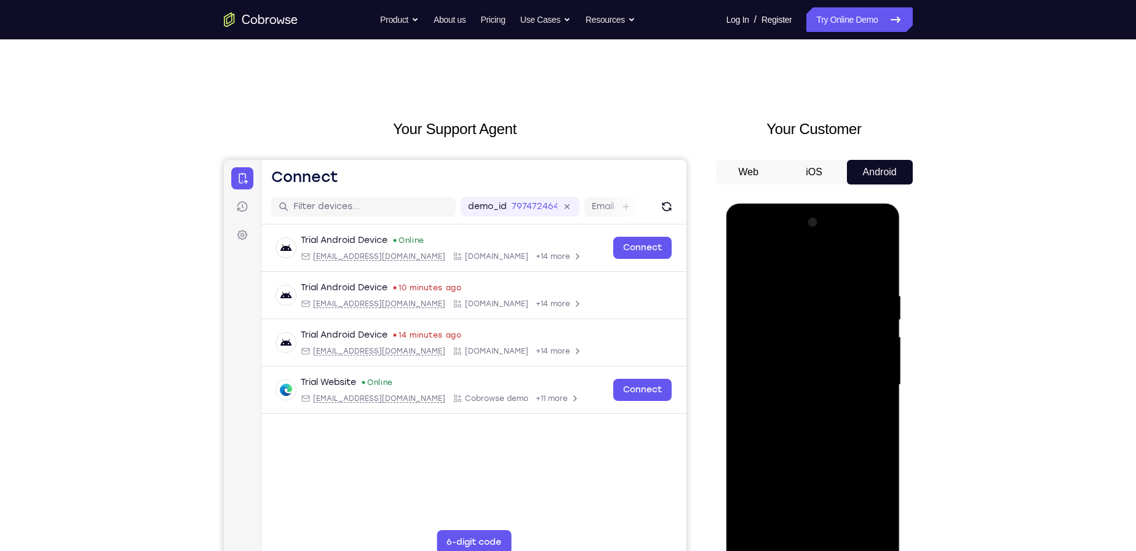
click at [814, 330] on div at bounding box center [813, 385] width 155 height 344
drag, startPoint x: 819, startPoint y: 418, endPoint x: 859, endPoint y: 244, distance: 178.0
click at [859, 243] on div at bounding box center [813, 385] width 155 height 344
drag, startPoint x: 821, startPoint y: 426, endPoint x: 827, endPoint y: 301, distance: 125.0
click at [827, 301] on div at bounding box center [813, 385] width 155 height 344
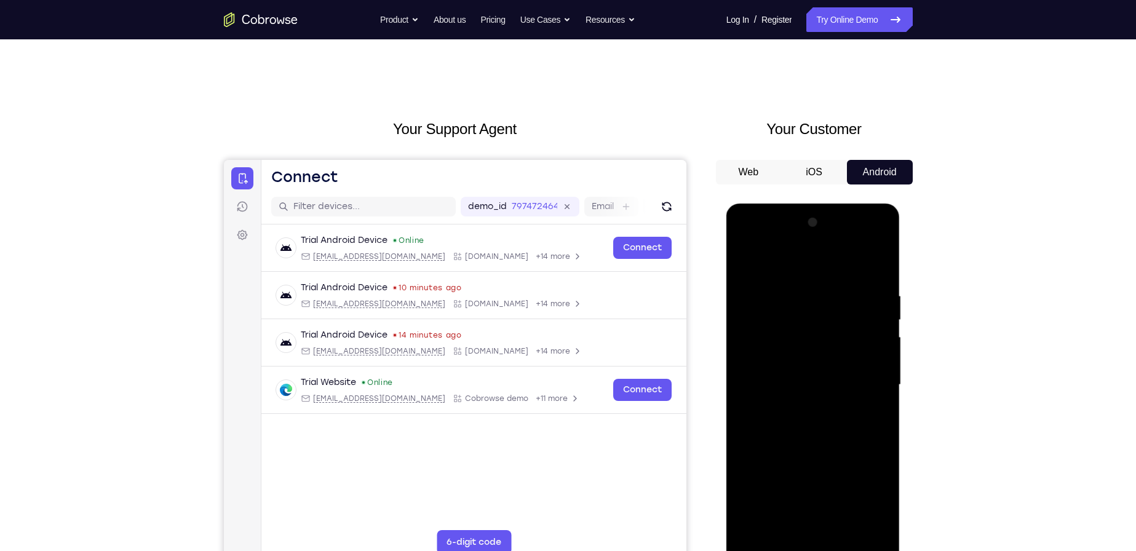
drag, startPoint x: 806, startPoint y: 451, endPoint x: 859, endPoint y: 300, distance: 160.7
click at [859, 299] on div at bounding box center [813, 385] width 155 height 344
drag, startPoint x: 824, startPoint y: 402, endPoint x: 839, endPoint y: 346, distance: 58.6
click at [839, 346] on div at bounding box center [813, 385] width 155 height 344
click at [765, 539] on div at bounding box center [813, 385] width 155 height 344
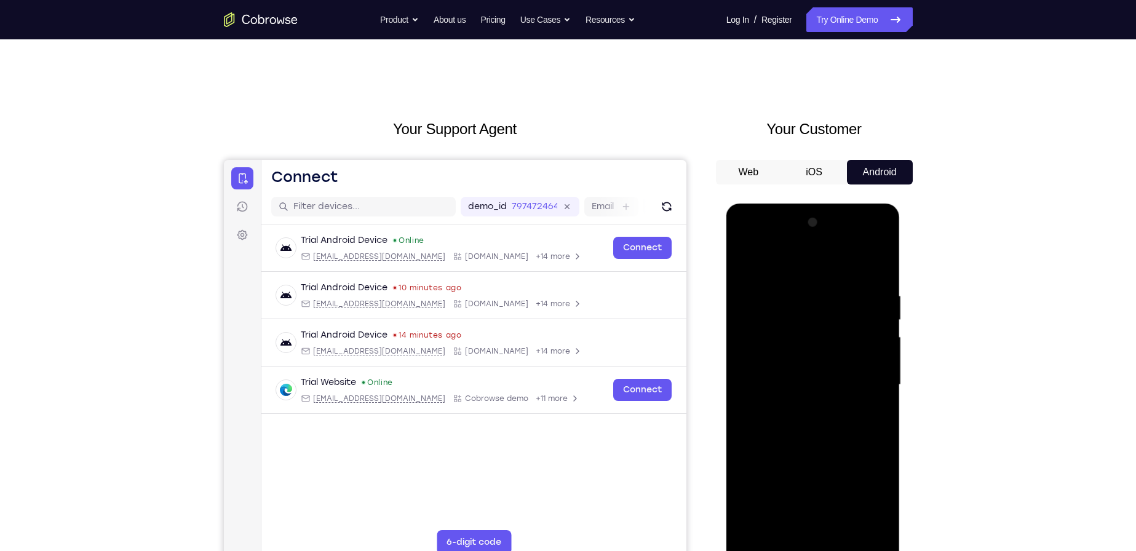
drag, startPoint x: 798, startPoint y: 446, endPoint x: 821, endPoint y: 332, distance: 116.6
click at [821, 332] on div at bounding box center [813, 385] width 155 height 344
click at [769, 545] on div at bounding box center [813, 385] width 155 height 344
click at [825, 529] on div at bounding box center [813, 385] width 155 height 344
click at [881, 259] on div at bounding box center [813, 385] width 155 height 344
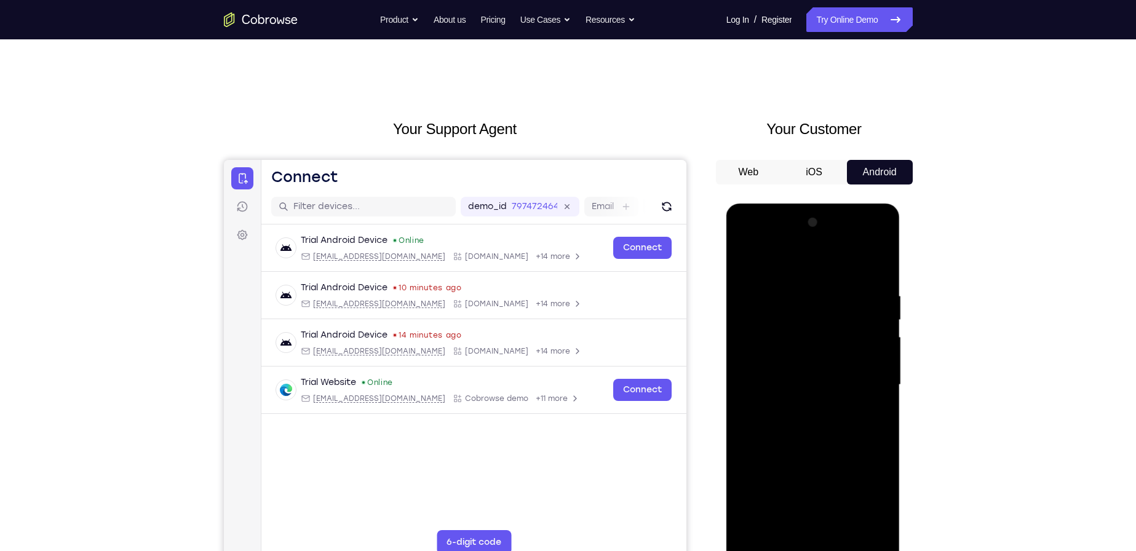
click at [878, 277] on div at bounding box center [813, 385] width 155 height 344
drag, startPoint x: 846, startPoint y: 439, endPoint x: 867, endPoint y: 281, distance: 158.8
click at [865, 284] on div at bounding box center [813, 385] width 155 height 344
drag, startPoint x: 853, startPoint y: 456, endPoint x: 875, endPoint y: 318, distance: 140.2
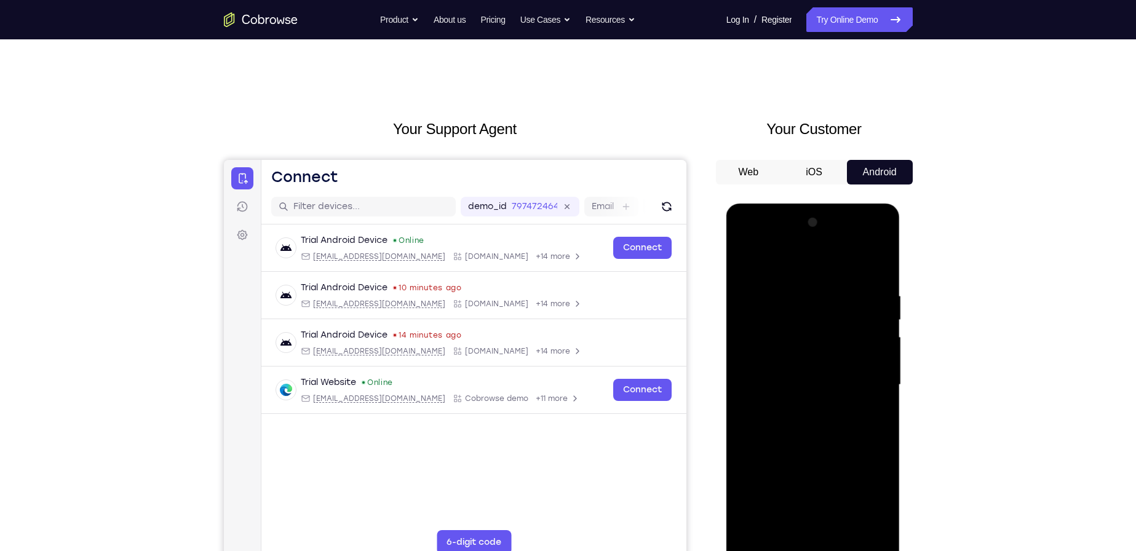
click at [875, 318] on div at bounding box center [813, 385] width 155 height 344
drag, startPoint x: 811, startPoint y: 472, endPoint x: 814, endPoint y: 368, distance: 104.6
click at [814, 369] on div at bounding box center [813, 385] width 155 height 344
drag, startPoint x: 805, startPoint y: 364, endPoint x: 824, endPoint y: 288, distance: 78.2
click at [824, 288] on div at bounding box center [813, 385] width 155 height 344
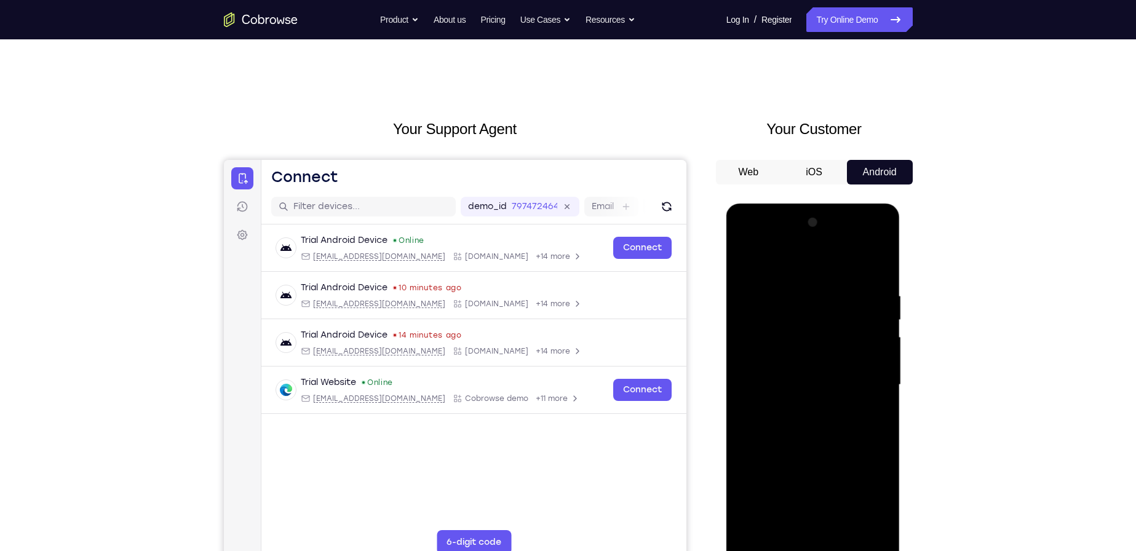
click at [791, 352] on div at bounding box center [813, 385] width 155 height 344
drag, startPoint x: 835, startPoint y: 456, endPoint x: 852, endPoint y: 352, distance: 105.4
click at [852, 354] on div at bounding box center [813, 385] width 155 height 344
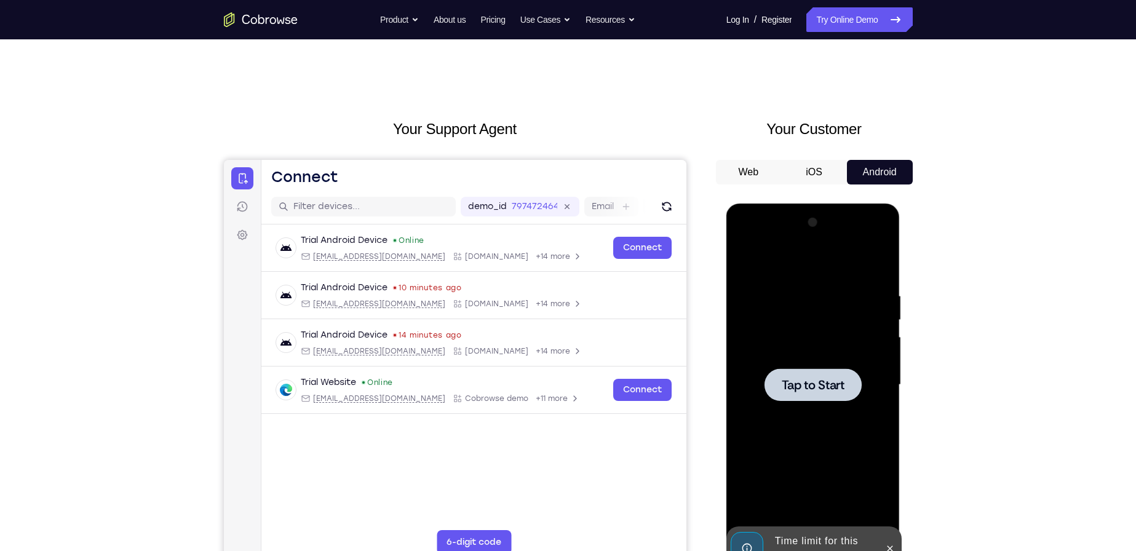
drag, startPoint x: 830, startPoint y: 446, endPoint x: 870, endPoint y: 308, distance: 143.3
click at [870, 204] on div "Tap to Start" at bounding box center [813, 204] width 174 height 0
click at [787, 384] on span "Tap to Start" at bounding box center [813, 385] width 63 height 12
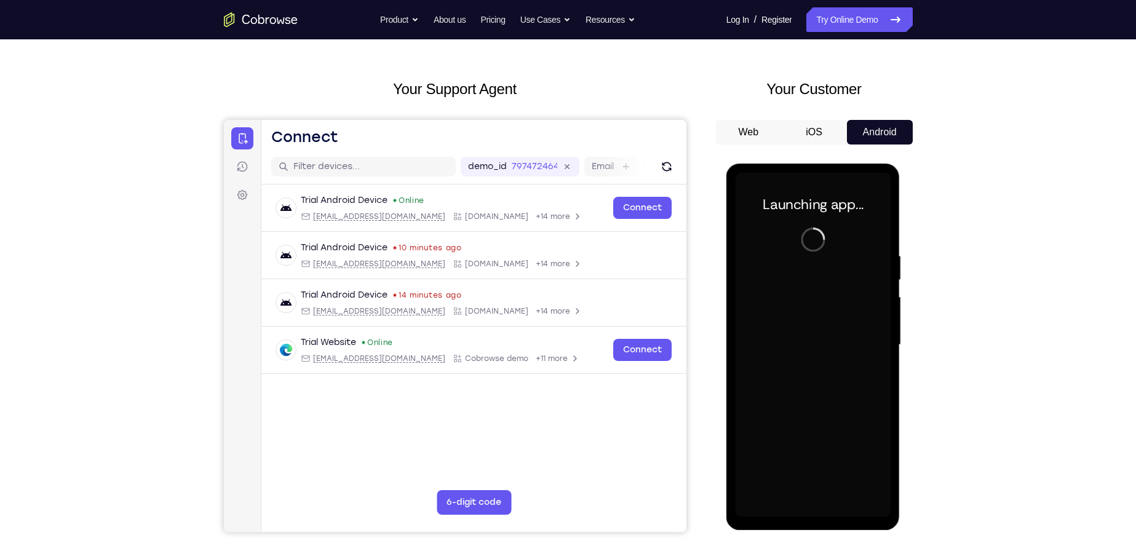
scroll to position [62, 0]
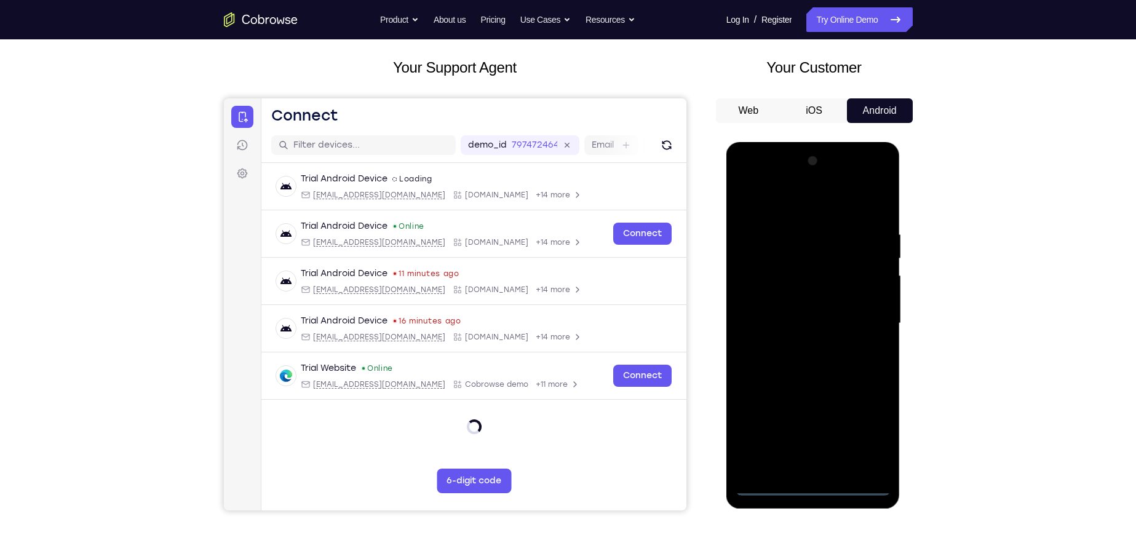
click at [769, 486] on div at bounding box center [813, 323] width 155 height 344
click at [774, 488] on div at bounding box center [813, 323] width 155 height 344
click at [861, 425] on div at bounding box center [813, 323] width 155 height 344
click at [767, 201] on div at bounding box center [813, 323] width 155 height 344
click at [763, 285] on div at bounding box center [813, 323] width 155 height 344
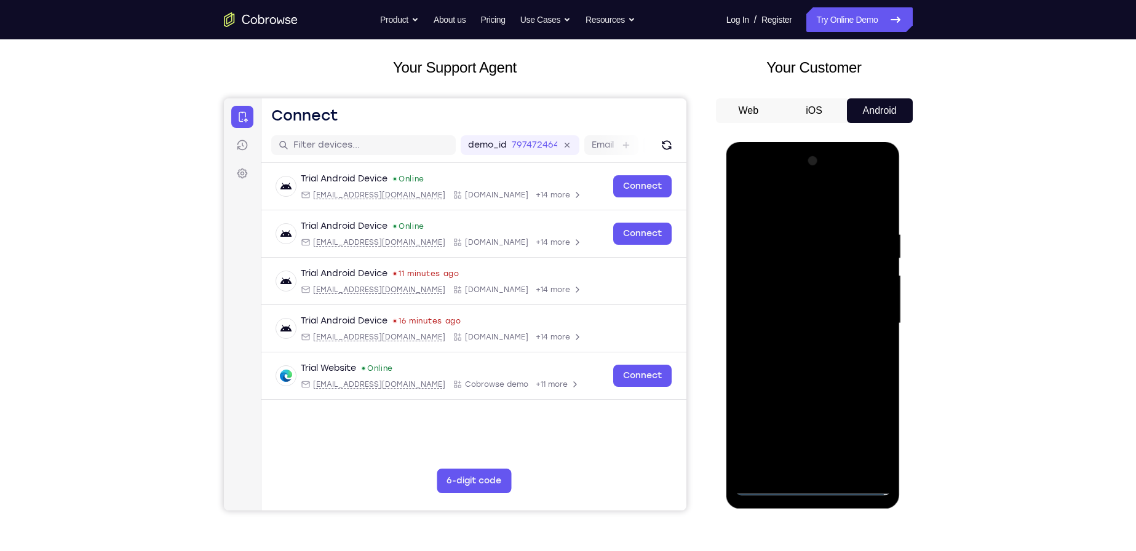
click at [811, 324] on div at bounding box center [813, 323] width 155 height 344
click at [817, 300] on div at bounding box center [813, 323] width 155 height 344
click at [809, 301] on div at bounding box center [813, 323] width 155 height 344
click at [829, 340] on div at bounding box center [813, 323] width 155 height 344
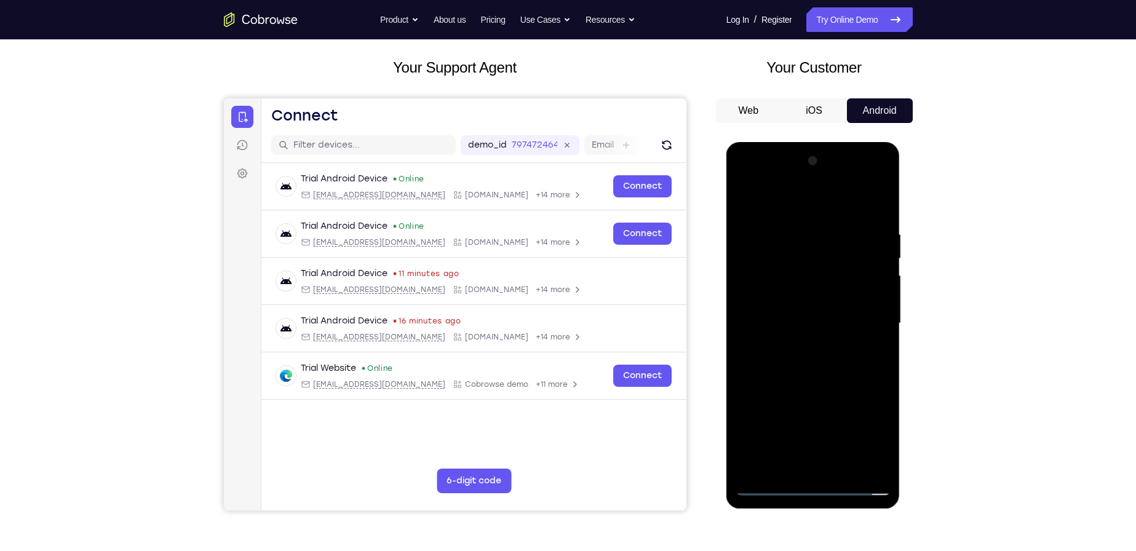
click at [863, 191] on div at bounding box center [813, 323] width 155 height 344
click at [818, 456] on div at bounding box center [813, 323] width 155 height 344
click at [822, 460] on div at bounding box center [813, 323] width 155 height 344
drag, startPoint x: 859, startPoint y: 364, endPoint x: 853, endPoint y: 330, distance: 35.0
click at [853, 330] on div at bounding box center [813, 323] width 155 height 344
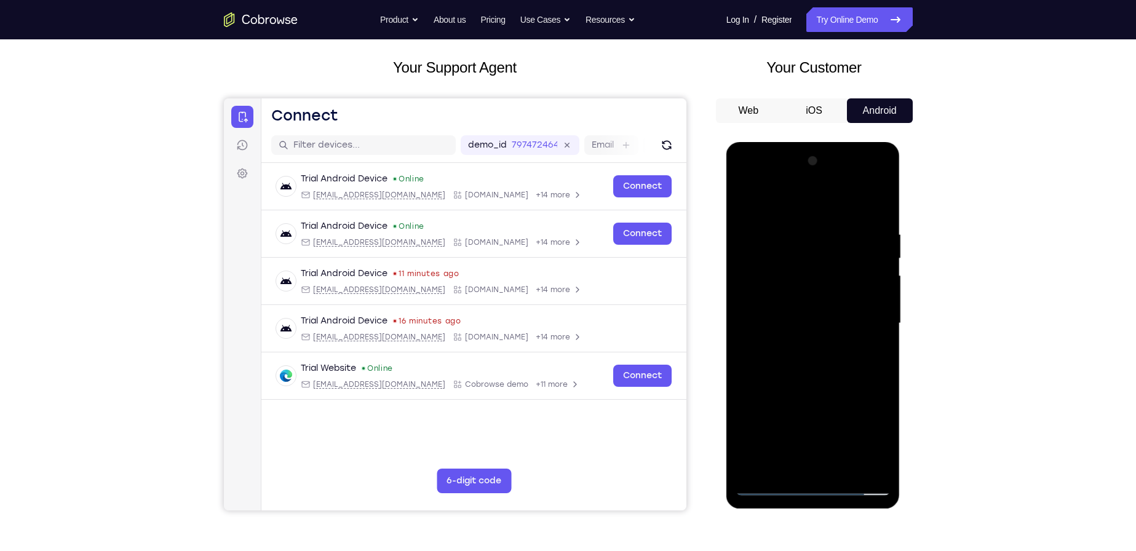
drag, startPoint x: 845, startPoint y: 338, endPoint x: 877, endPoint y: 187, distance: 154.7
click at [877, 187] on div at bounding box center [813, 323] width 155 height 344
drag, startPoint x: 859, startPoint y: 391, endPoint x: 883, endPoint y: 198, distance: 194.5
click at [883, 200] on div at bounding box center [813, 323] width 155 height 344
drag, startPoint x: 851, startPoint y: 356, endPoint x: 862, endPoint y: 179, distance: 177.5
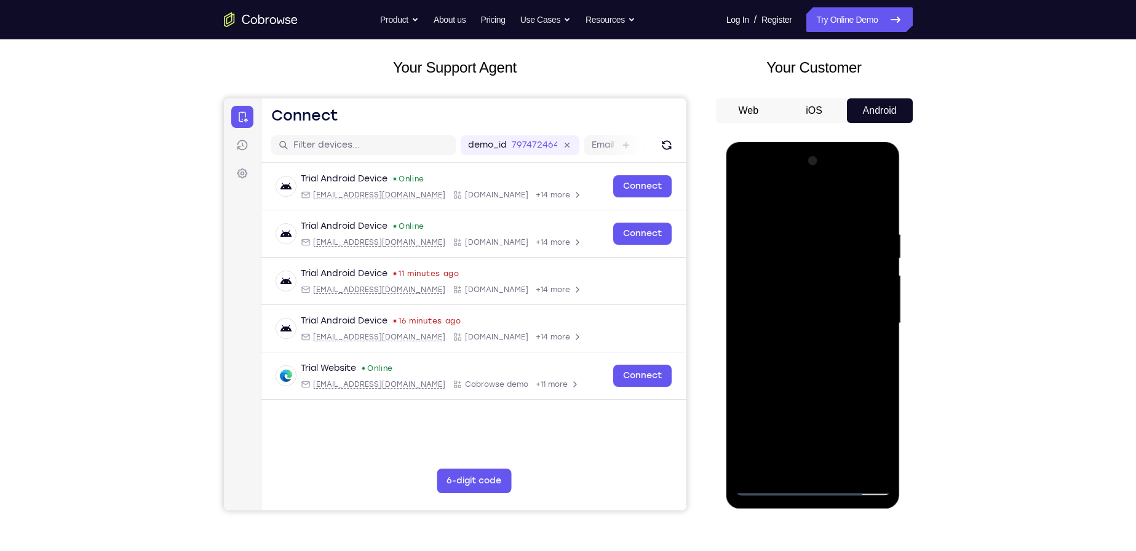
click at [862, 179] on div at bounding box center [813, 323] width 155 height 344
drag, startPoint x: 830, startPoint y: 333, endPoint x: 822, endPoint y: 186, distance: 147.8
click at [819, 189] on div at bounding box center [813, 323] width 155 height 344
drag, startPoint x: 831, startPoint y: 324, endPoint x: 836, endPoint y: 198, distance: 125.6
click at [835, 199] on div at bounding box center [813, 323] width 155 height 344
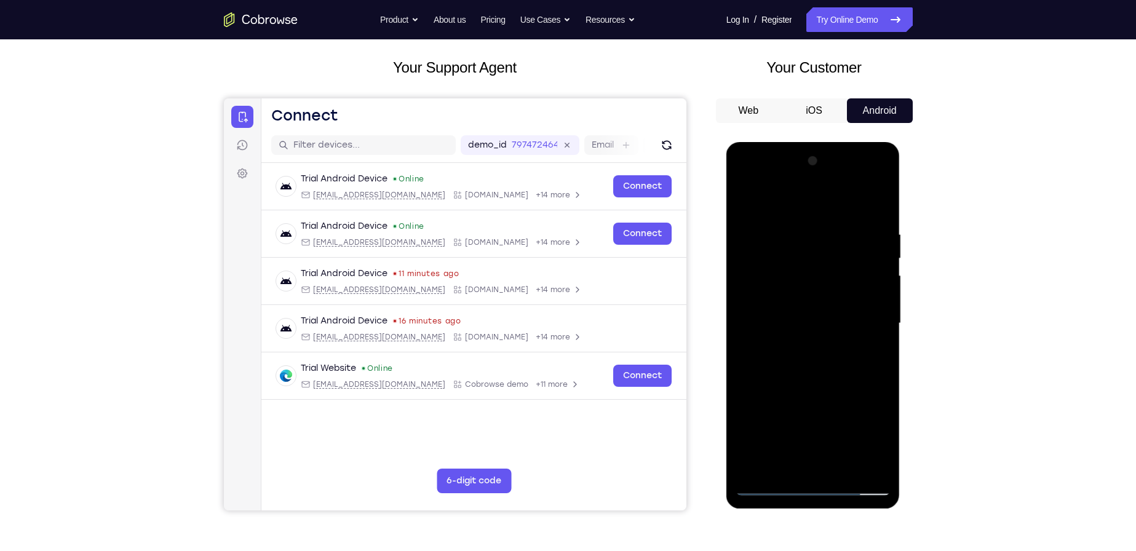
drag, startPoint x: 820, startPoint y: 335, endPoint x: 821, endPoint y: 209, distance: 126.1
click at [821, 209] on div at bounding box center [813, 323] width 155 height 344
drag, startPoint x: 817, startPoint y: 374, endPoint x: 824, endPoint y: 214, distance: 160.0
click at [824, 214] on div at bounding box center [813, 323] width 155 height 344
drag, startPoint x: 836, startPoint y: 376, endPoint x: 833, endPoint y: 337, distance: 39.5
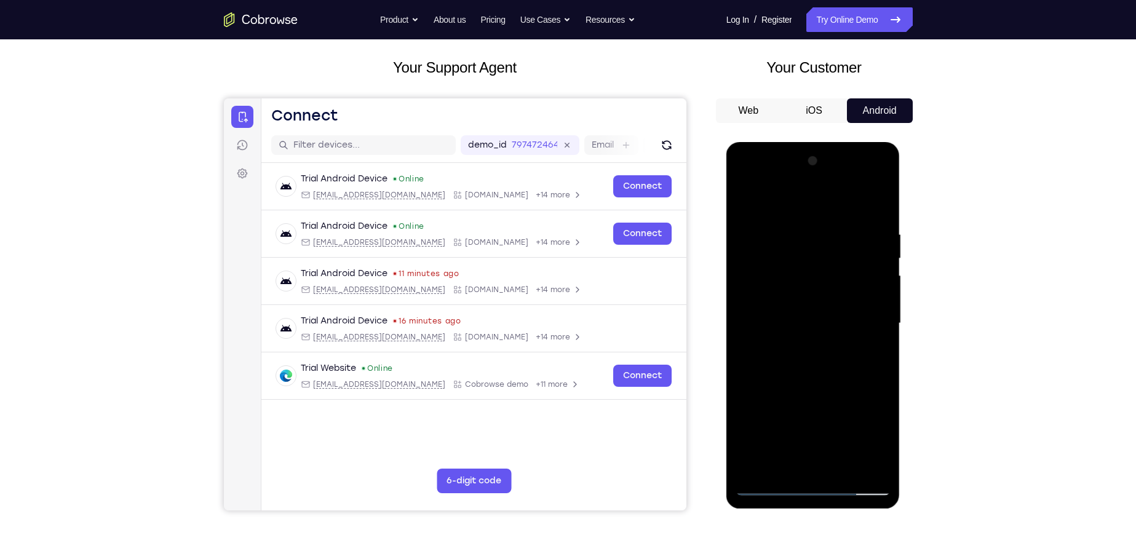
click at [833, 337] on div at bounding box center [813, 323] width 155 height 344
drag, startPoint x: 840, startPoint y: 379, endPoint x: 845, endPoint y: 250, distance: 128.7
click at [845, 250] on div at bounding box center [813, 323] width 155 height 344
drag, startPoint x: 865, startPoint y: 355, endPoint x: 844, endPoint y: 237, distance: 119.4
click at [844, 237] on div at bounding box center [813, 323] width 155 height 344
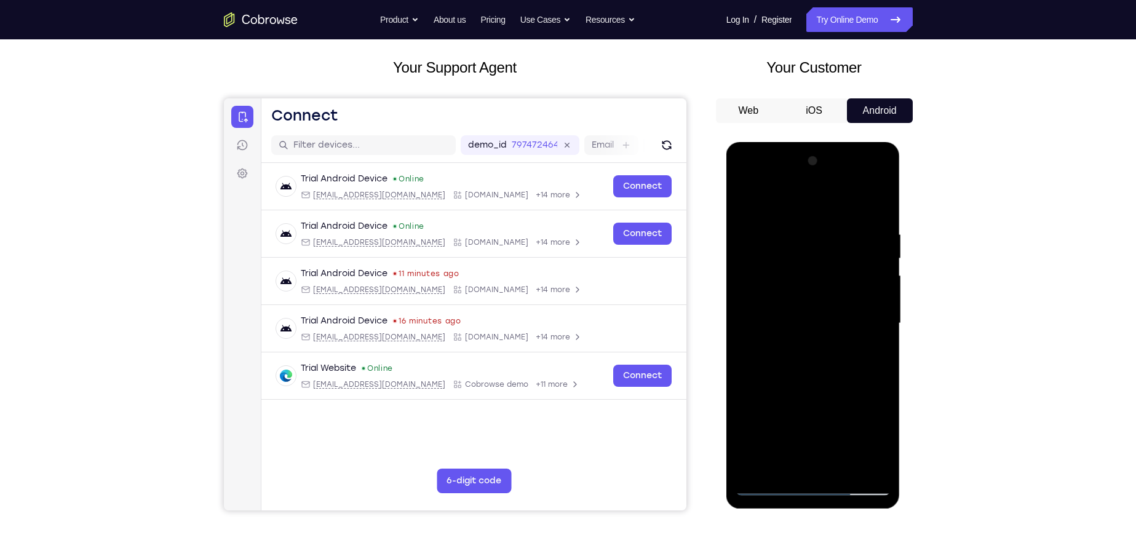
click at [824, 384] on div at bounding box center [813, 323] width 155 height 344
drag, startPoint x: 819, startPoint y: 380, endPoint x: 829, endPoint y: 197, distance: 182.9
click at [829, 197] on div at bounding box center [813, 323] width 155 height 344
click at [774, 483] on div at bounding box center [813, 323] width 155 height 344
drag, startPoint x: 823, startPoint y: 402, endPoint x: 844, endPoint y: 213, distance: 189.4
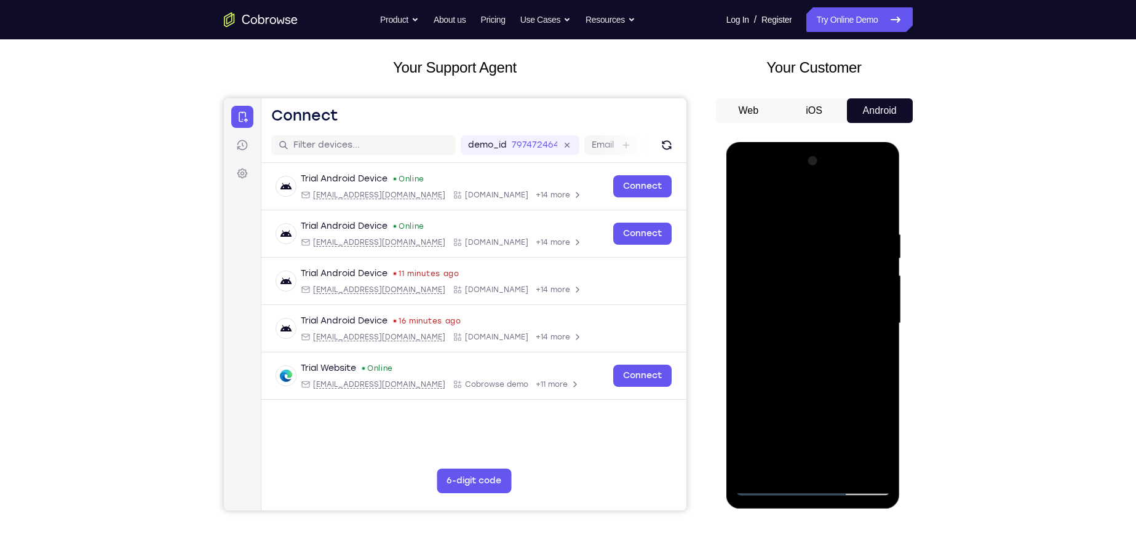
click at [844, 215] on div at bounding box center [813, 323] width 155 height 344
drag, startPoint x: 819, startPoint y: 405, endPoint x: 830, endPoint y: 269, distance: 136.4
click at [830, 274] on div at bounding box center [813, 323] width 155 height 344
drag, startPoint x: 872, startPoint y: 380, endPoint x: 853, endPoint y: 242, distance: 139.0
click at [853, 247] on div at bounding box center [813, 323] width 155 height 344
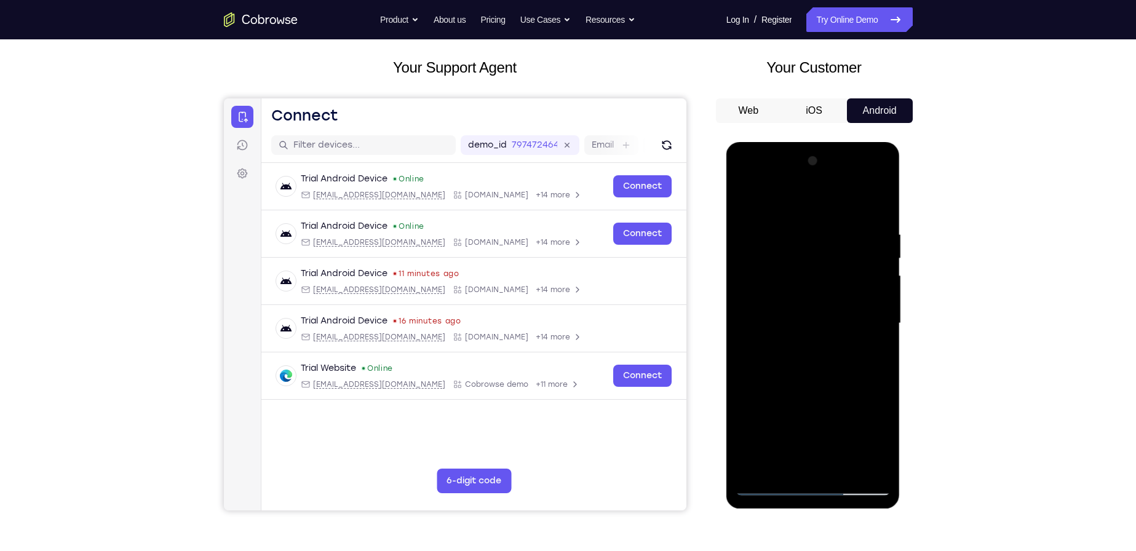
drag, startPoint x: 835, startPoint y: 392, endPoint x: 843, endPoint y: 236, distance: 157.0
click at [843, 246] on div at bounding box center [813, 323] width 155 height 344
drag, startPoint x: 841, startPoint y: 341, endPoint x: 853, endPoint y: 187, distance: 154.9
click at [853, 195] on div at bounding box center [813, 323] width 155 height 344
drag, startPoint x: 830, startPoint y: 384, endPoint x: 838, endPoint y: 341, distance: 44.3
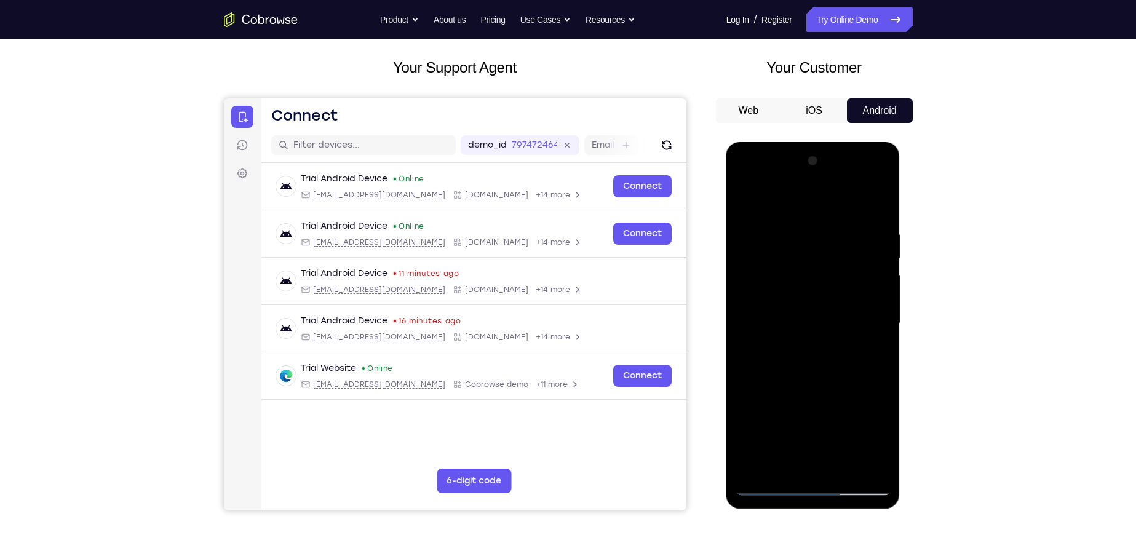
click at [838, 341] on div at bounding box center [813, 323] width 155 height 344
drag, startPoint x: 835, startPoint y: 384, endPoint x: 802, endPoint y: 206, distance: 181.3
click at [802, 214] on div at bounding box center [813, 323] width 155 height 344
drag, startPoint x: 849, startPoint y: 251, endPoint x: 850, endPoint y: 375, distance: 124.2
click at [850, 375] on div at bounding box center [813, 323] width 155 height 344
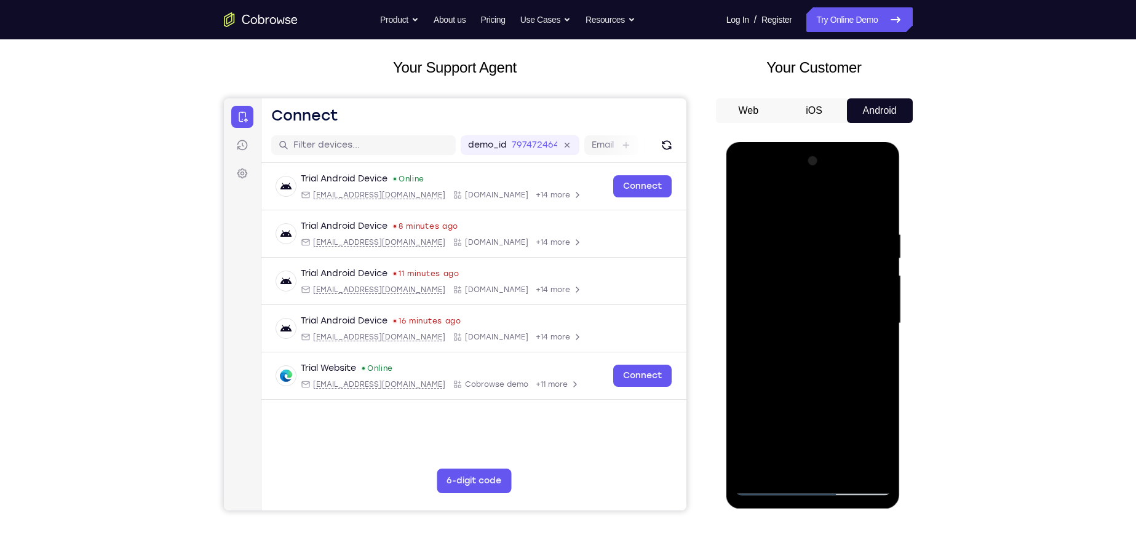
click at [796, 319] on div at bounding box center [813, 323] width 155 height 344
drag, startPoint x: 823, startPoint y: 407, endPoint x: 813, endPoint y: 273, distance: 133.9
click at [813, 273] on div at bounding box center [813, 323] width 155 height 344
drag, startPoint x: 820, startPoint y: 401, endPoint x: 805, endPoint y: 206, distance: 195.5
click at [805, 212] on div at bounding box center [813, 323] width 155 height 344
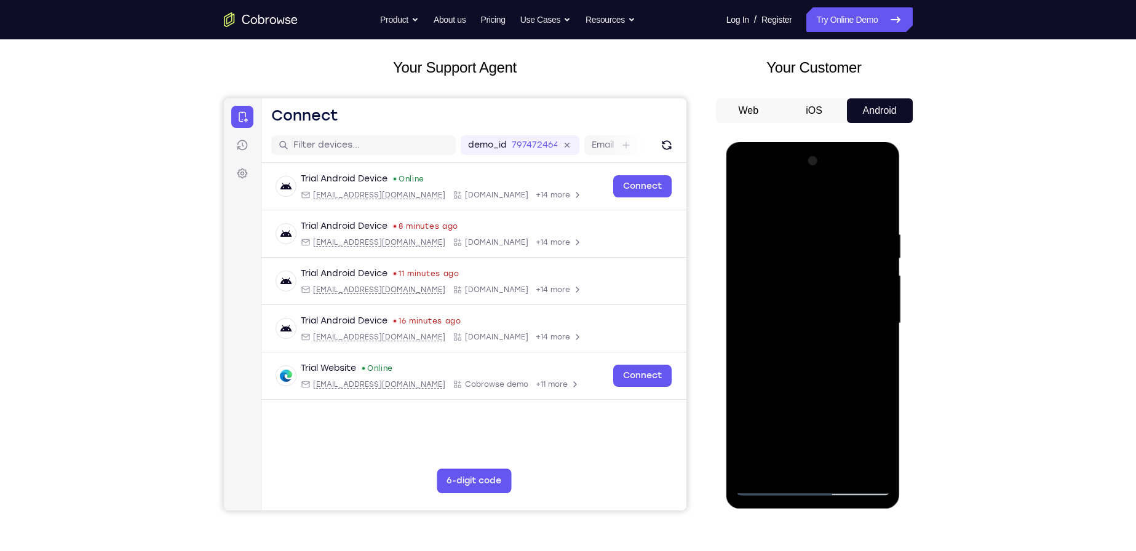
drag, startPoint x: 857, startPoint y: 370, endPoint x: 853, endPoint y: 305, distance: 65.3
click at [853, 306] on div at bounding box center [813, 323] width 155 height 344
drag, startPoint x: 865, startPoint y: 331, endPoint x: 848, endPoint y: 228, distance: 104.2
click at [848, 228] on div at bounding box center [813, 323] width 155 height 344
drag, startPoint x: 851, startPoint y: 302, endPoint x: 862, endPoint y: 222, distance: 80.8
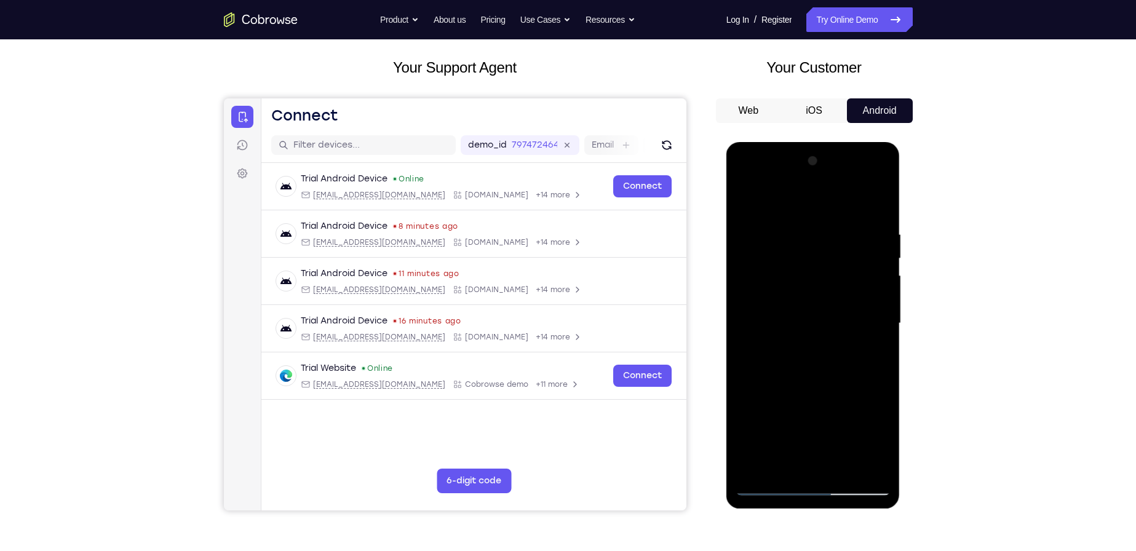
click at [862, 222] on div at bounding box center [813, 323] width 155 height 344
drag, startPoint x: 839, startPoint y: 351, endPoint x: 822, endPoint y: 218, distance: 134.5
click at [825, 225] on div at bounding box center [813, 323] width 155 height 344
drag, startPoint x: 840, startPoint y: 301, endPoint x: 851, endPoint y: 197, distance: 104.5
click at [851, 197] on div at bounding box center [813, 323] width 155 height 344
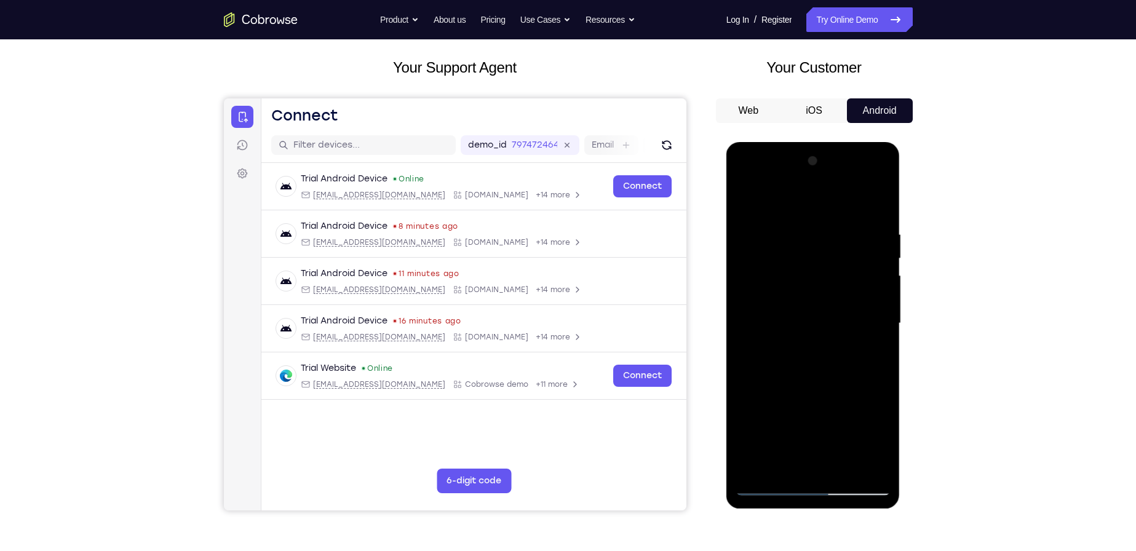
drag, startPoint x: 829, startPoint y: 325, endPoint x: 853, endPoint y: 181, distance: 146.5
click at [849, 192] on div at bounding box center [813, 323] width 155 height 344
click at [862, 349] on div at bounding box center [813, 323] width 155 height 344
click at [807, 287] on div at bounding box center [813, 323] width 155 height 344
drag, startPoint x: 838, startPoint y: 399, endPoint x: 835, endPoint y: 286, distance: 112.6
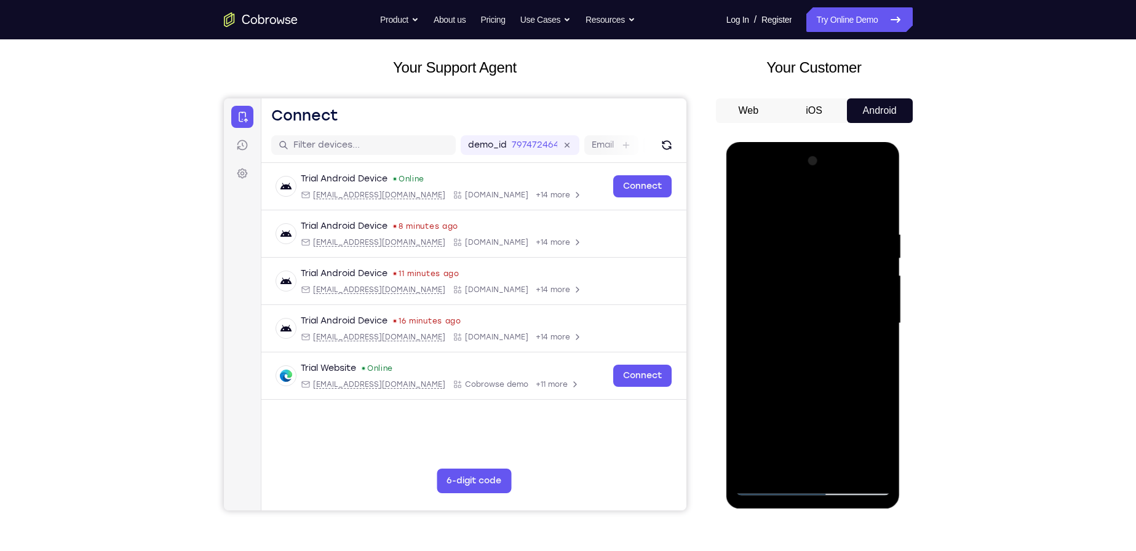
click at [835, 286] on div at bounding box center [813, 323] width 155 height 344
drag, startPoint x: 857, startPoint y: 352, endPoint x: 852, endPoint y: 323, distance: 29.3
click at [852, 323] on div at bounding box center [813, 323] width 155 height 344
drag, startPoint x: 864, startPoint y: 349, endPoint x: 859, endPoint y: 206, distance: 142.8
click at [859, 208] on div at bounding box center [813, 323] width 155 height 344
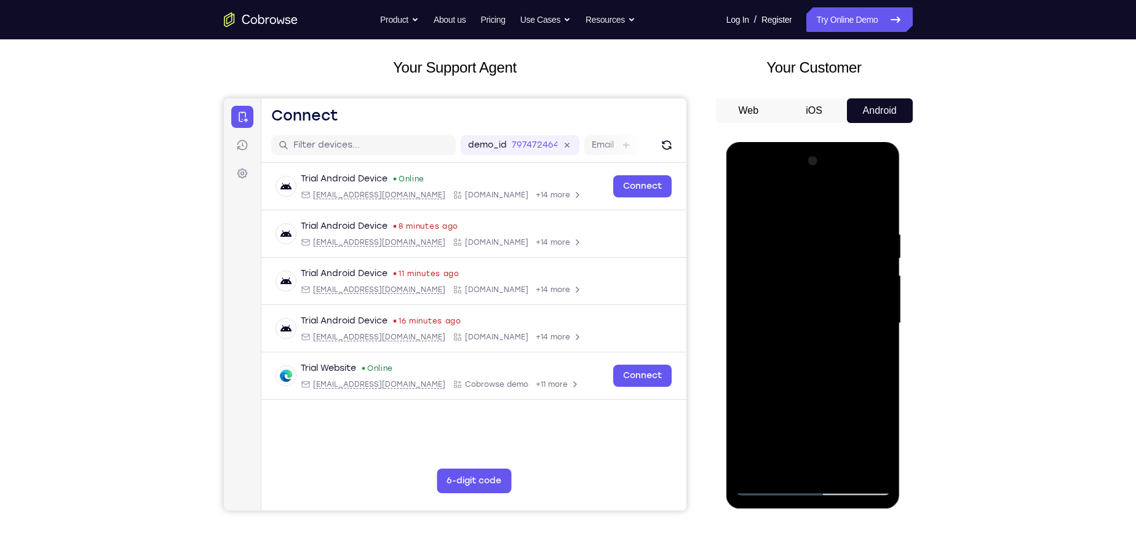
drag, startPoint x: 849, startPoint y: 326, endPoint x: 854, endPoint y: 263, distance: 63.5
click at [854, 264] on div at bounding box center [813, 323] width 155 height 344
drag, startPoint x: 831, startPoint y: 381, endPoint x: 838, endPoint y: 196, distance: 185.9
click at [839, 199] on div at bounding box center [813, 323] width 155 height 344
drag, startPoint x: 833, startPoint y: 354, endPoint x: 830, endPoint y: 221, distance: 133.5
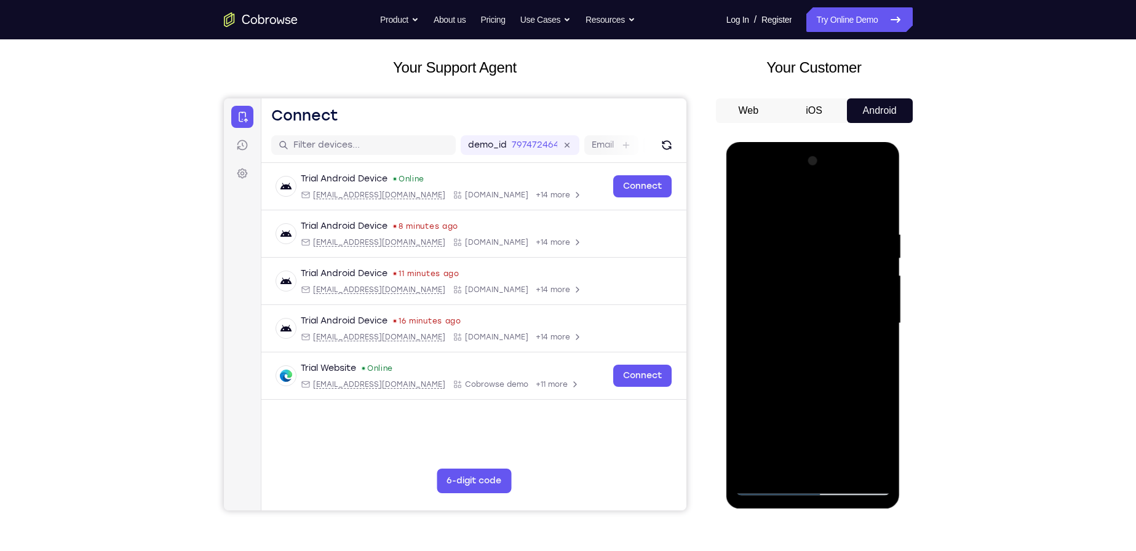
click at [830, 232] on div at bounding box center [813, 323] width 155 height 344
drag, startPoint x: 854, startPoint y: 336, endPoint x: 830, endPoint y: 213, distance: 125.3
click at [830, 213] on div at bounding box center [813, 323] width 155 height 344
drag, startPoint x: 832, startPoint y: 357, endPoint x: 841, endPoint y: 282, distance: 75.7
click at [841, 283] on div at bounding box center [813, 323] width 155 height 344
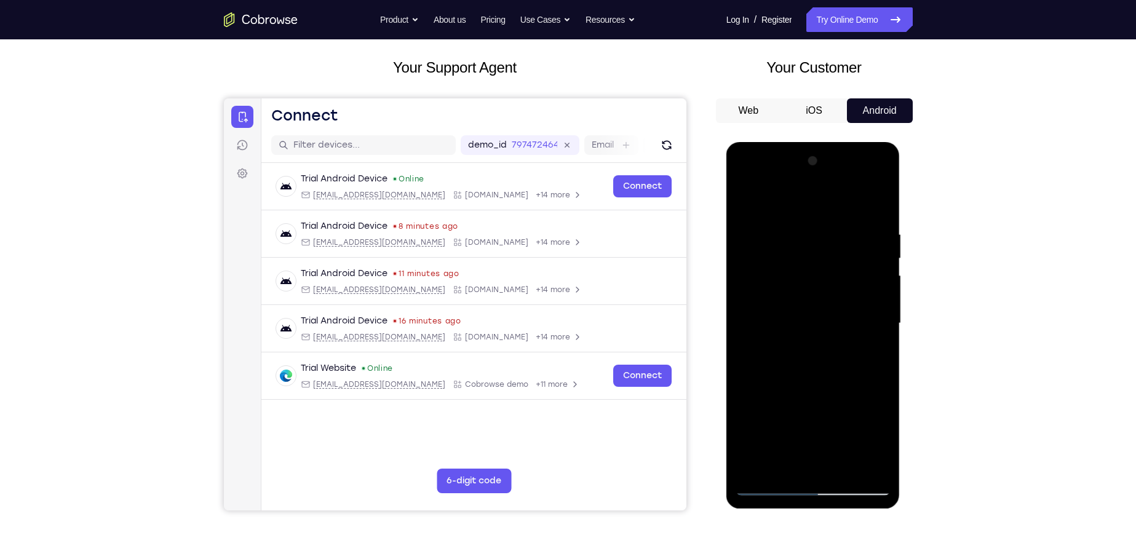
drag, startPoint x: 849, startPoint y: 354, endPoint x: 860, endPoint y: 276, distance: 78.4
click at [860, 277] on div at bounding box center [813, 323] width 155 height 344
drag, startPoint x: 833, startPoint y: 289, endPoint x: 838, endPoint y: 205, distance: 84.4
click at [838, 205] on div at bounding box center [813, 323] width 155 height 344
drag, startPoint x: 828, startPoint y: 378, endPoint x: 853, endPoint y: 283, distance: 98.6
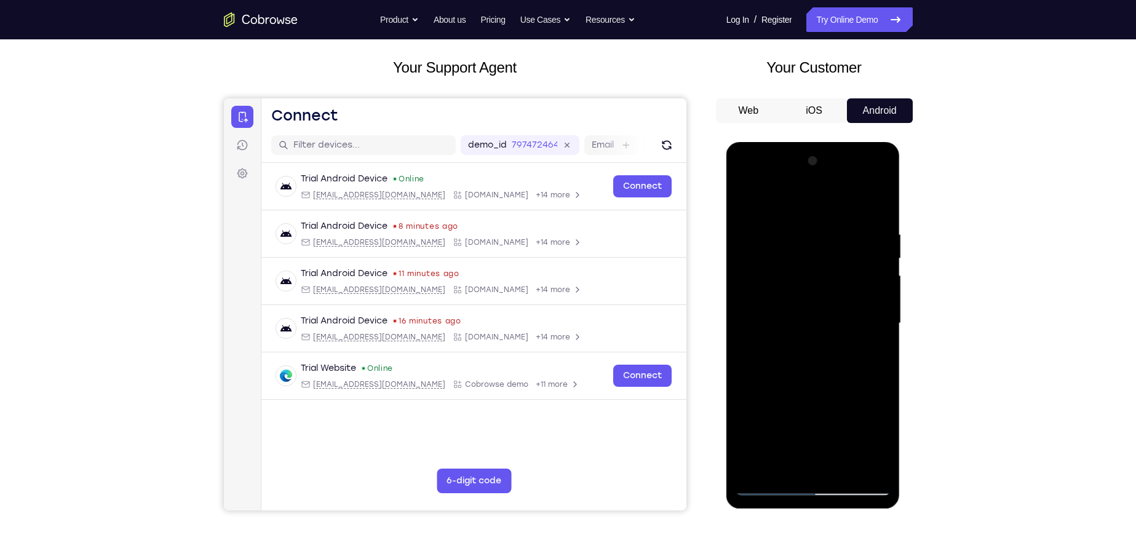
click at [853, 283] on div at bounding box center [813, 323] width 155 height 344
drag, startPoint x: 828, startPoint y: 355, endPoint x: 859, endPoint y: 249, distance: 110.2
click at [859, 249] on div at bounding box center [813, 323] width 155 height 344
drag, startPoint x: 824, startPoint y: 392, endPoint x: 845, endPoint y: 324, distance: 72.2
click at [845, 324] on div at bounding box center [813, 323] width 155 height 344
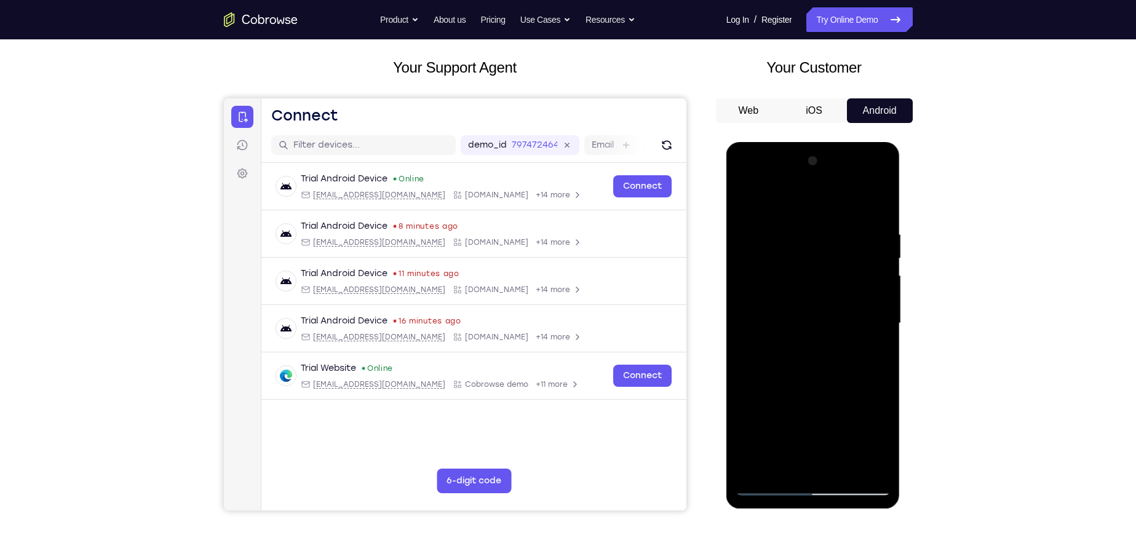
drag, startPoint x: 853, startPoint y: 380, endPoint x: 878, endPoint y: 243, distance: 138.9
click at [878, 247] on div at bounding box center [813, 323] width 155 height 344
drag, startPoint x: 838, startPoint y: 390, endPoint x: 862, endPoint y: 207, distance: 184.9
click at [861, 207] on div at bounding box center [813, 323] width 155 height 344
drag, startPoint x: 822, startPoint y: 381, endPoint x: 838, endPoint y: 240, distance: 141.1
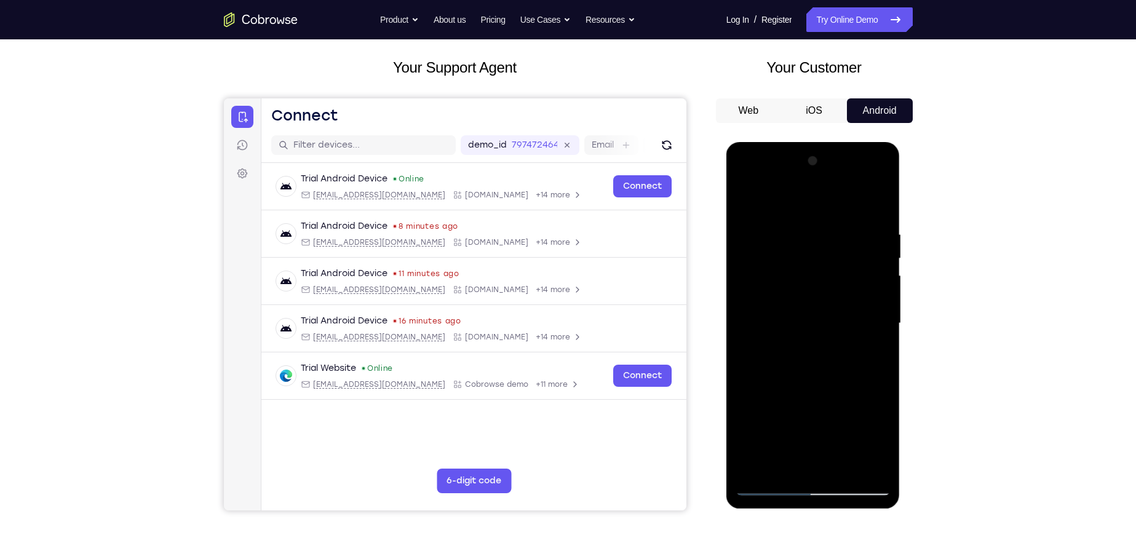
click at [838, 242] on div at bounding box center [813, 323] width 155 height 344
drag, startPoint x: 840, startPoint y: 332, endPoint x: 839, endPoint y: 207, distance: 124.2
click at [839, 209] on div at bounding box center [813, 323] width 155 height 344
drag, startPoint x: 806, startPoint y: 322, endPoint x: 806, endPoint y: 248, distance: 73.8
click at [806, 248] on div at bounding box center [813, 323] width 155 height 344
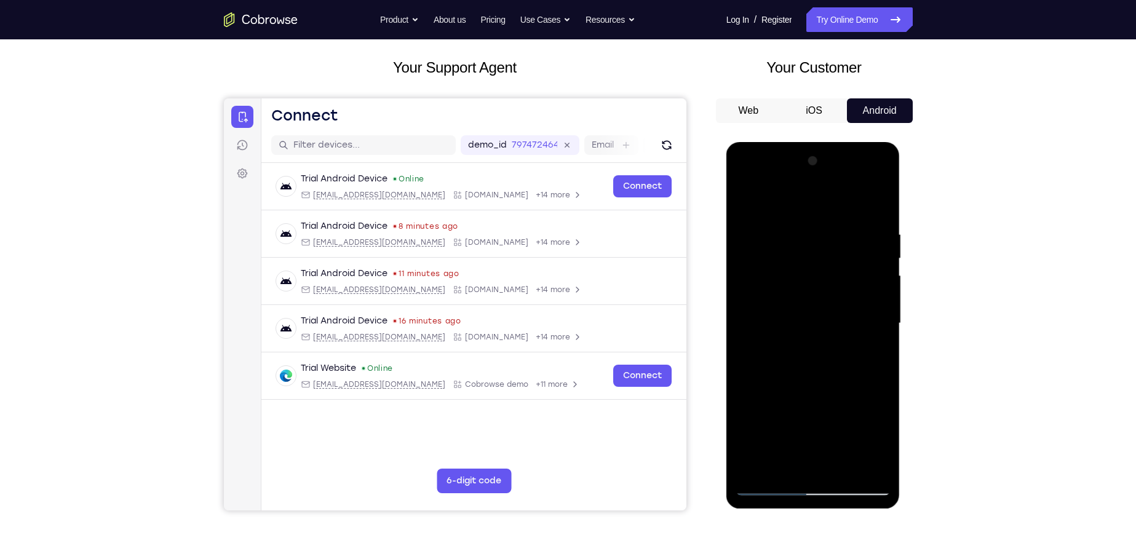
drag, startPoint x: 832, startPoint y: 370, endPoint x: 843, endPoint y: 274, distance: 96.6
click at [843, 275] on div at bounding box center [813, 323] width 155 height 344
drag, startPoint x: 826, startPoint y: 380, endPoint x: 840, endPoint y: 274, distance: 106.0
click at [840, 274] on div at bounding box center [813, 323] width 155 height 344
drag, startPoint x: 837, startPoint y: 388, endPoint x: 851, endPoint y: 264, distance: 123.8
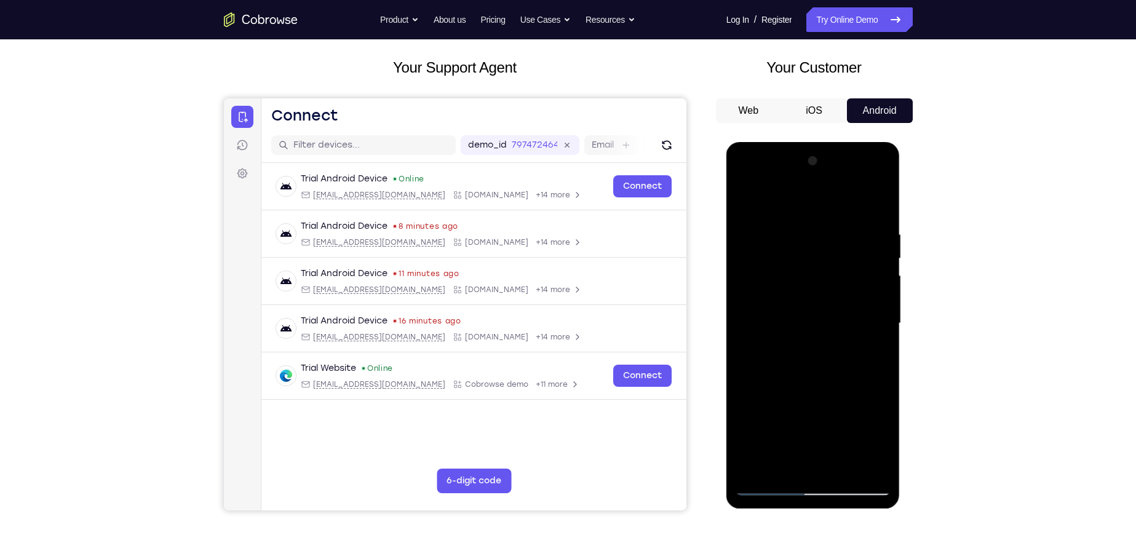
click at [851, 264] on div at bounding box center [813, 323] width 155 height 344
drag, startPoint x: 837, startPoint y: 380, endPoint x: 861, endPoint y: 181, distance: 200.8
click at [860, 185] on div at bounding box center [813, 323] width 155 height 344
drag, startPoint x: 835, startPoint y: 314, endPoint x: 868, endPoint y: 187, distance: 131.6
click at [867, 191] on div at bounding box center [813, 323] width 155 height 344
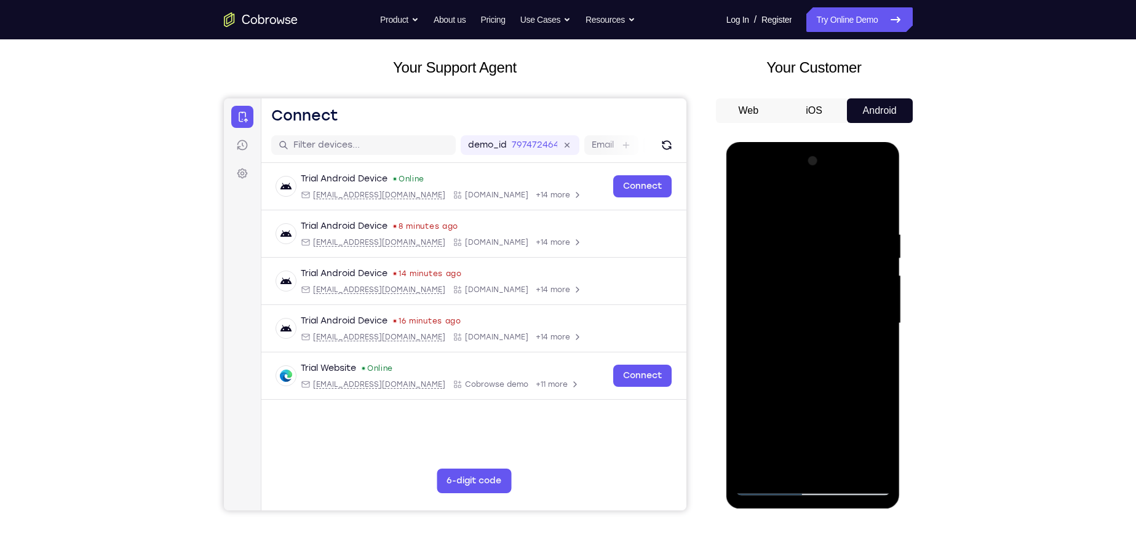
drag, startPoint x: 831, startPoint y: 394, endPoint x: 854, endPoint y: 213, distance: 181.7
click at [854, 218] on div at bounding box center [813, 323] width 155 height 344
drag, startPoint x: 837, startPoint y: 394, endPoint x: 864, endPoint y: 266, distance: 130.8
click at [864, 266] on div at bounding box center [813, 323] width 155 height 344
drag, startPoint x: 798, startPoint y: 375, endPoint x: 826, endPoint y: 199, distance: 178.1
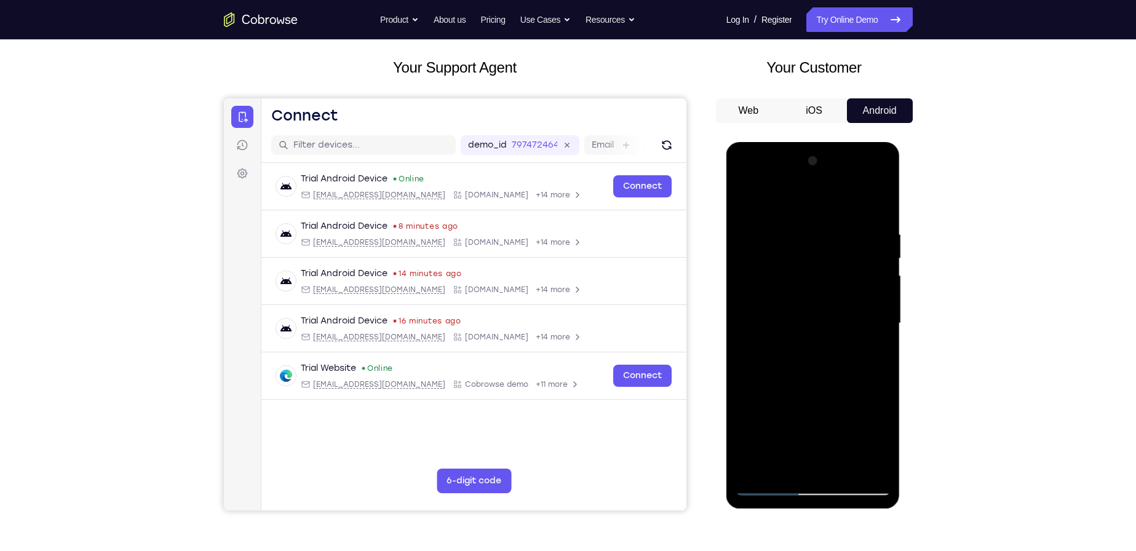
click at [826, 199] on div at bounding box center [813, 323] width 155 height 344
drag, startPoint x: 812, startPoint y: 396, endPoint x: 852, endPoint y: 225, distance: 176.2
click at [852, 225] on div at bounding box center [813, 323] width 155 height 344
drag, startPoint x: 801, startPoint y: 384, endPoint x: 848, endPoint y: 220, distance: 170.8
click at [848, 220] on div at bounding box center [813, 323] width 155 height 344
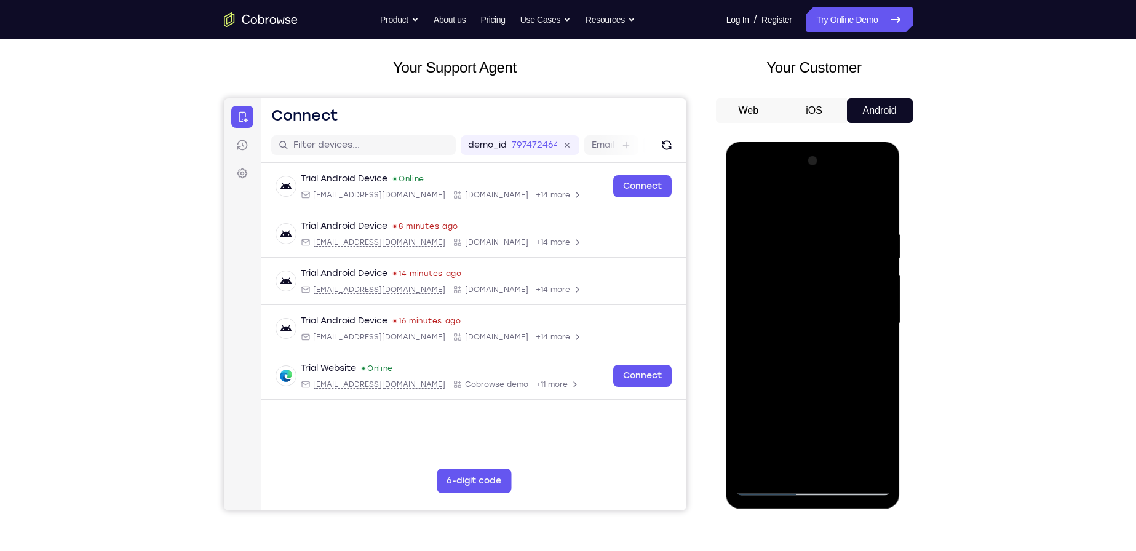
drag, startPoint x: 824, startPoint y: 386, endPoint x: 896, endPoint y: 166, distance: 231.1
click at [896, 170] on div at bounding box center [813, 325] width 174 height 367
drag, startPoint x: 819, startPoint y: 286, endPoint x: 821, endPoint y: 316, distance: 29.5
click at [821, 316] on div at bounding box center [813, 323] width 155 height 344
drag, startPoint x: 857, startPoint y: 367, endPoint x: 904, endPoint y: 180, distance: 193.5
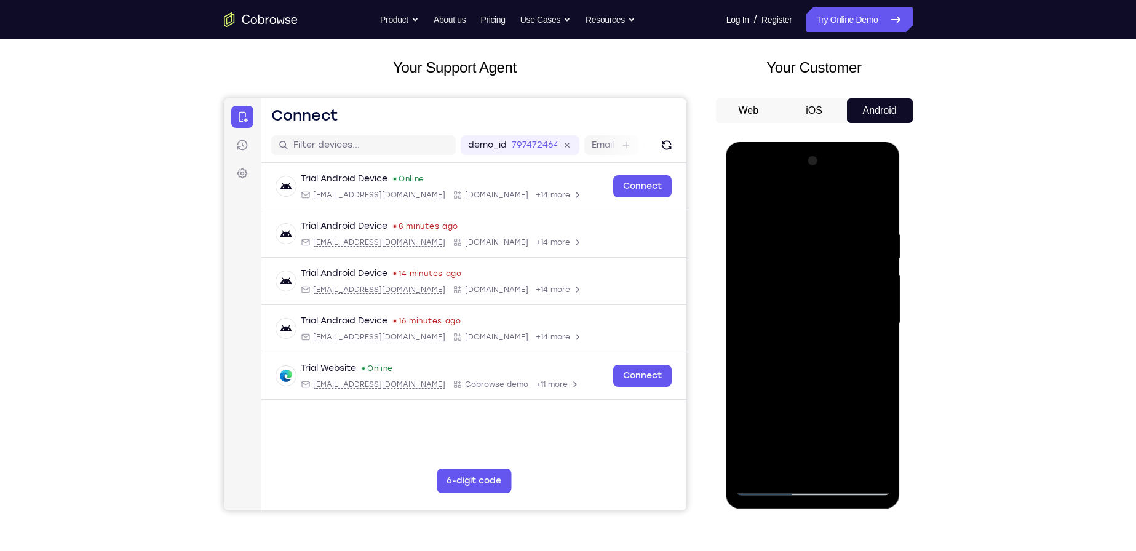
click at [902, 180] on html "Online web based iOS Simulators and Android Emulators. Run iPhone, iPad, Mobile…" at bounding box center [813, 326] width 175 height 369
drag, startPoint x: 842, startPoint y: 359, endPoint x: 902, endPoint y: 156, distance: 211.6
click at [902, 156] on html "Online web based iOS Simulators and Android Emulators. Run iPhone, iPad, Mobile…" at bounding box center [813, 326] width 175 height 369
drag, startPoint x: 844, startPoint y: 269, endPoint x: 832, endPoint y: 170, distance: 99.8
click at [832, 170] on div at bounding box center [813, 323] width 155 height 344
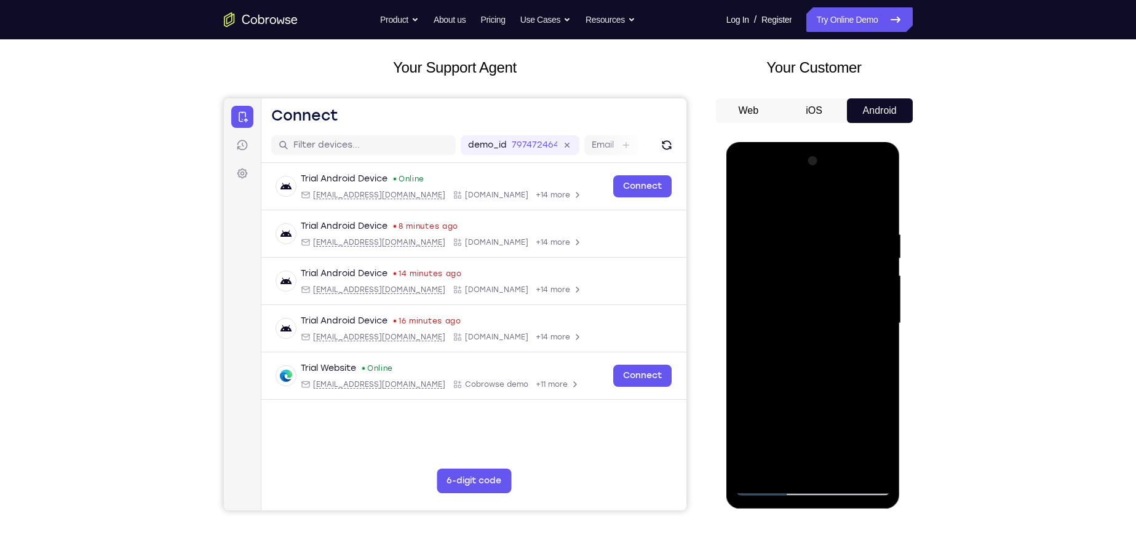
drag, startPoint x: 843, startPoint y: 355, endPoint x: 857, endPoint y: 306, distance: 50.8
click at [857, 306] on div at bounding box center [813, 323] width 155 height 344
drag, startPoint x: 874, startPoint y: 390, endPoint x: 937, endPoint y: 264, distance: 140.3
click at [902, 264] on html "Online web based iOS Simulators and Android Emulators. Run iPhone, iPad, Mobile…" at bounding box center [813, 326] width 175 height 369
drag, startPoint x: 851, startPoint y: 296, endPoint x: 892, endPoint y: 218, distance: 88.9
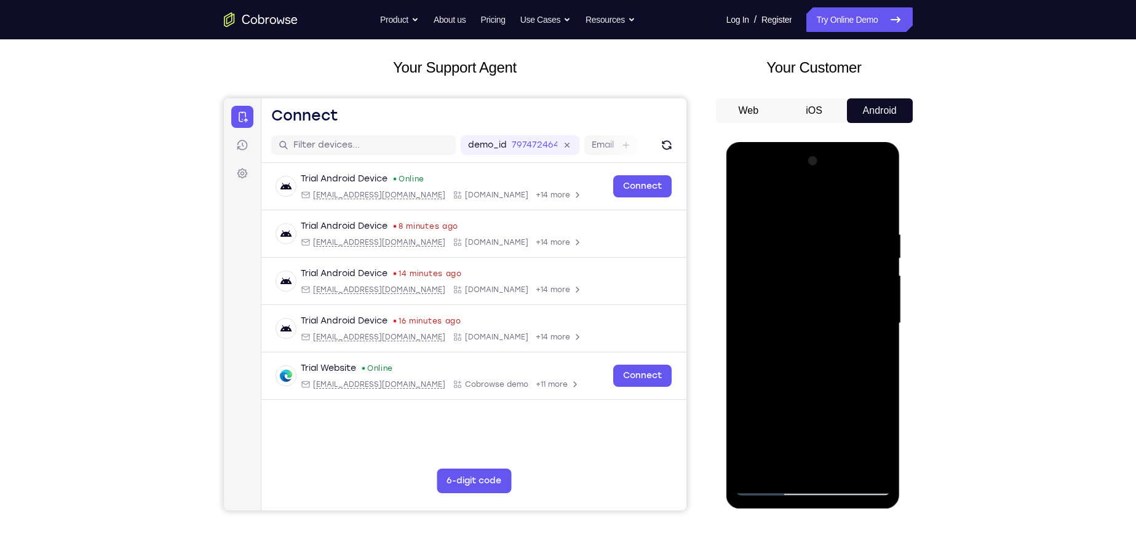
click at [892, 218] on div at bounding box center [813, 325] width 174 height 367
drag, startPoint x: 840, startPoint y: 356, endPoint x: 863, endPoint y: 212, distance: 145.7
click at [862, 216] on div at bounding box center [813, 323] width 155 height 344
drag, startPoint x: 830, startPoint y: 369, endPoint x: 864, endPoint y: 263, distance: 111.1
click at [864, 263] on div at bounding box center [813, 323] width 155 height 344
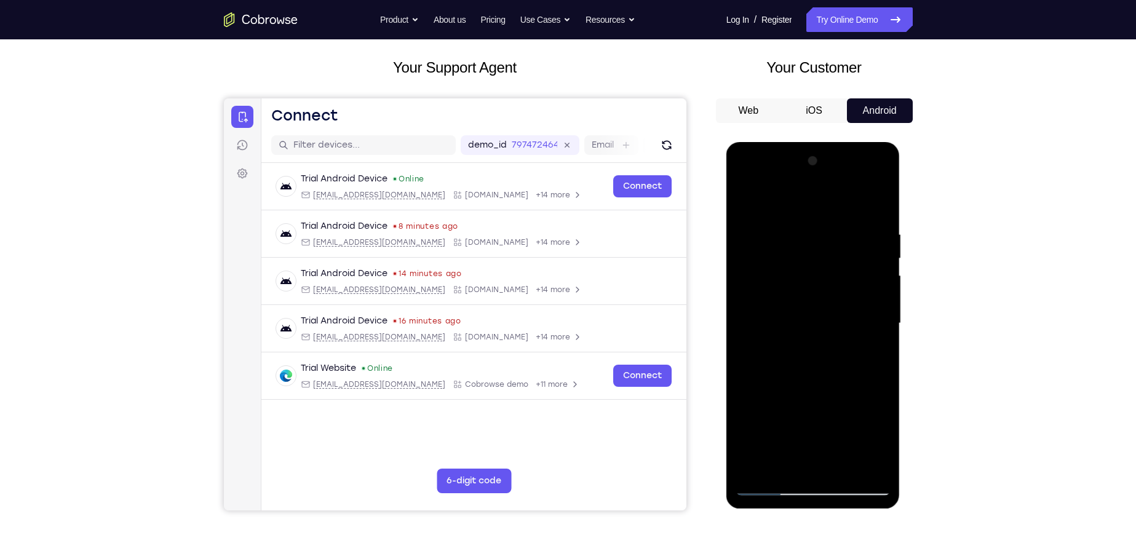
drag, startPoint x: 844, startPoint y: 348, endPoint x: 849, endPoint y: 307, distance: 41.6
click at [849, 307] on div at bounding box center [813, 323] width 155 height 344
drag, startPoint x: 846, startPoint y: 311, endPoint x: 840, endPoint y: 381, distance: 69.8
click at [840, 381] on div at bounding box center [813, 323] width 155 height 344
drag, startPoint x: 835, startPoint y: 376, endPoint x: 876, endPoint y: 219, distance: 162.2
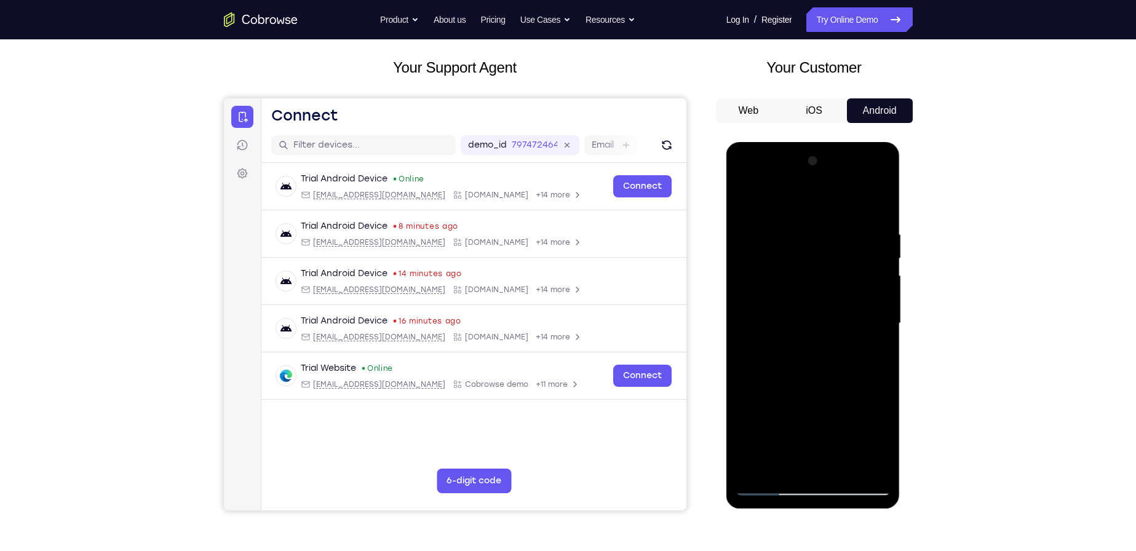
click at [875, 220] on div at bounding box center [813, 323] width 155 height 344
drag, startPoint x: 819, startPoint y: 344, endPoint x: 842, endPoint y: 310, distance: 41.1
click at [842, 310] on div at bounding box center [813, 323] width 155 height 344
drag, startPoint x: 835, startPoint y: 291, endPoint x: 920, endPoint y: 191, distance: 130.5
click at [902, 191] on html "Online web based iOS Simulators and Android Emulators. Run iPhone, iPad, Mobile…" at bounding box center [813, 326] width 175 height 369
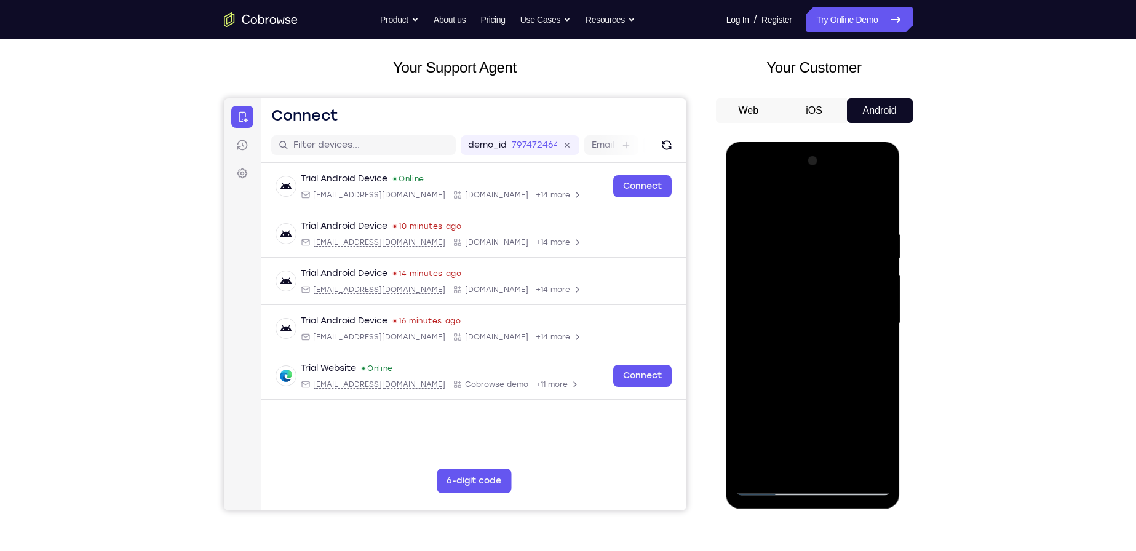
drag, startPoint x: 835, startPoint y: 362, endPoint x: 871, endPoint y: 181, distance: 184.9
click at [870, 182] on div at bounding box center [813, 323] width 155 height 344
drag, startPoint x: 827, startPoint y: 327, endPoint x: 883, endPoint y: 229, distance: 112.7
click at [883, 229] on div at bounding box center [813, 323] width 155 height 344
drag, startPoint x: 819, startPoint y: 380, endPoint x: 855, endPoint y: 311, distance: 77.0
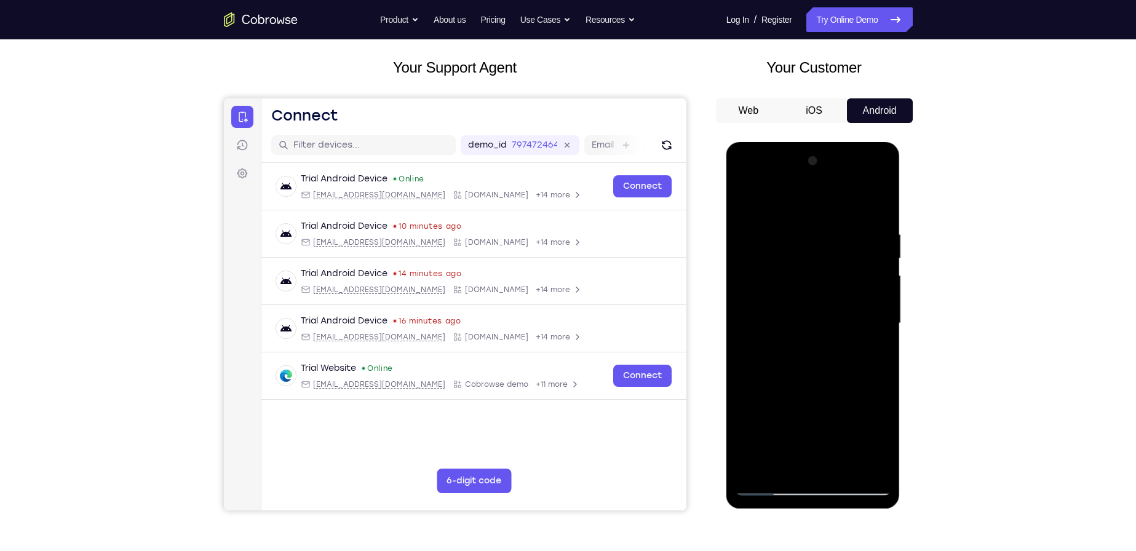
click at [855, 311] on div at bounding box center [813, 323] width 155 height 344
drag, startPoint x: 843, startPoint y: 306, endPoint x: 868, endPoint y: 247, distance: 64.5
click at [868, 247] on div at bounding box center [813, 323] width 155 height 344
click at [860, 413] on div at bounding box center [813, 323] width 155 height 344
click at [814, 359] on div at bounding box center [813, 323] width 155 height 344
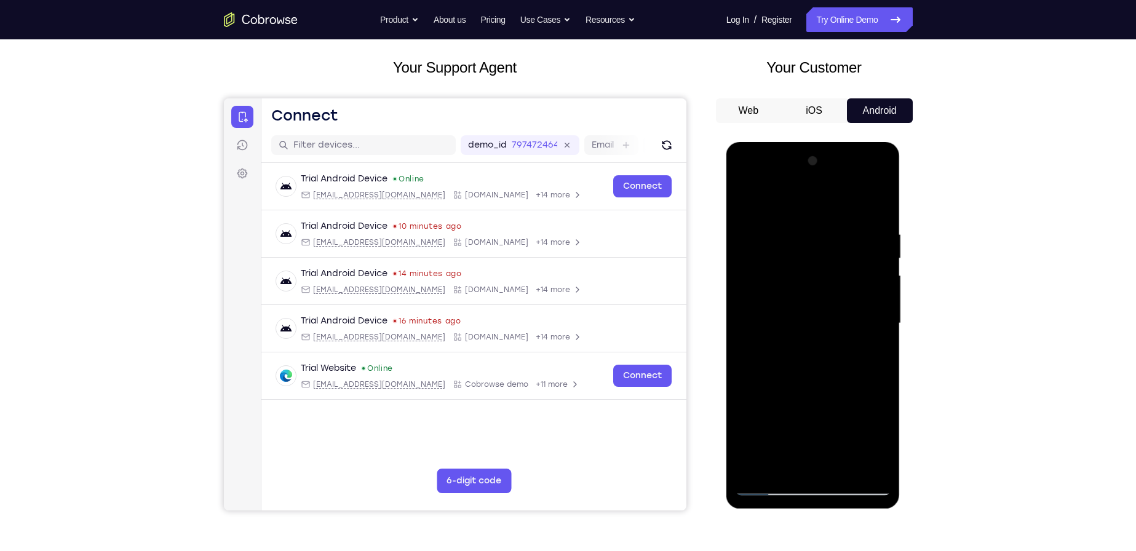
drag, startPoint x: 820, startPoint y: 360, endPoint x: 871, endPoint y: 196, distance: 172.0
click at [871, 198] on div at bounding box center [813, 323] width 155 height 344
drag, startPoint x: 819, startPoint y: 346, endPoint x: 851, endPoint y: 202, distance: 147.3
click at [851, 204] on div at bounding box center [813, 323] width 155 height 344
drag, startPoint x: 829, startPoint y: 338, endPoint x: 850, endPoint y: 271, distance: 69.8
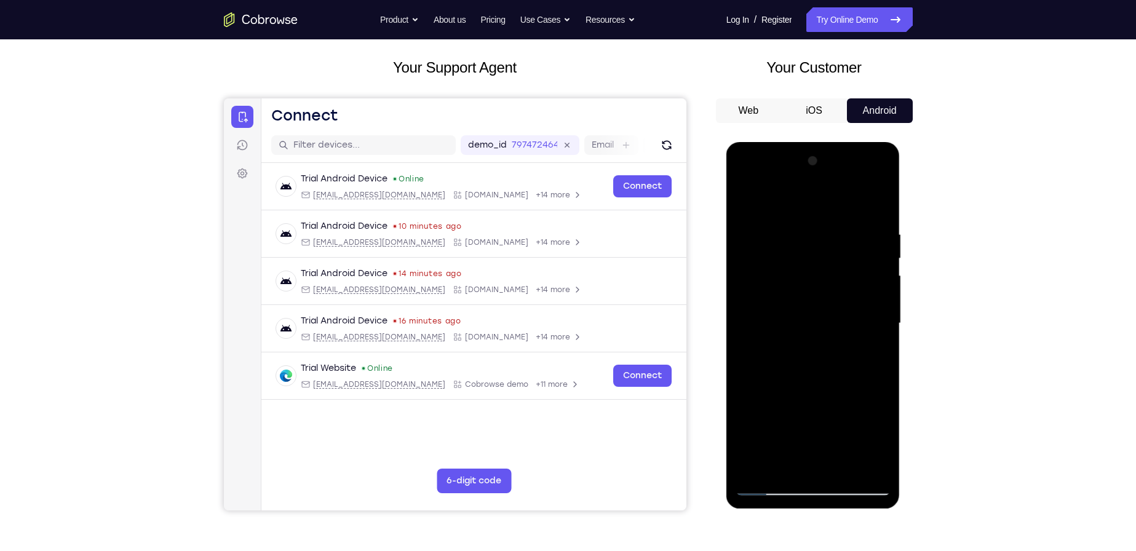
click at [850, 271] on div at bounding box center [813, 323] width 155 height 344
drag, startPoint x: 823, startPoint y: 309, endPoint x: 855, endPoint y: 176, distance: 136.7
click at [854, 177] on div at bounding box center [813, 323] width 155 height 344
drag, startPoint x: 827, startPoint y: 391, endPoint x: 851, endPoint y: 287, distance: 107.3
click at [851, 287] on div at bounding box center [813, 323] width 155 height 344
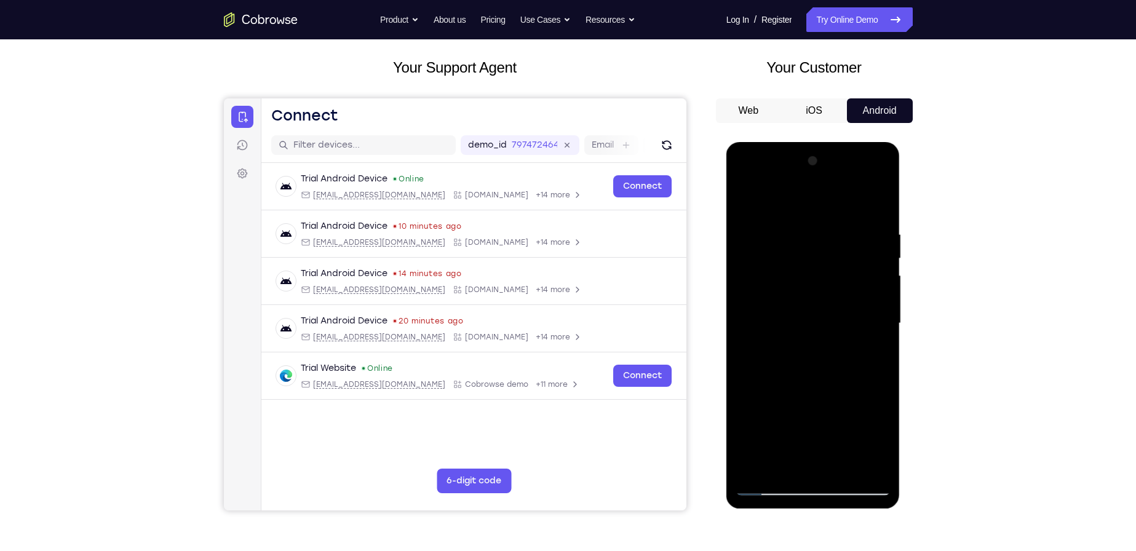
drag, startPoint x: 830, startPoint y: 329, endPoint x: 840, endPoint y: 301, distance: 30.0
click at [840, 301] on div at bounding box center [813, 323] width 155 height 344
click at [867, 343] on div at bounding box center [813, 323] width 155 height 344
drag, startPoint x: 800, startPoint y: 282, endPoint x: 807, endPoint y: 282, distance: 6.8
click at [802, 283] on div at bounding box center [813, 323] width 155 height 344
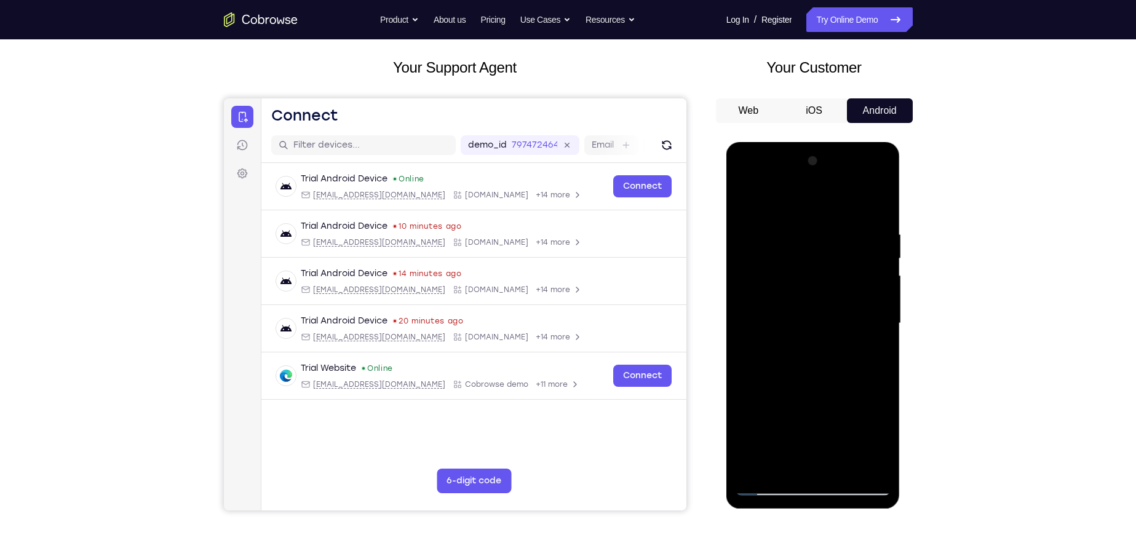
click at [807, 282] on div at bounding box center [813, 323] width 155 height 344
click at [881, 194] on div at bounding box center [813, 323] width 155 height 344
drag, startPoint x: 870, startPoint y: 365, endPoint x: 892, endPoint y: 272, distance: 95.6
click at [892, 274] on div at bounding box center [813, 325] width 174 height 367
drag, startPoint x: 864, startPoint y: 397, endPoint x: 859, endPoint y: 234, distance: 163.7
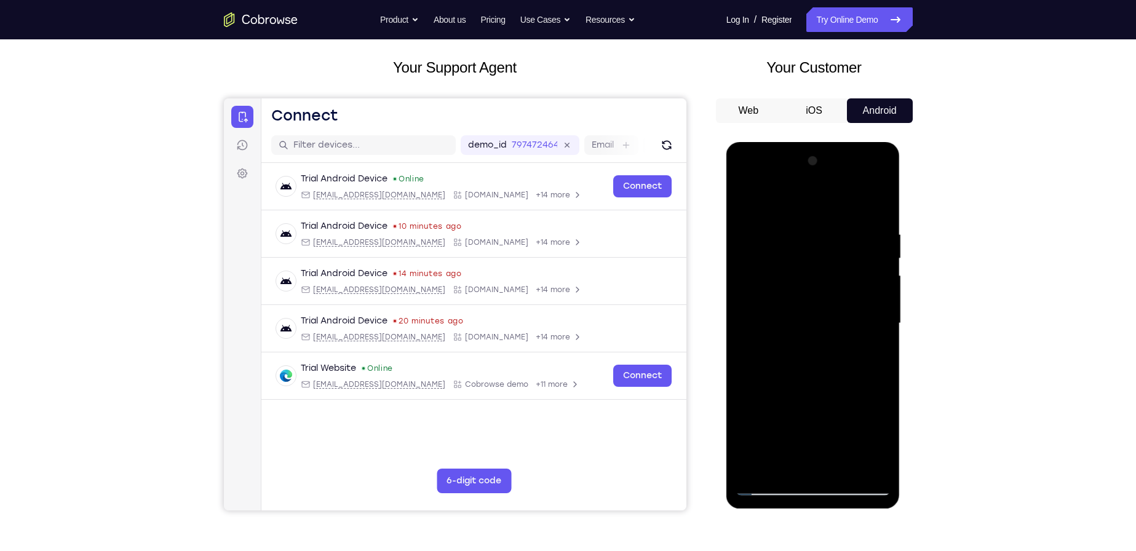
click at [859, 234] on div at bounding box center [813, 323] width 155 height 344
drag, startPoint x: 836, startPoint y: 350, endPoint x: 864, endPoint y: 264, distance: 90.1
click at [864, 264] on div at bounding box center [813, 323] width 155 height 344
drag, startPoint x: 809, startPoint y: 367, endPoint x: 865, endPoint y: 210, distance: 165.7
click at [865, 215] on div at bounding box center [813, 323] width 155 height 344
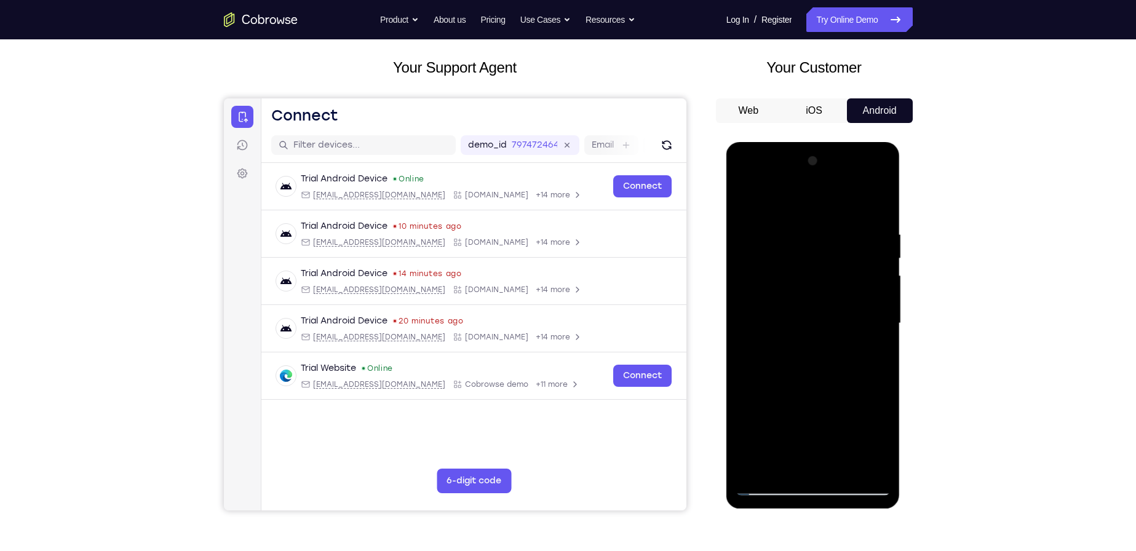
drag, startPoint x: 829, startPoint y: 391, endPoint x: 854, endPoint y: 168, distance: 224.0
click at [853, 173] on div at bounding box center [813, 323] width 155 height 344
drag, startPoint x: 860, startPoint y: 356, endPoint x: 867, endPoint y: 308, distance: 48.5
click at [867, 308] on div at bounding box center [813, 323] width 155 height 344
drag, startPoint x: 869, startPoint y: 313, endPoint x: 897, endPoint y: 194, distance: 122.6
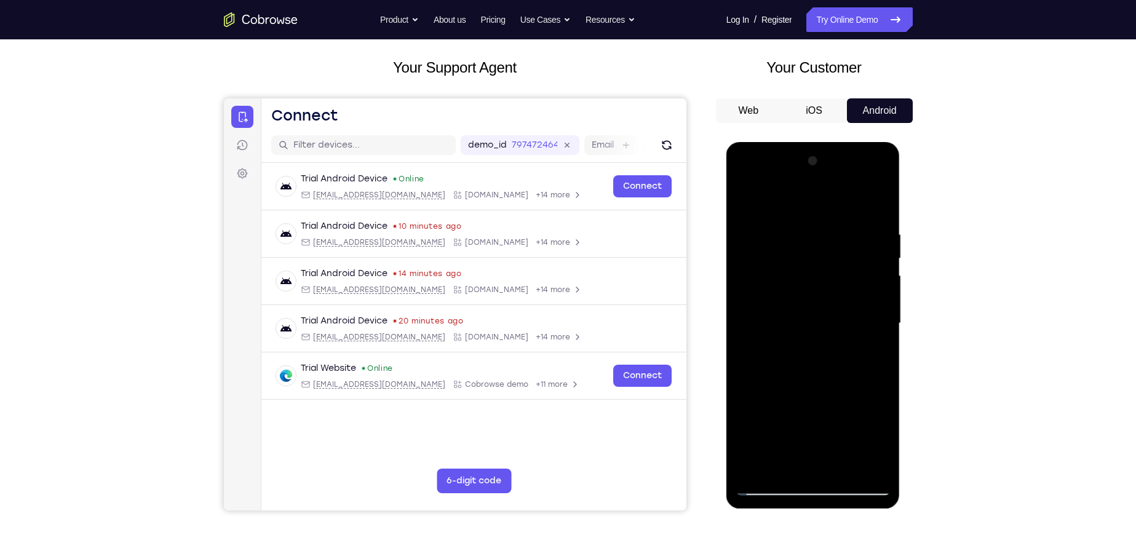
click at [897, 194] on div at bounding box center [813, 325] width 174 height 367
drag, startPoint x: 848, startPoint y: 318, endPoint x: 857, endPoint y: 253, distance: 65.8
click at [857, 255] on div at bounding box center [813, 323] width 155 height 344
drag, startPoint x: 825, startPoint y: 313, endPoint x: 848, endPoint y: 165, distance: 150.0
click at [848, 165] on div at bounding box center [813, 323] width 155 height 344
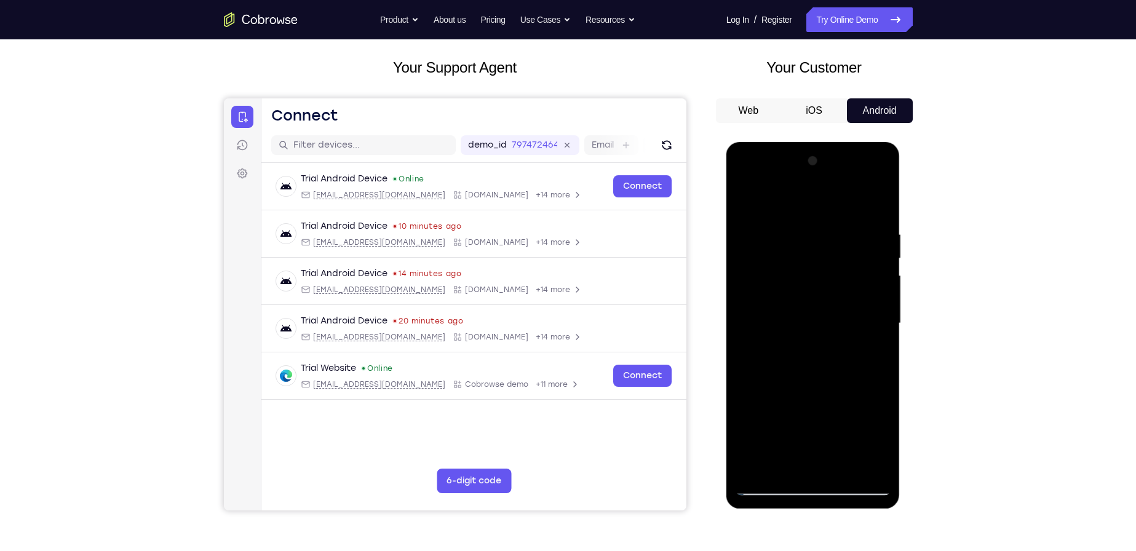
drag, startPoint x: 811, startPoint y: 359, endPoint x: 837, endPoint y: 244, distance: 118.0
click at [837, 244] on div at bounding box center [813, 323] width 155 height 344
click at [853, 435] on div at bounding box center [813, 323] width 155 height 344
click at [816, 377] on div at bounding box center [813, 323] width 155 height 344
drag, startPoint x: 770, startPoint y: 347, endPoint x: 815, endPoint y: 159, distance: 193.5
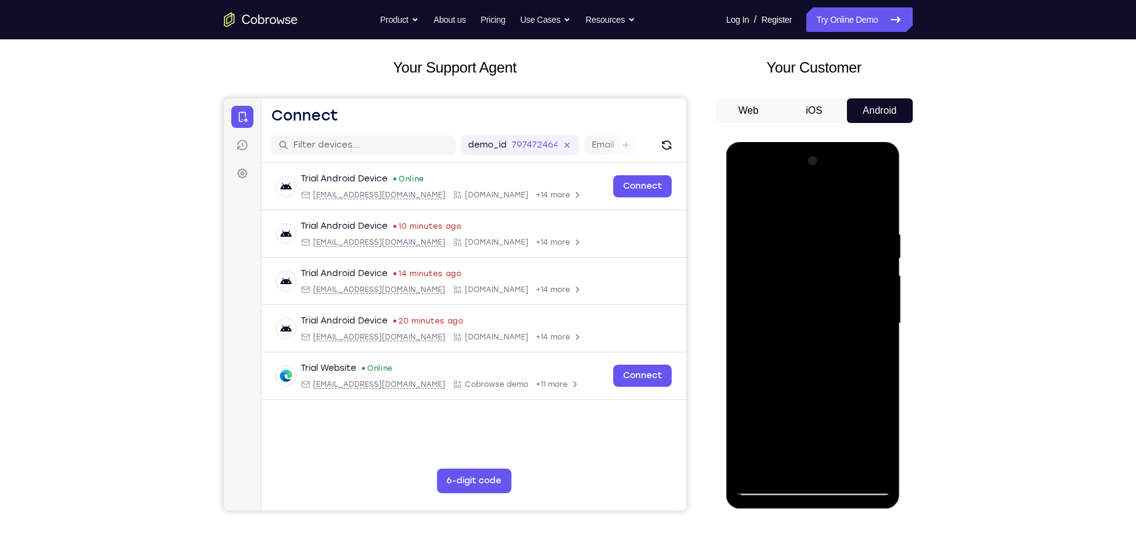
click at [813, 169] on div at bounding box center [813, 323] width 155 height 344
drag, startPoint x: 846, startPoint y: 366, endPoint x: 858, endPoint y: 312, distance: 55.5
click at [858, 312] on div at bounding box center [813, 323] width 155 height 344
drag, startPoint x: 846, startPoint y: 354, endPoint x: 884, endPoint y: 136, distance: 221.8
click at [884, 142] on html "Online web based iOS Simulators and Android Emulators. Run iPhone, iPad, Mobile…" at bounding box center [813, 326] width 175 height 369
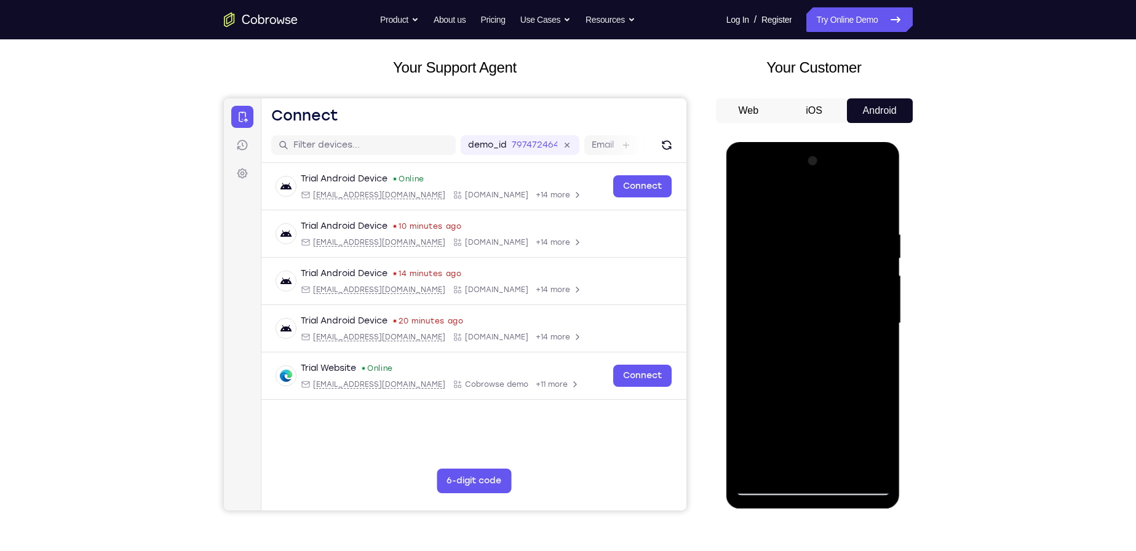
drag, startPoint x: 839, startPoint y: 370, endPoint x: 827, endPoint y: 311, distance: 60.2
click at [827, 311] on div at bounding box center [813, 323] width 155 height 344
